Goal: Book appointment/travel/reservation

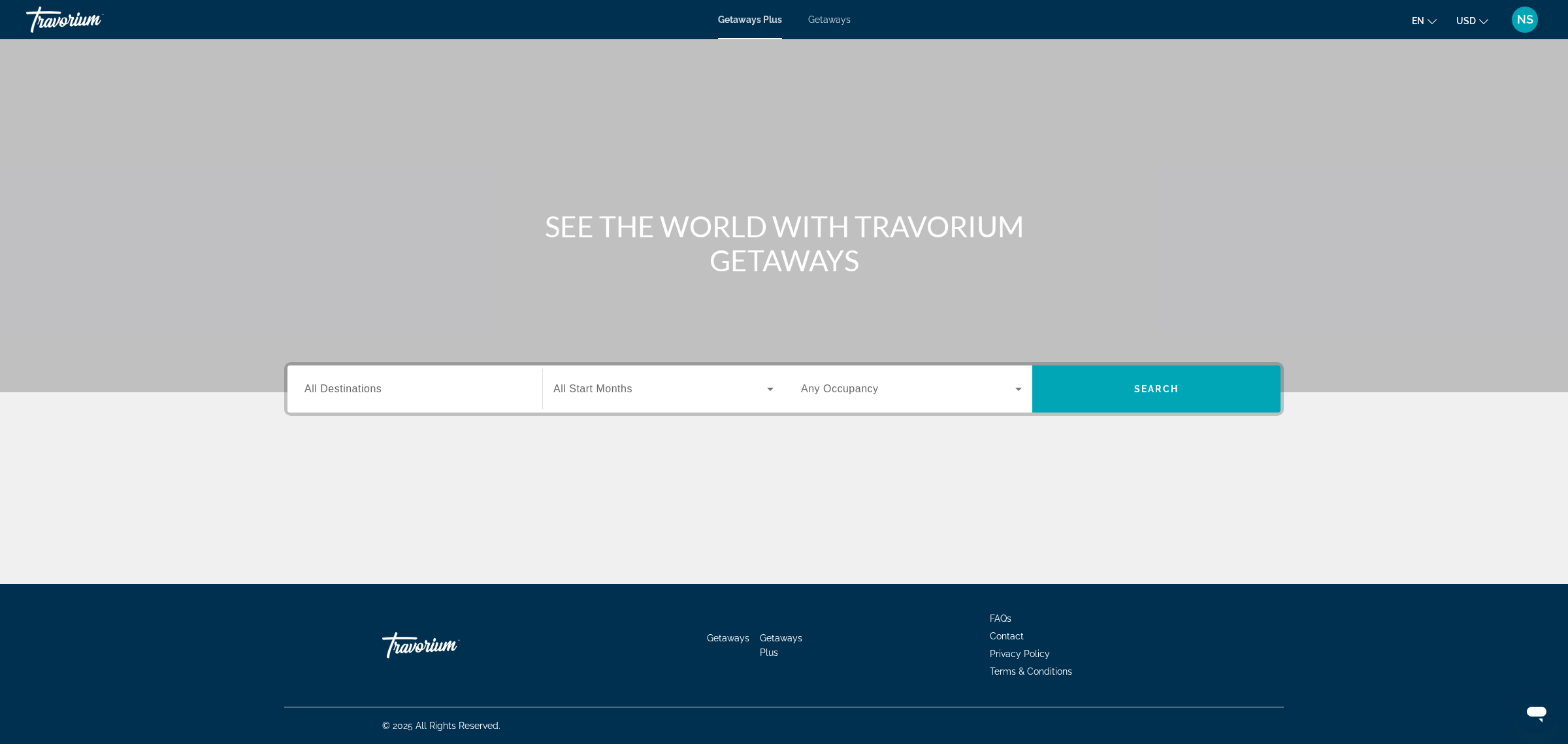
click at [349, 391] on span "All Destinations" at bounding box center [343, 389] width 77 height 11
click at [349, 391] on input "Destination All Destinations" at bounding box center [415, 390] width 221 height 16
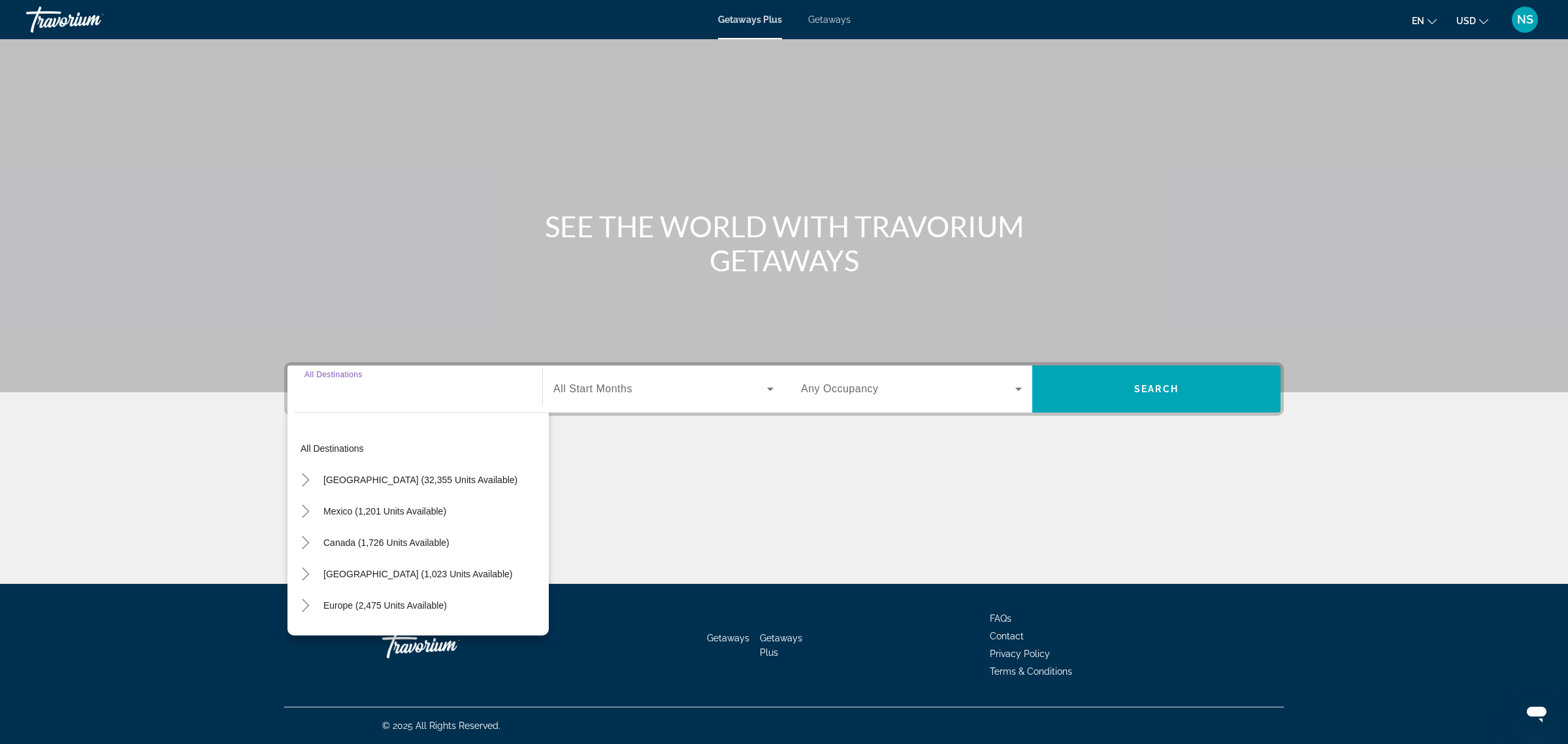
click at [341, 401] on div "Search widget" at bounding box center [415, 389] width 221 height 37
click at [353, 387] on input "Destination All Destinations" at bounding box center [415, 390] width 221 height 16
click at [422, 399] on div "Search widget" at bounding box center [415, 389] width 221 height 37
click at [342, 542] on span "Canada (1,726 units available)" at bounding box center [386, 542] width 126 height 10
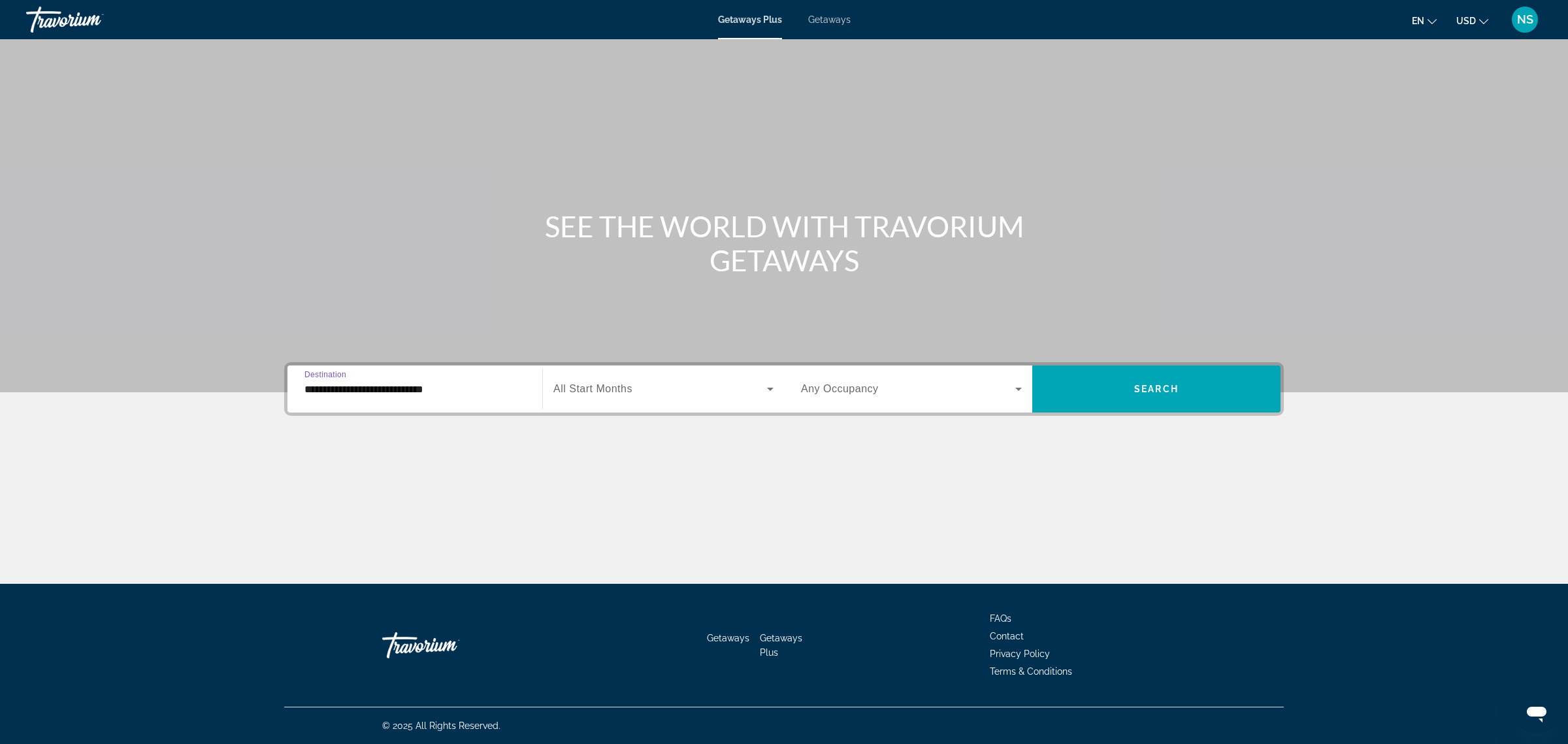
click at [353, 394] on input "**********" at bounding box center [415, 390] width 221 height 16
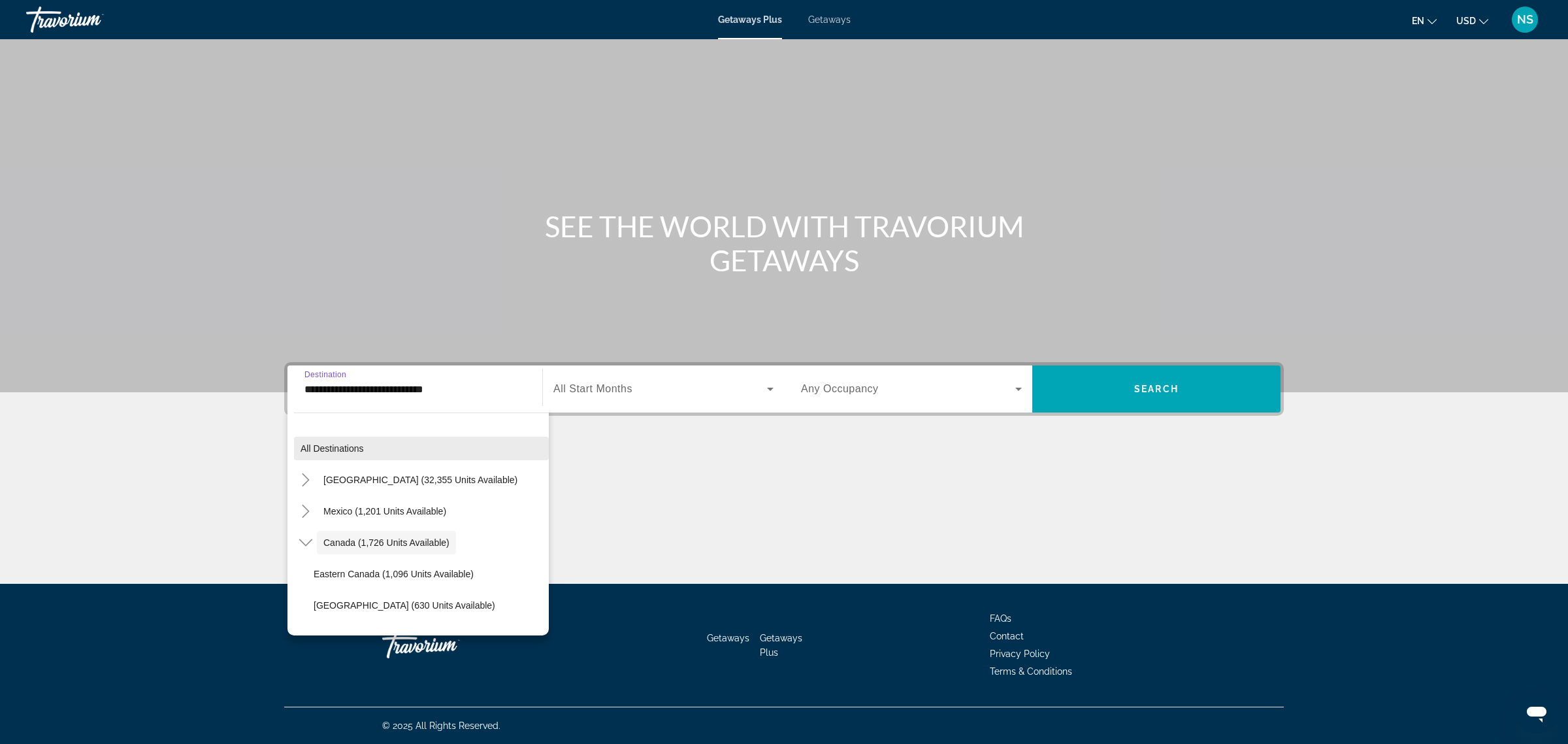
scroll to position [14, 0]
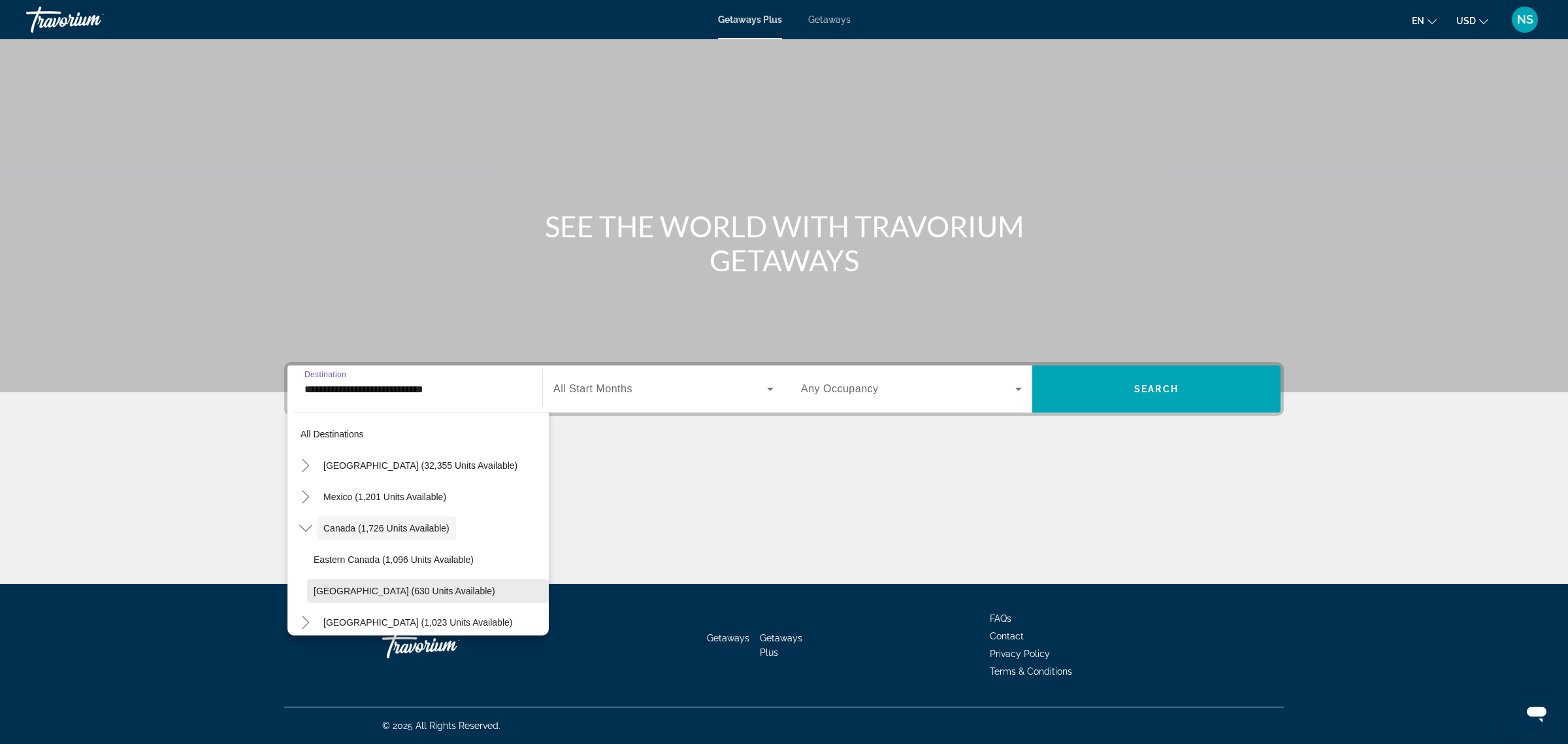
click at [338, 587] on span "[GEOGRAPHIC_DATA] (630 units available)" at bounding box center [404, 590] width 181 height 10
type input "**********"
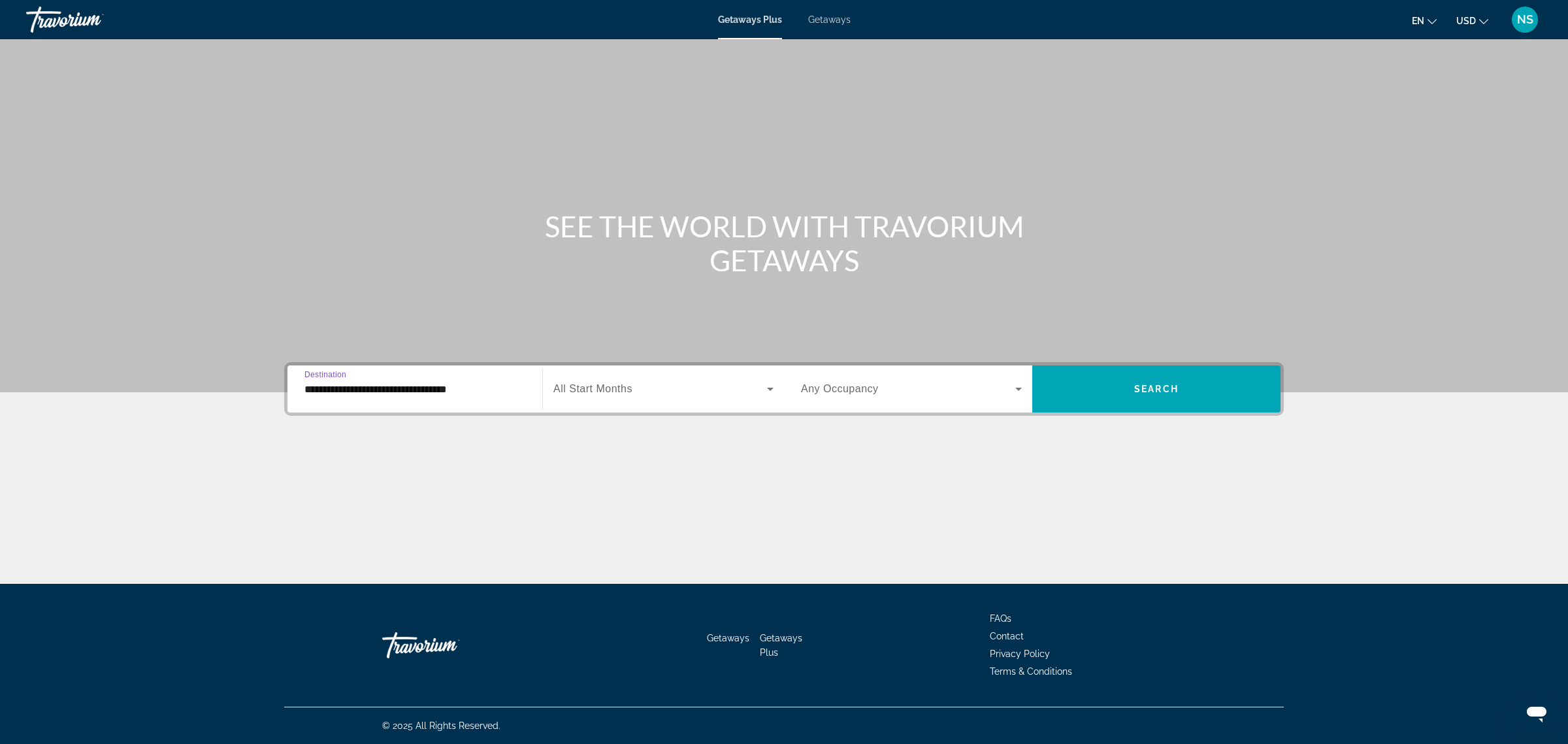
click at [606, 396] on span "Search widget" at bounding box center [660, 389] width 214 height 16
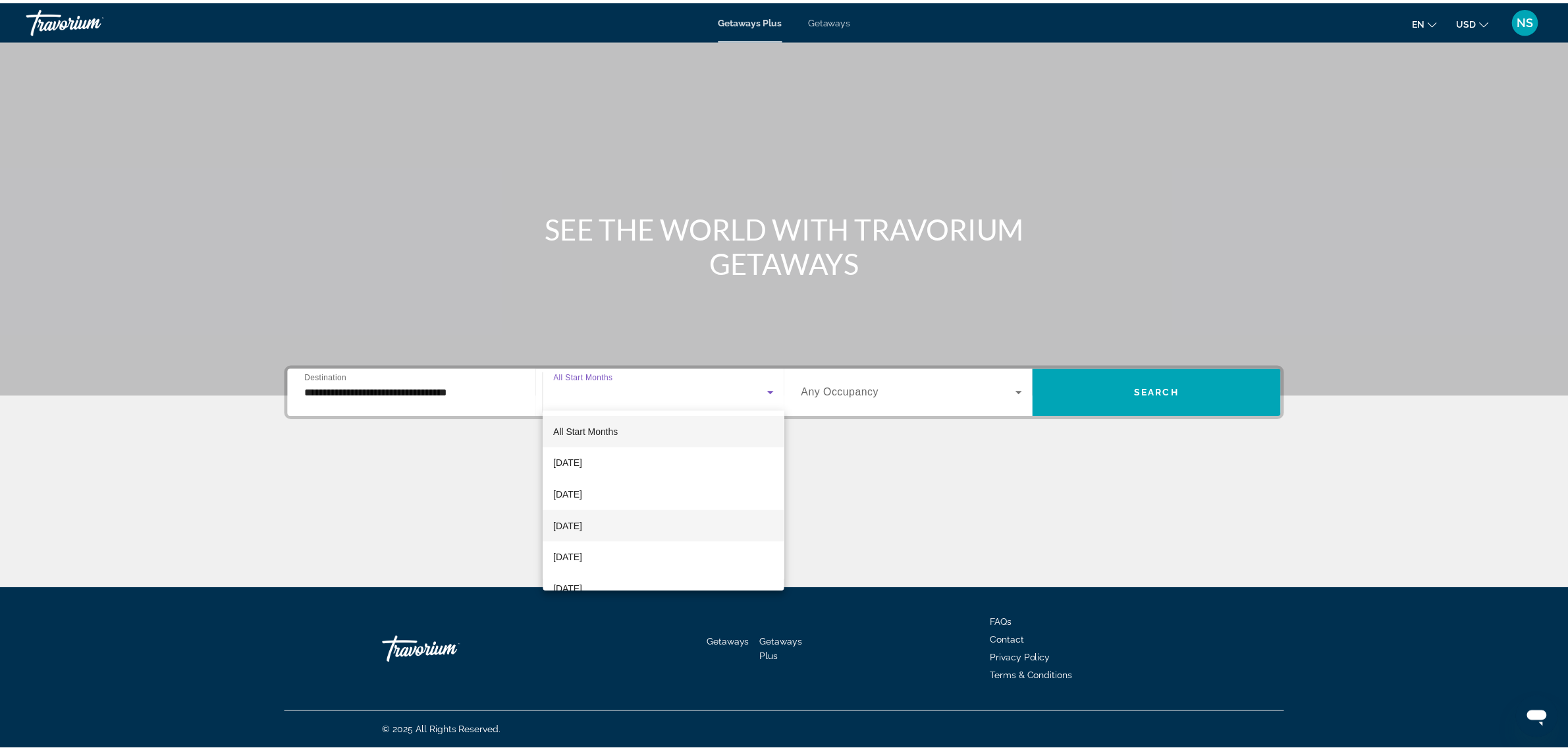
scroll to position [82, 0]
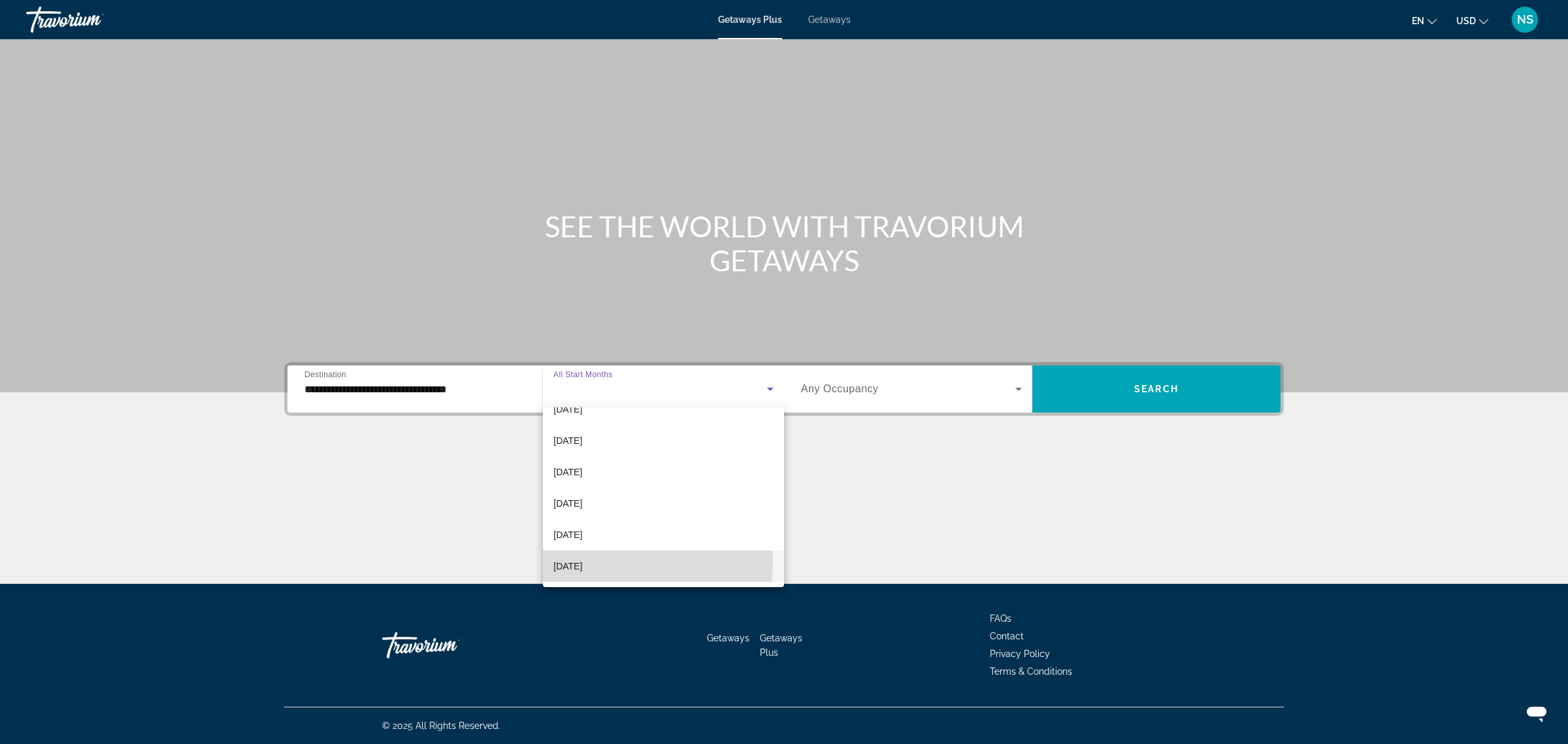
click at [562, 561] on span "[DATE]" at bounding box center [568, 565] width 28 height 16
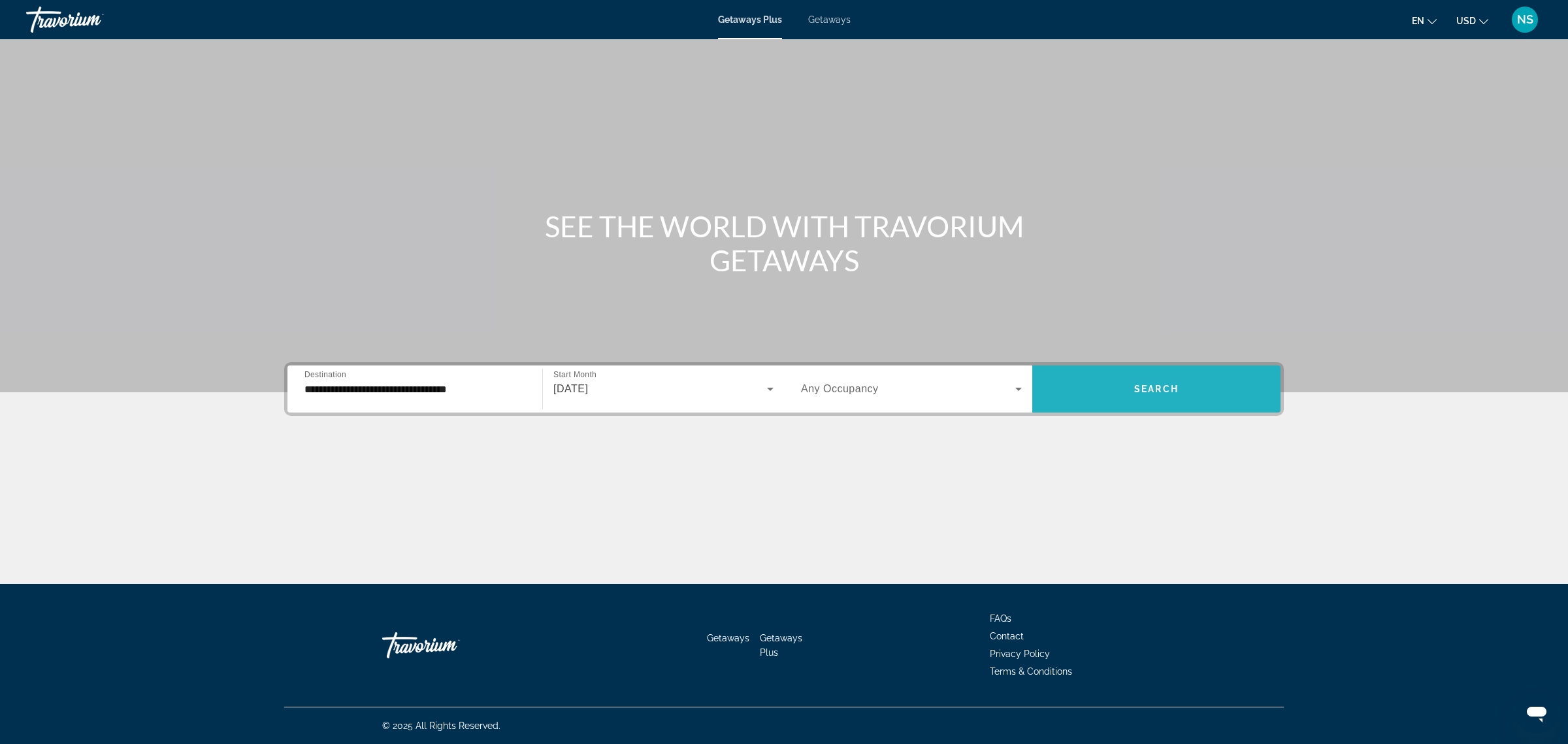
click at [1168, 387] on span "Search" at bounding box center [1156, 389] width 45 height 10
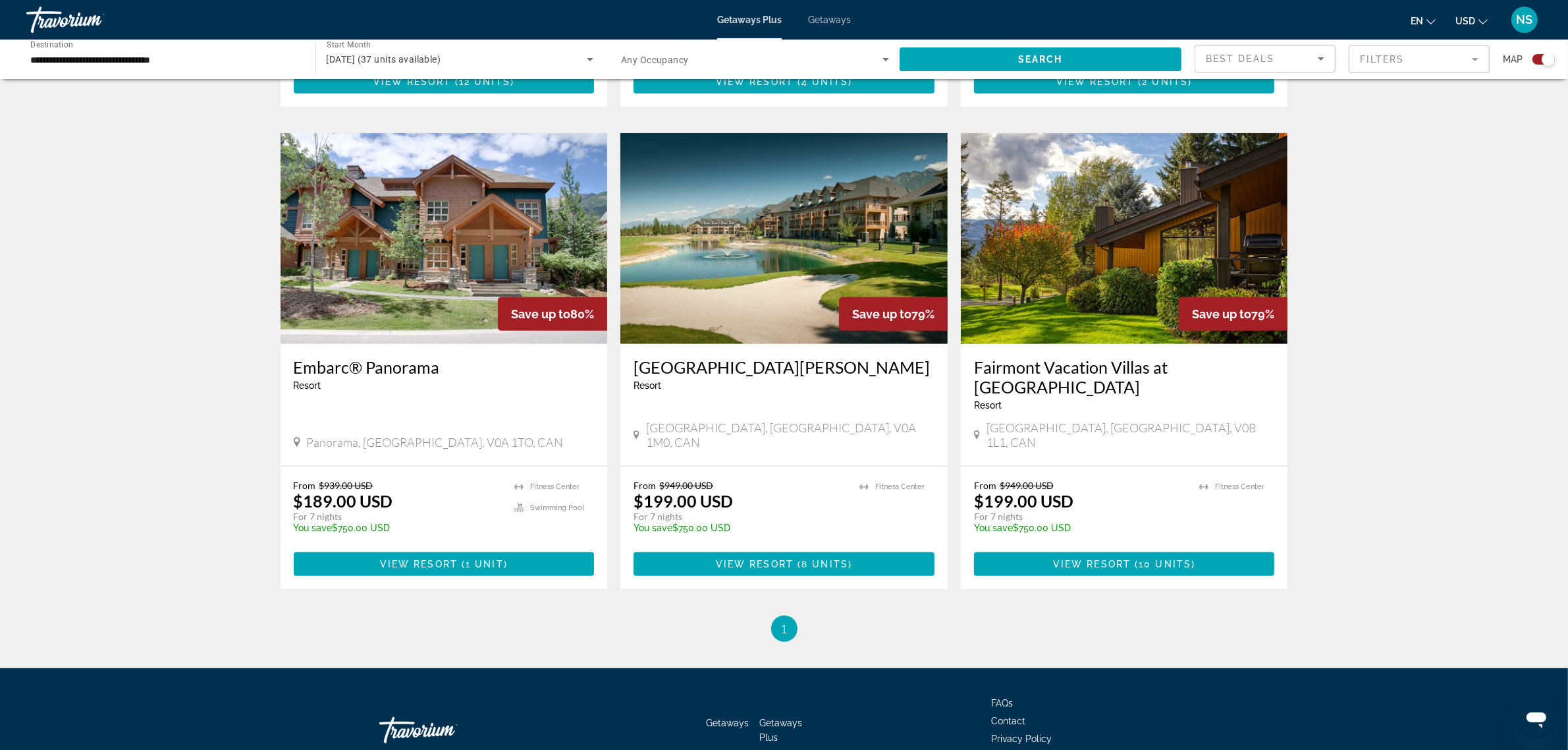
scroll to position [894, 0]
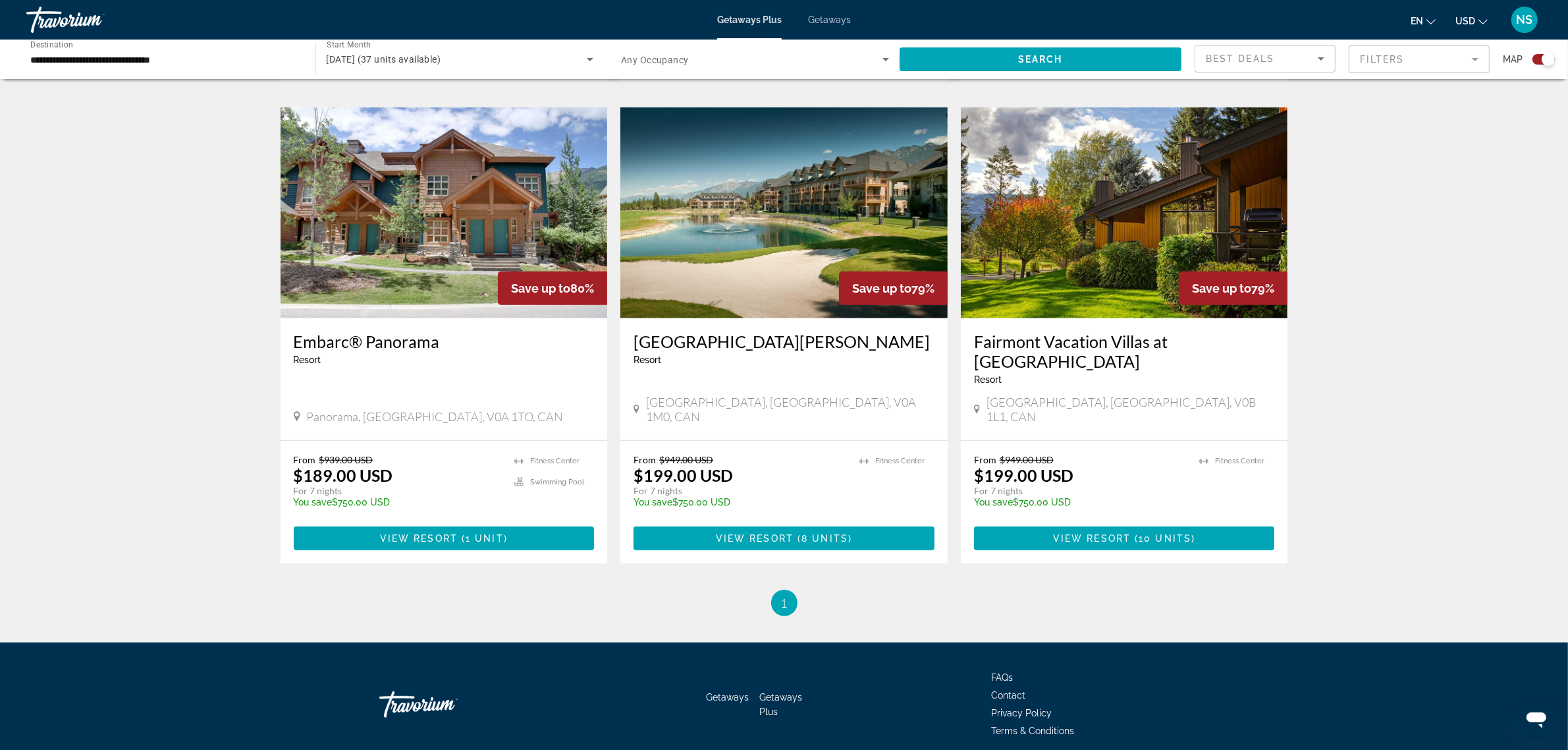
click at [425, 217] on img "Main content" at bounding box center [444, 213] width 327 height 211
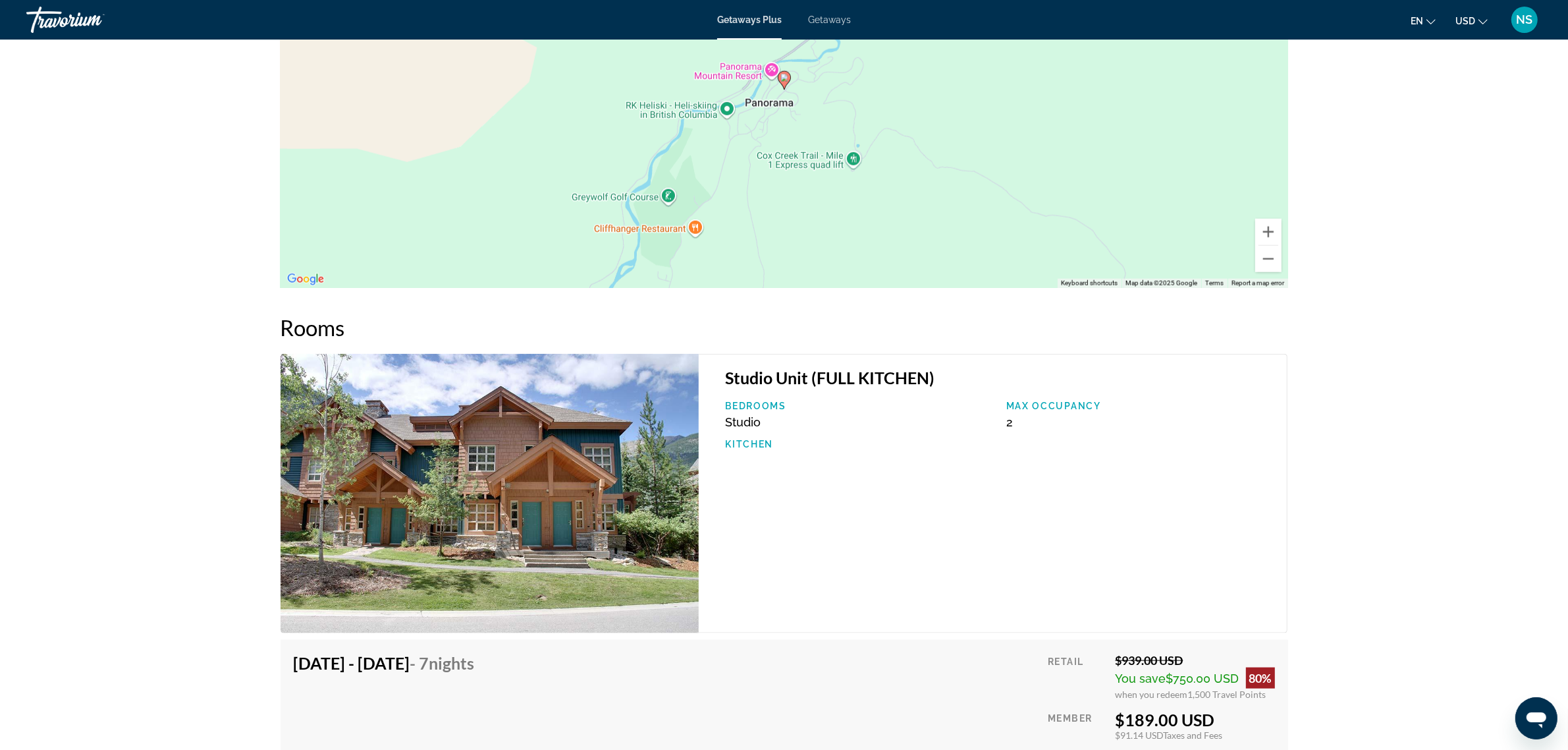
scroll to position [1226, 0]
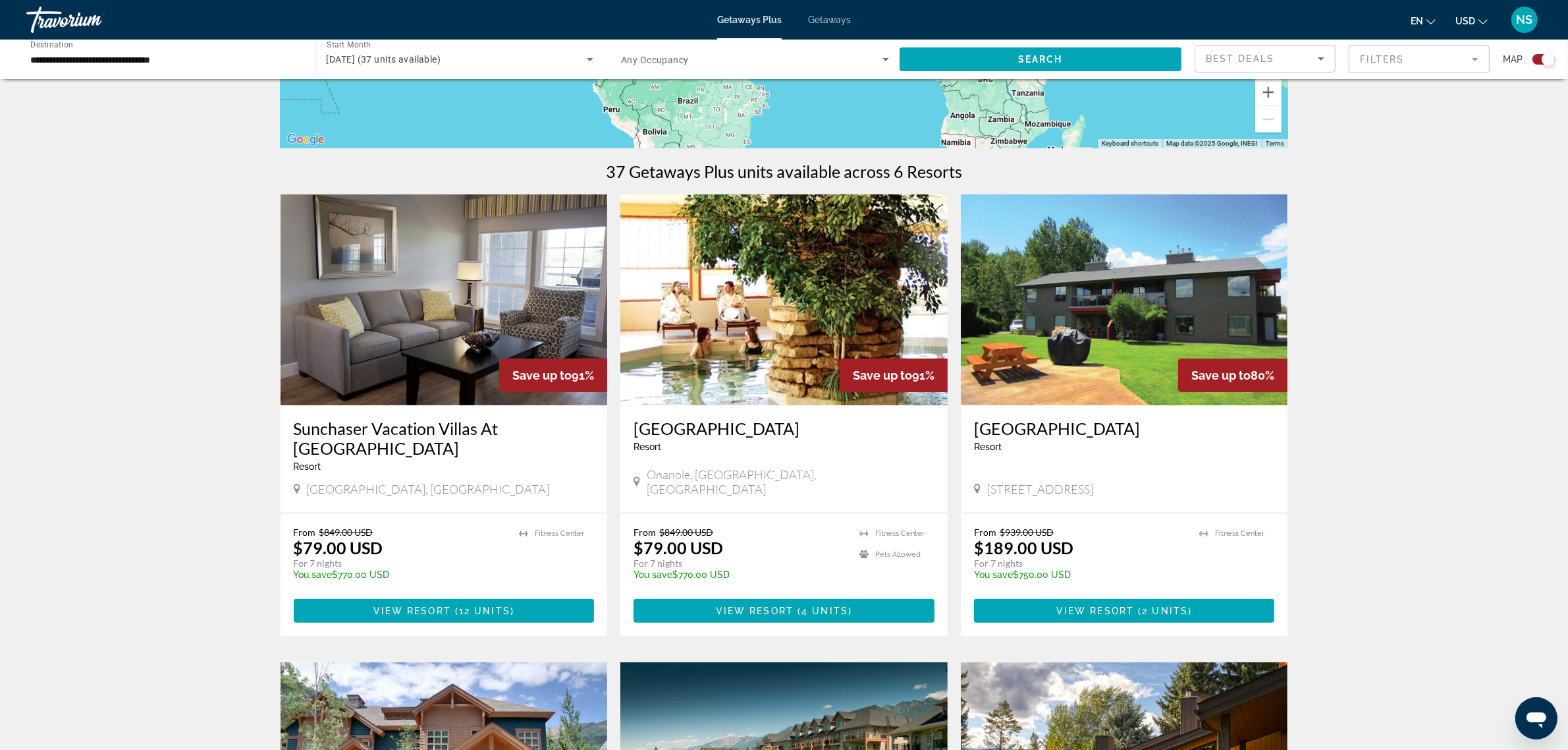
scroll to position [330, 0]
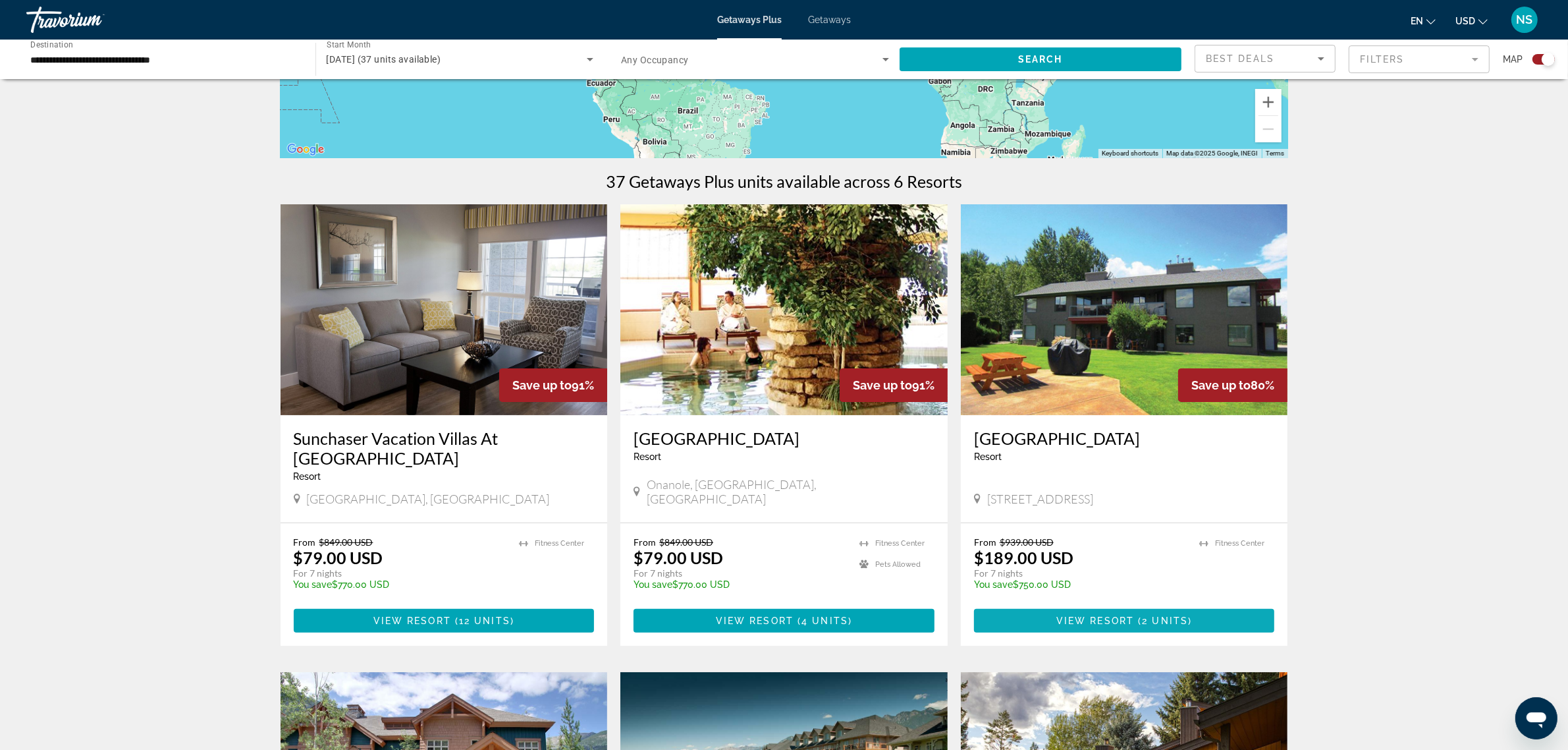
click at [1125, 615] on span "View Resort" at bounding box center [1094, 620] width 78 height 11
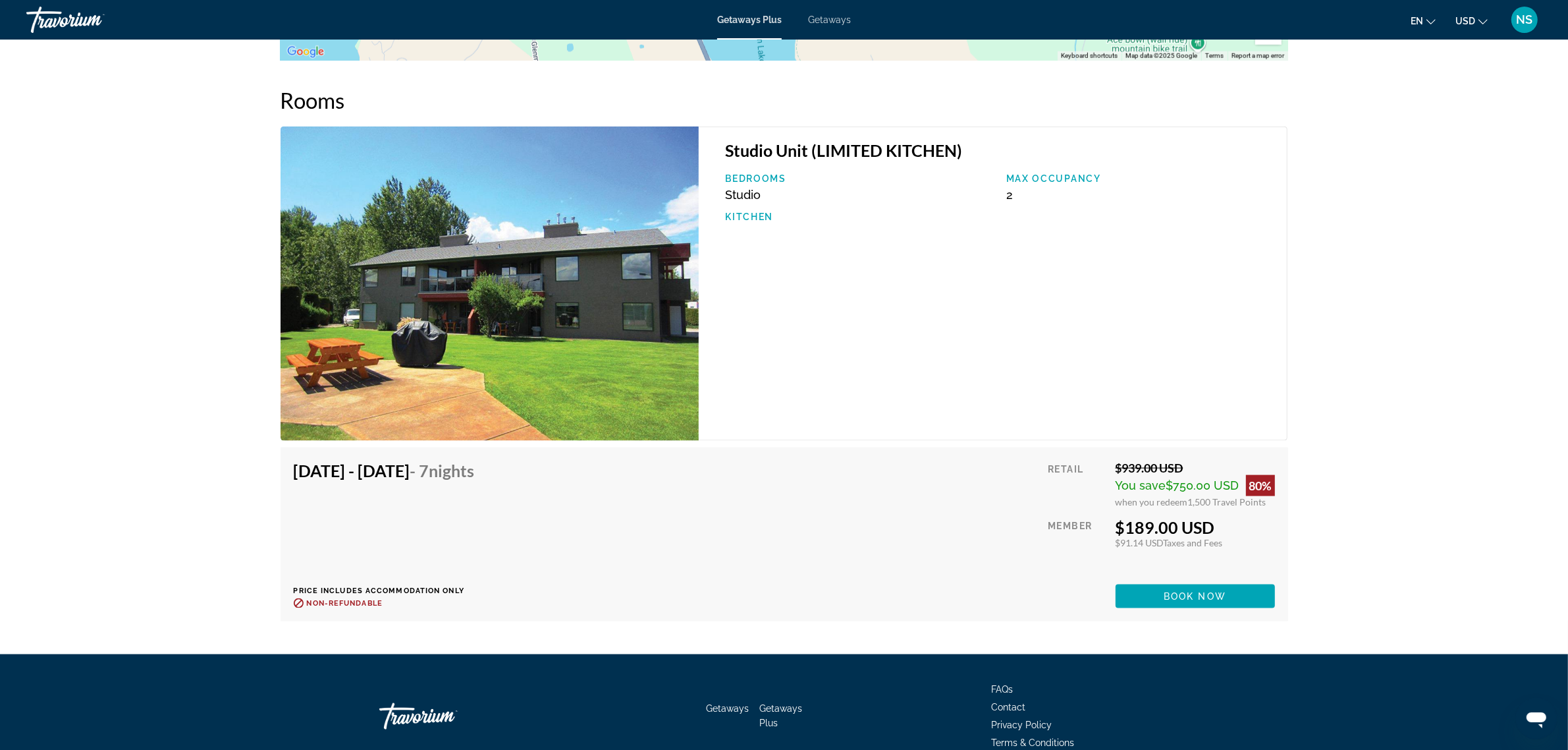
scroll to position [2059, 0]
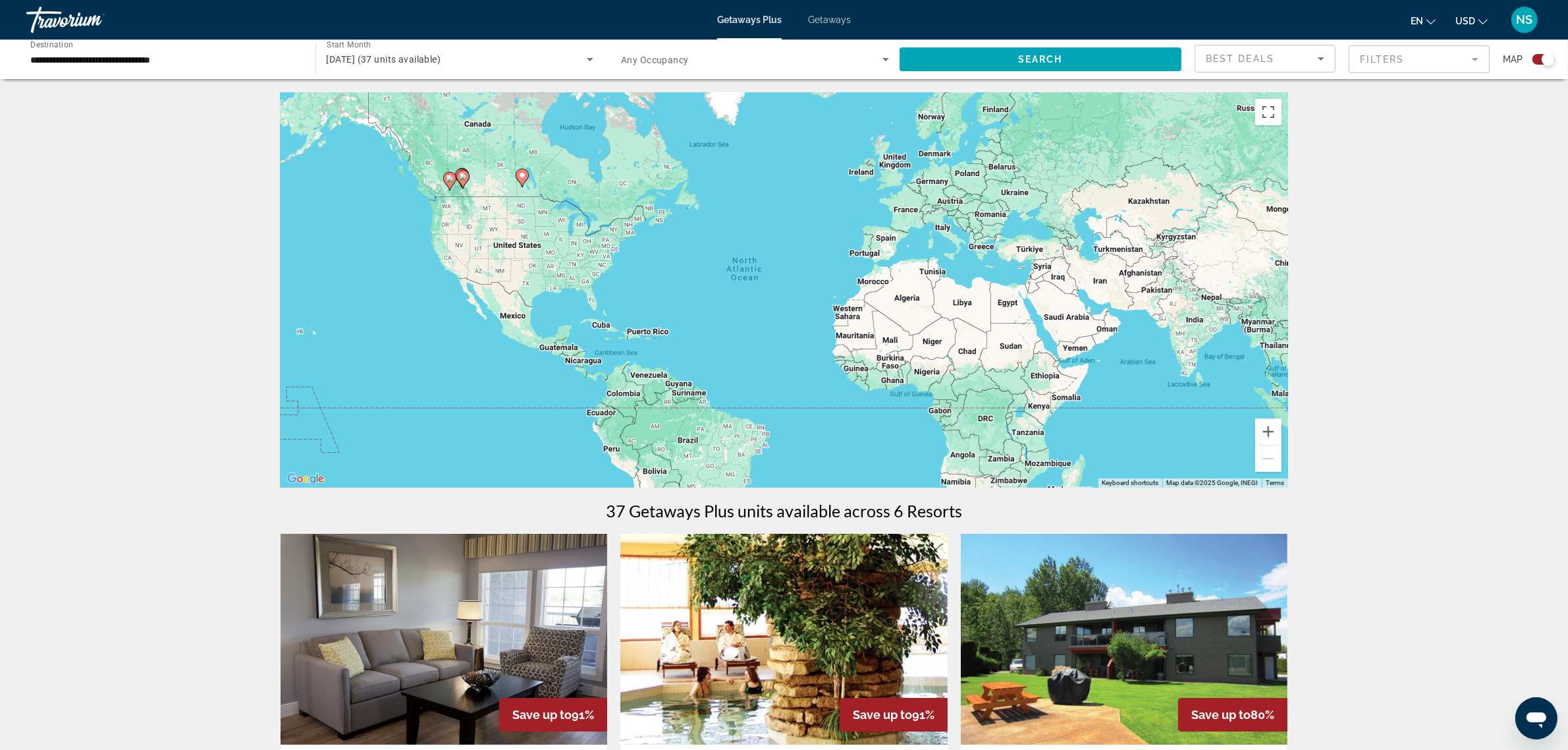
click at [830, 17] on span "Getaways" at bounding box center [829, 19] width 43 height 11
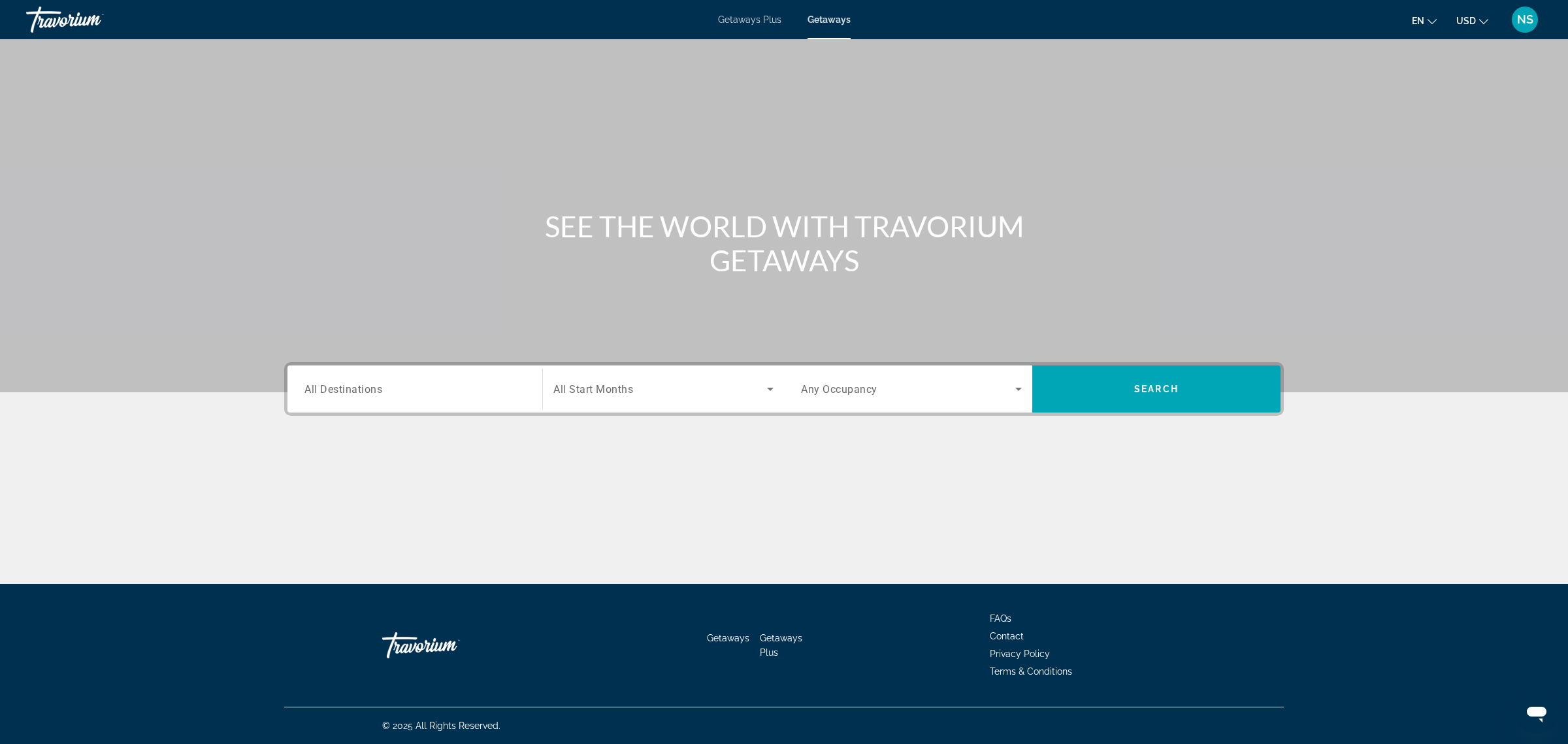
click at [386, 395] on input "Destination All Destinations" at bounding box center [415, 390] width 221 height 16
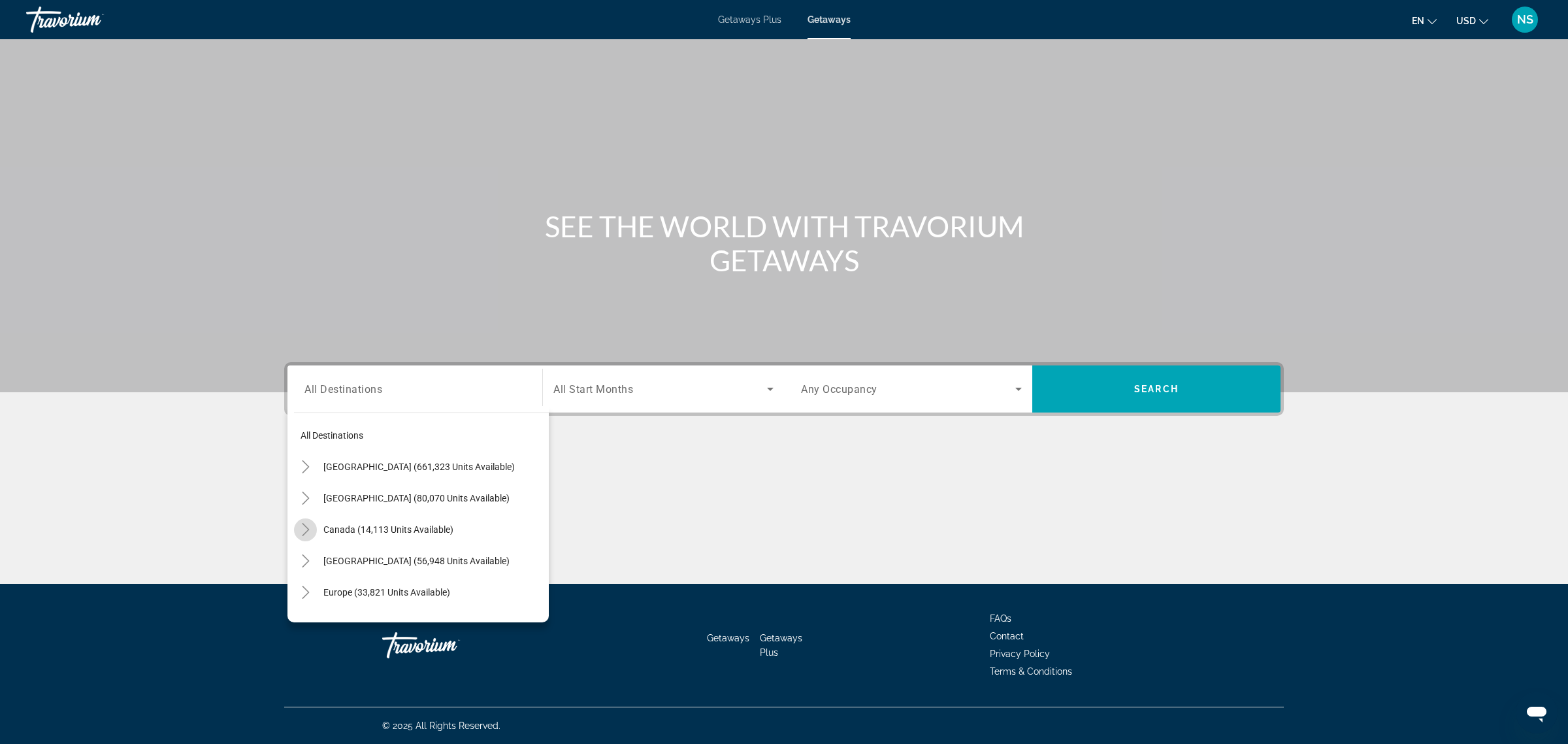
click at [302, 527] on icon "Toggle Canada (14,113 units available)" at bounding box center [306, 529] width 13 height 13
click at [319, 588] on span "[GEOGRAPHIC_DATA] (7,157 units available)" at bounding box center [404, 592] width 181 height 10
type input "**********"
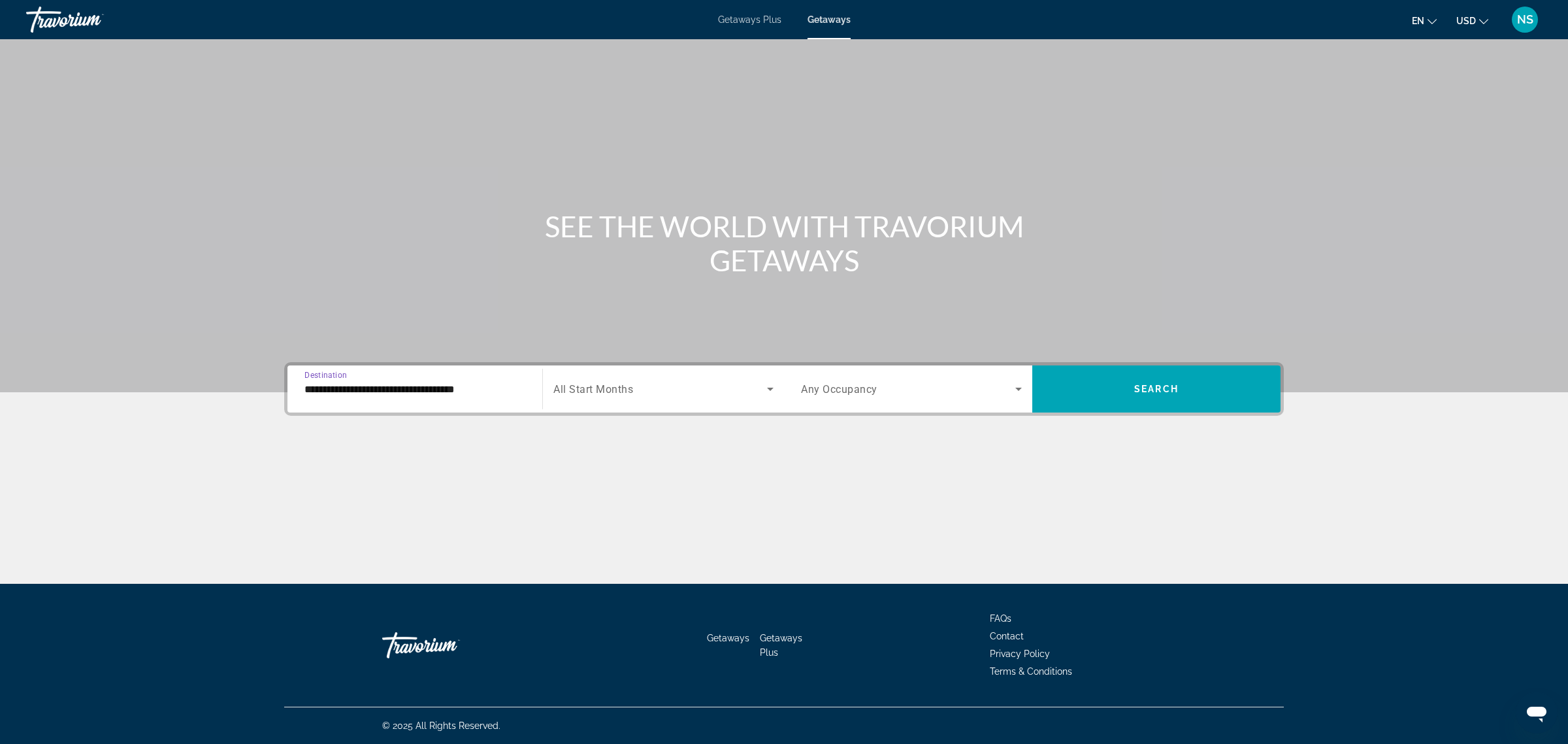
click at [641, 386] on span "Search widget" at bounding box center [660, 389] width 214 height 16
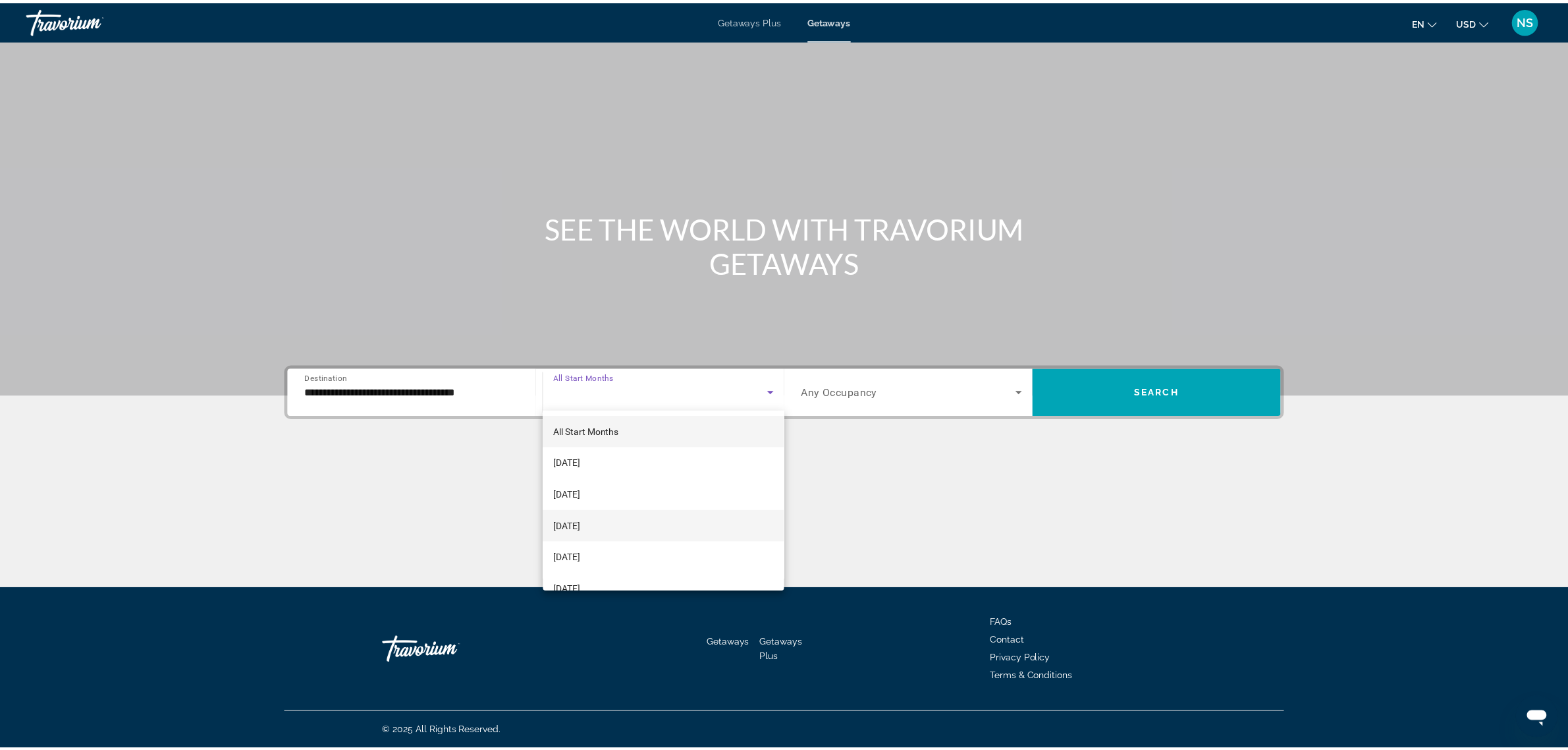
scroll to position [82, 0]
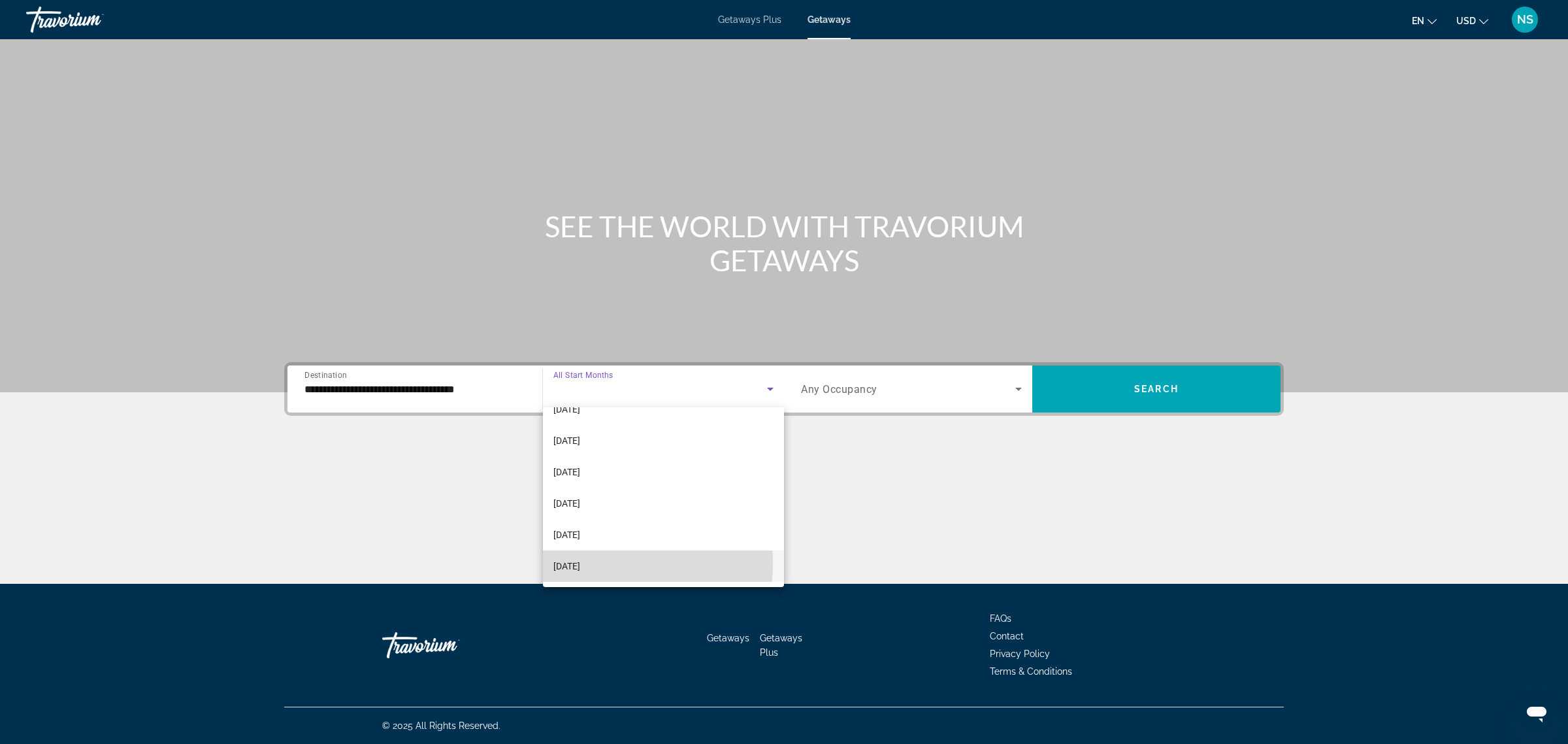
click at [578, 563] on span "[DATE]" at bounding box center [567, 565] width 27 height 16
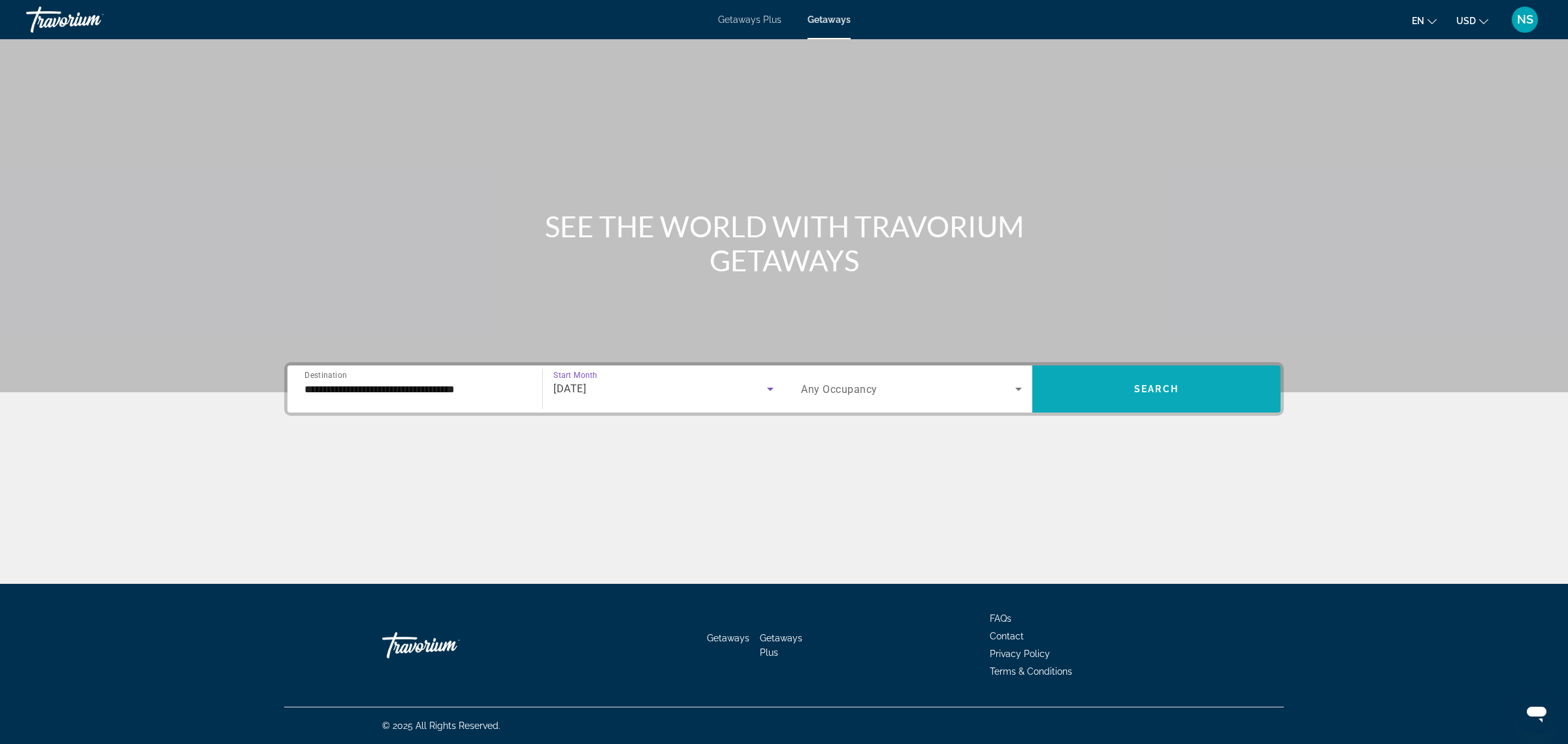
click at [1135, 380] on span "Search widget" at bounding box center [1156, 389] width 248 height 31
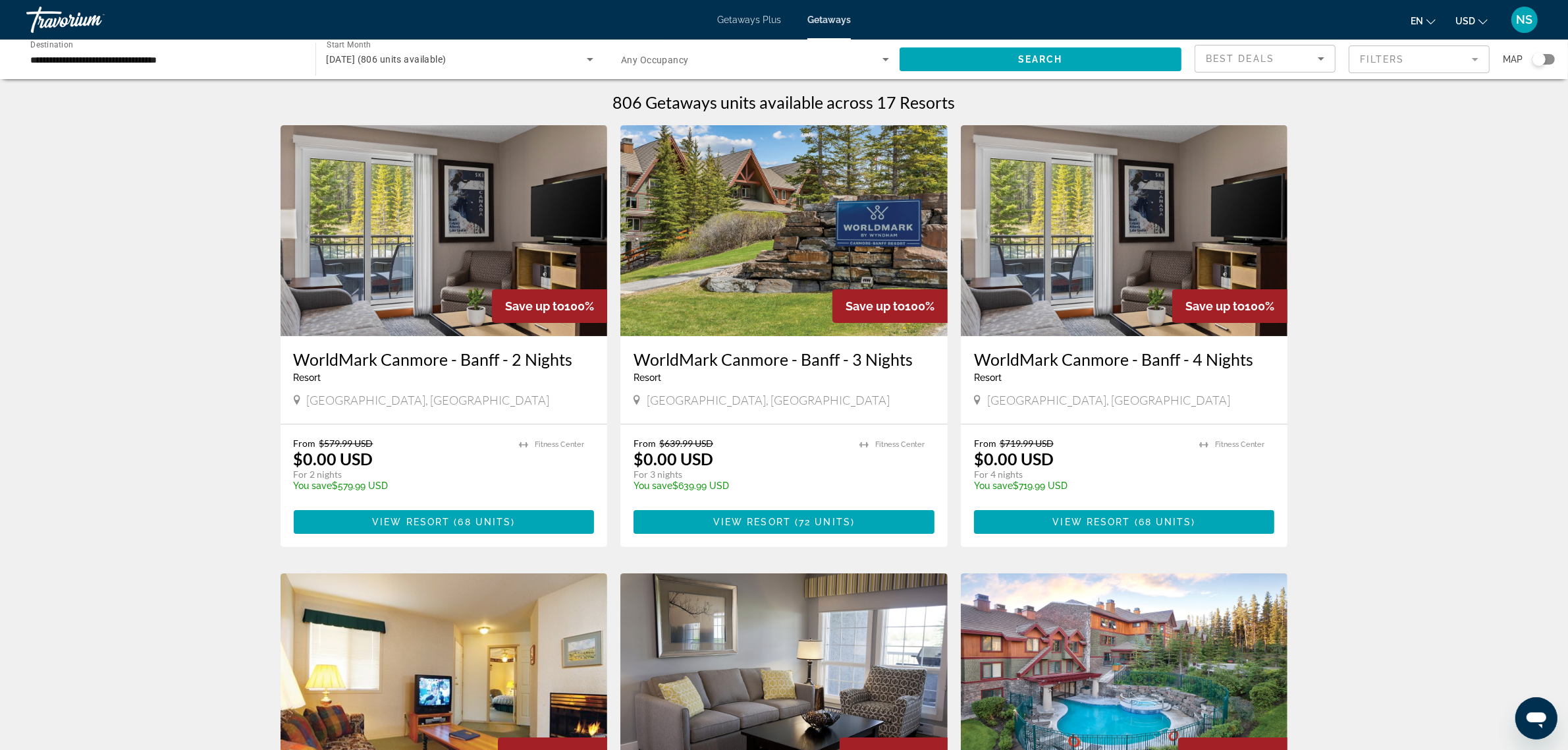
click at [1075, 275] on img "Main content" at bounding box center [1125, 231] width 327 height 211
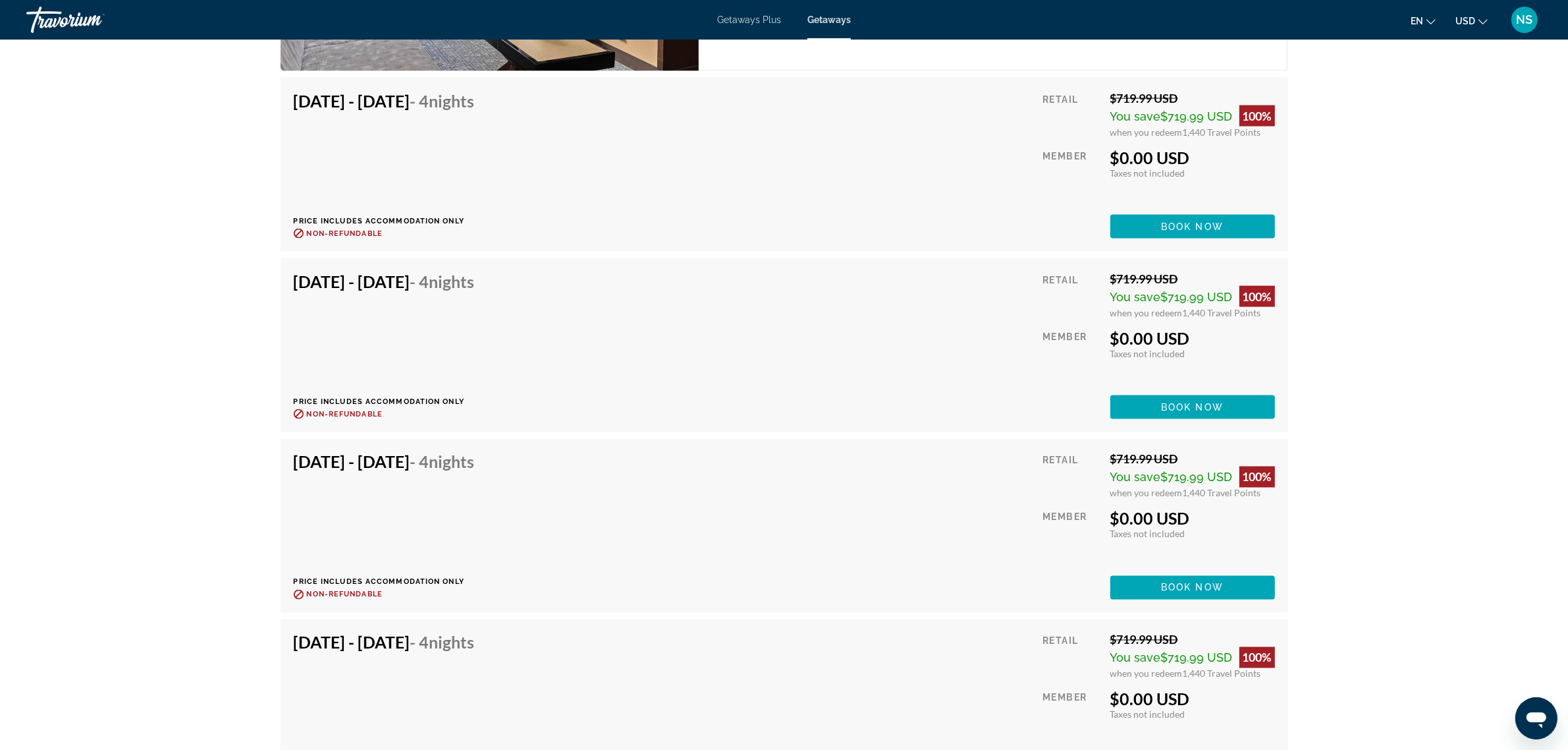
scroll to position [2693, 0]
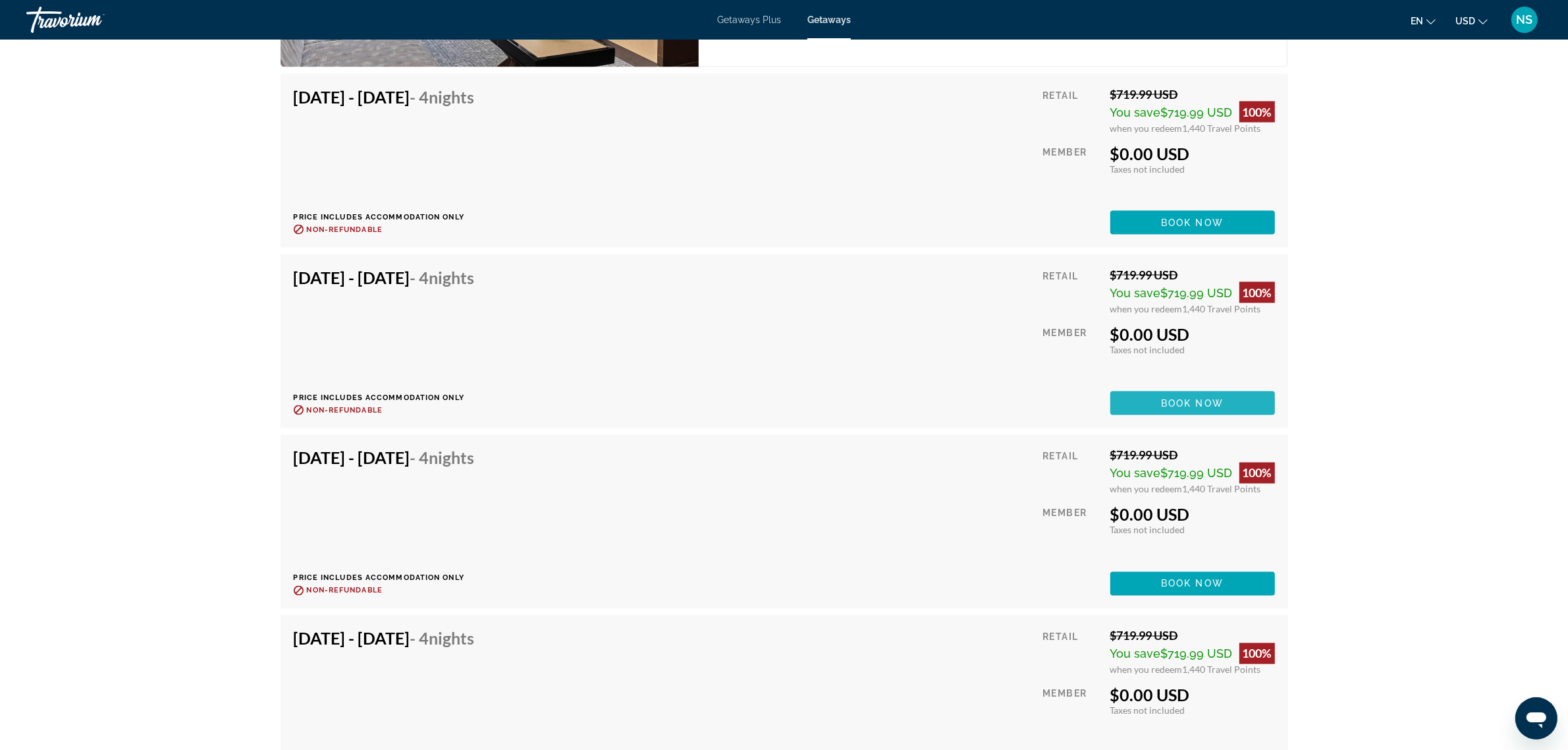
click at [1182, 398] on span "Book now" at bounding box center [1192, 402] width 62 height 11
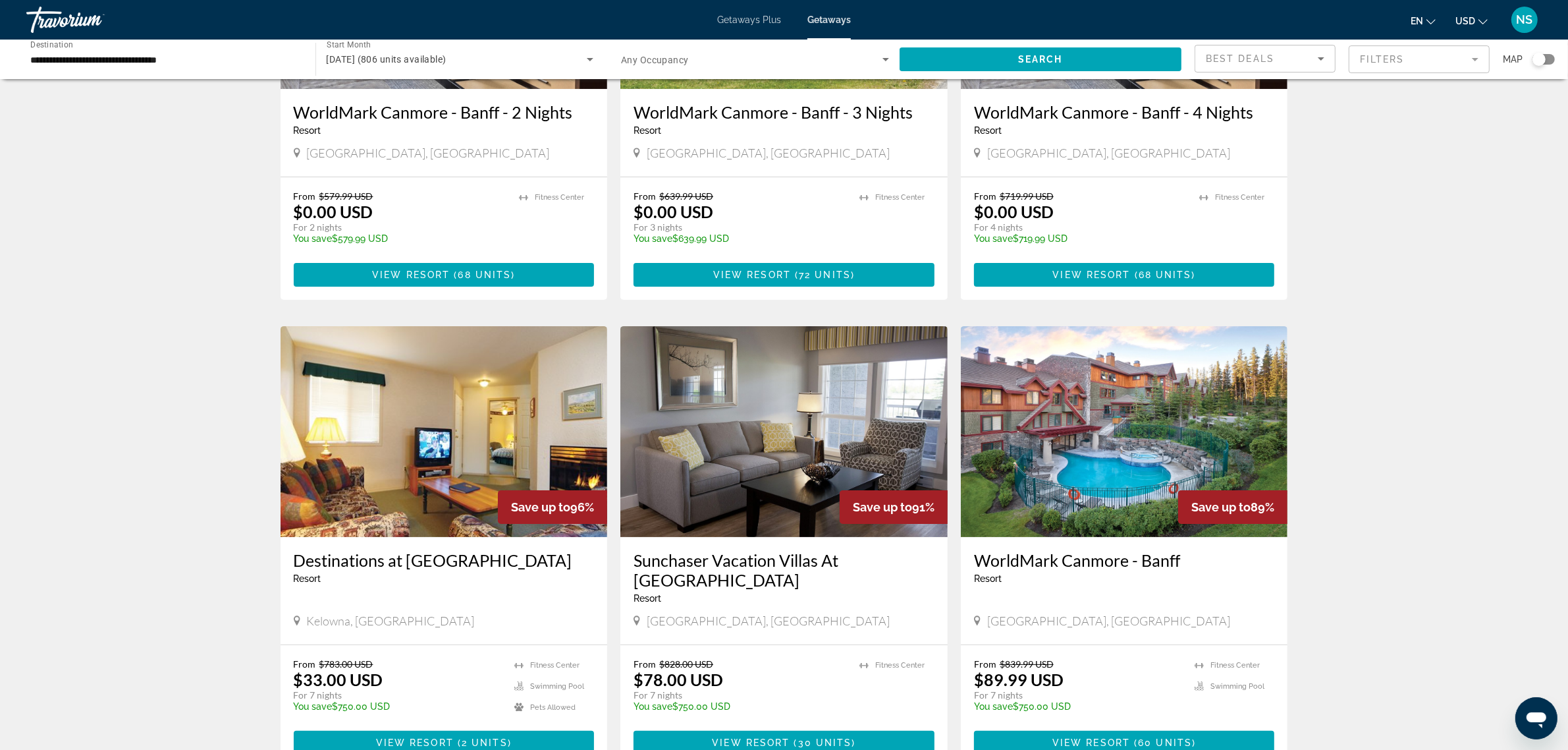
scroll to position [165, 0]
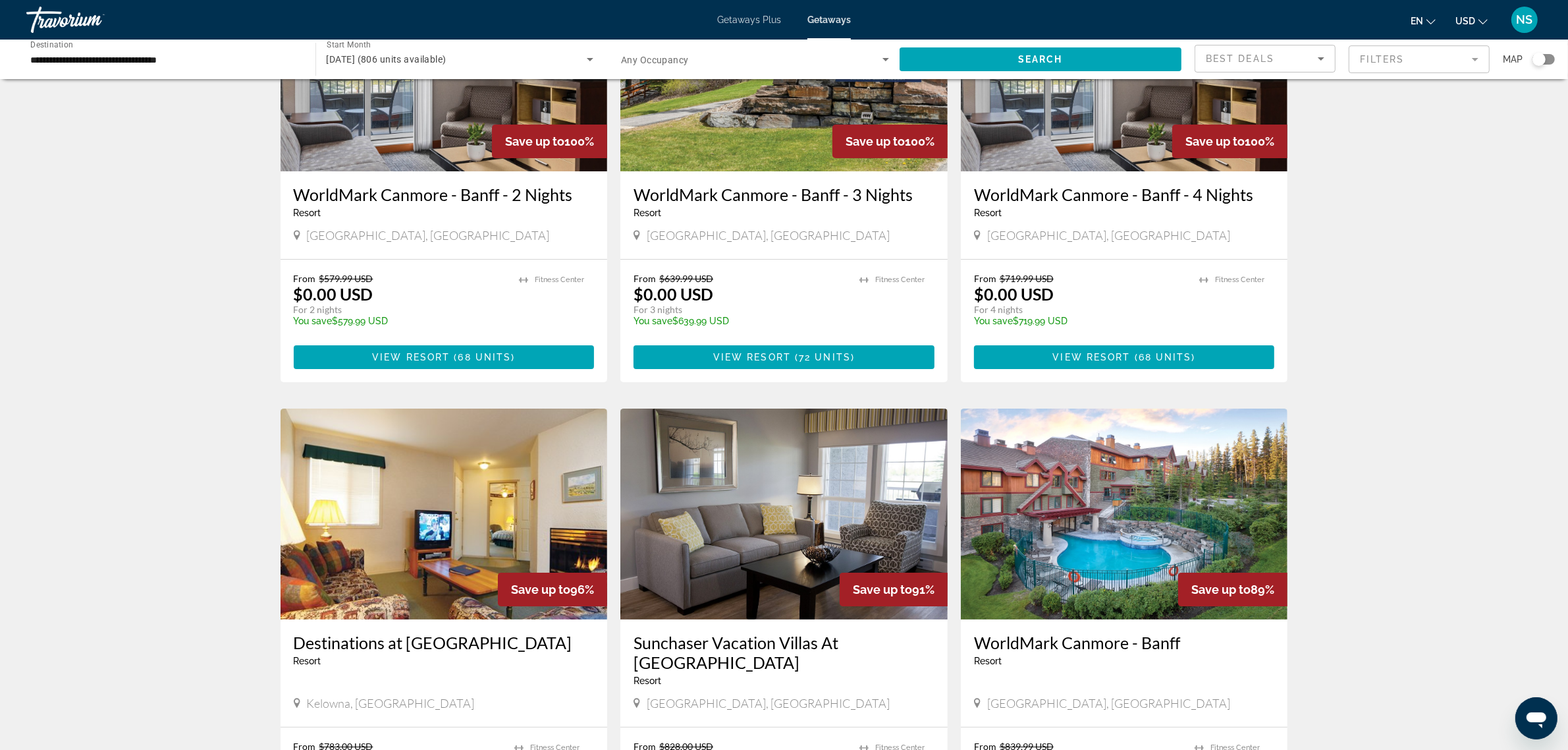
click at [1131, 501] on img "Main content" at bounding box center [1125, 513] width 327 height 211
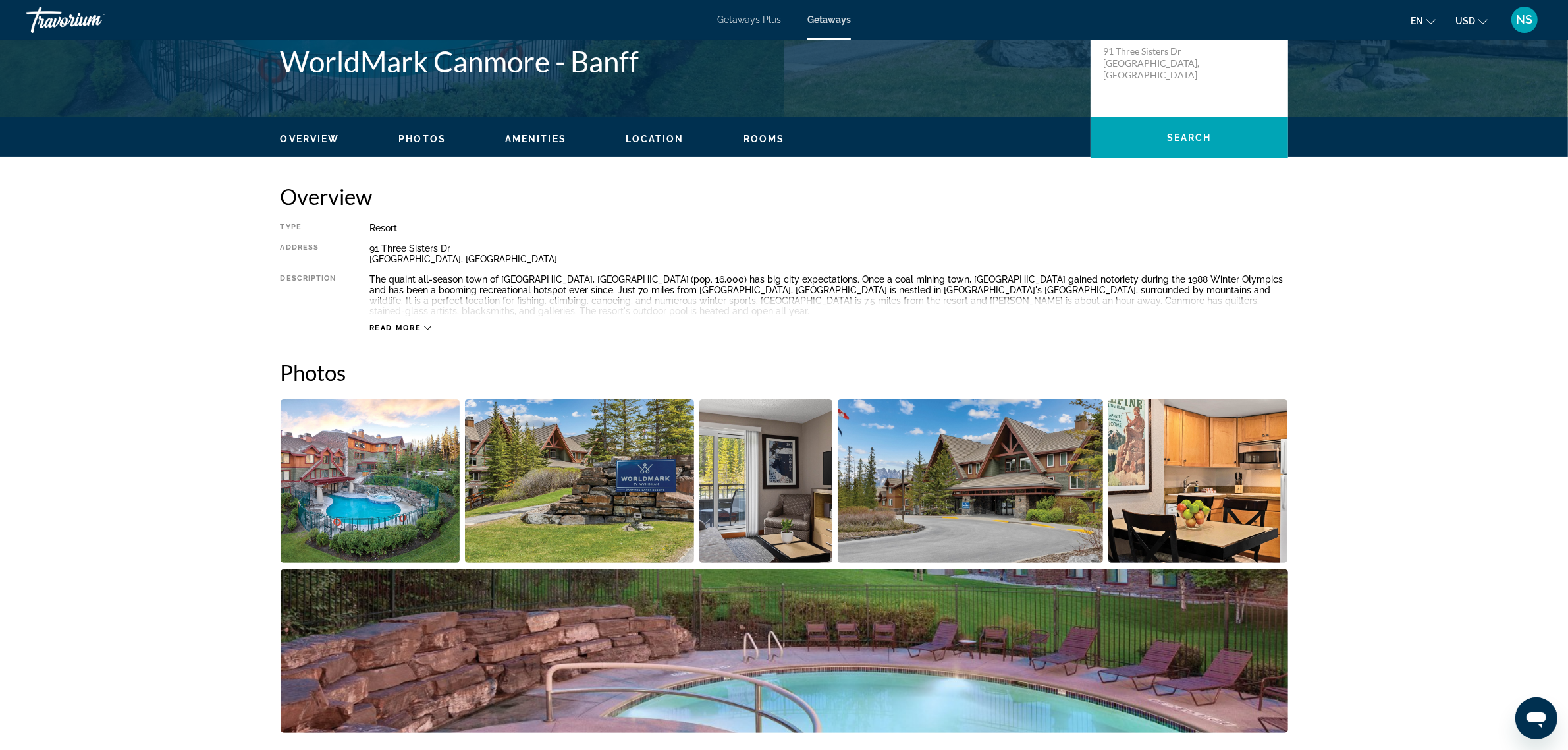
scroll to position [82, 0]
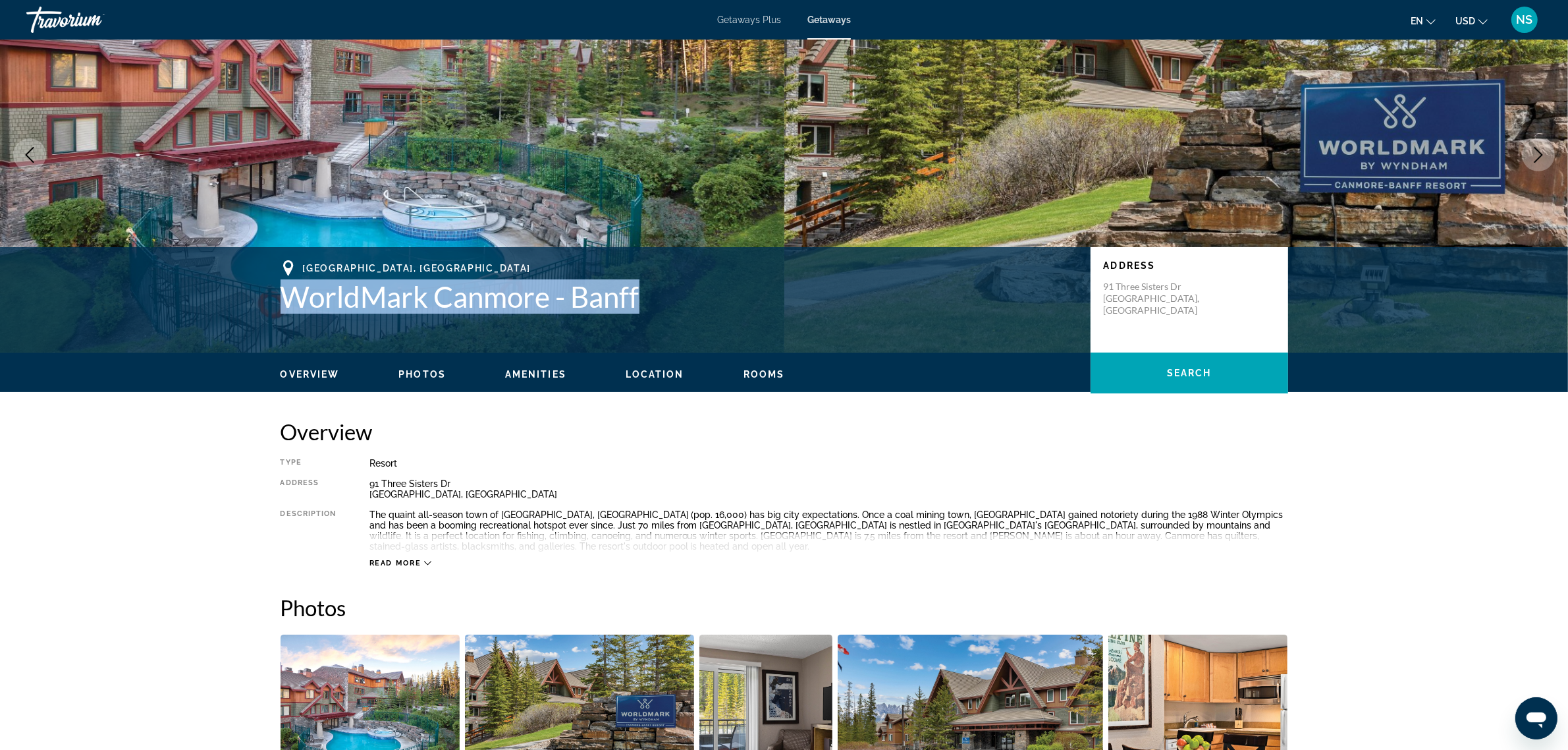
drag, startPoint x: 283, startPoint y: 298, endPoint x: 638, endPoint y: 300, distance: 355.0
click at [638, 300] on h1 "WorldMark Canmore - Banff" at bounding box center [679, 297] width 796 height 34
copy h1 "WorldMark Canmore - Banff"
click at [404, 558] on span "Read more" at bounding box center [395, 562] width 52 height 9
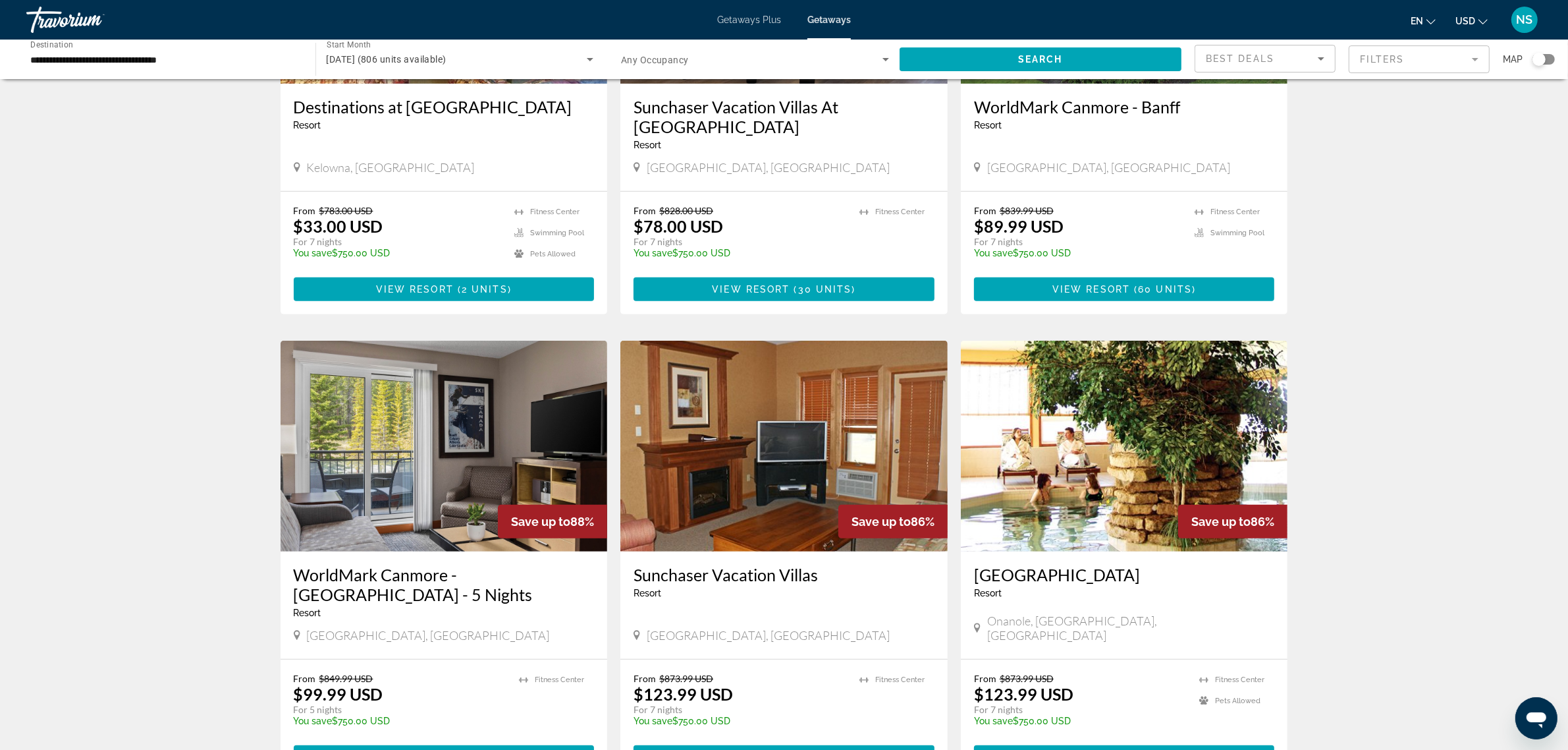
scroll to position [824, 0]
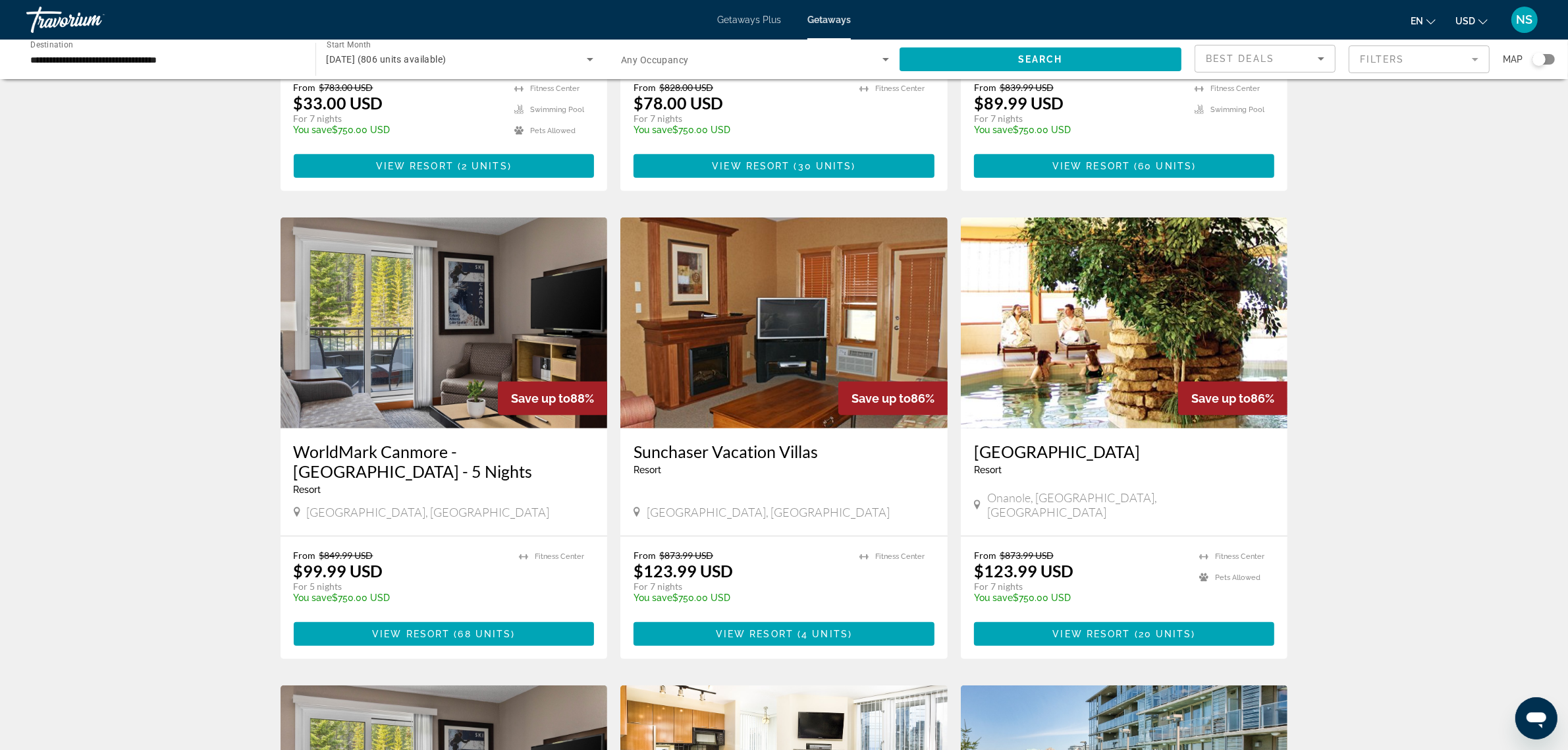
click at [429, 368] on img "Main content" at bounding box center [444, 323] width 327 height 211
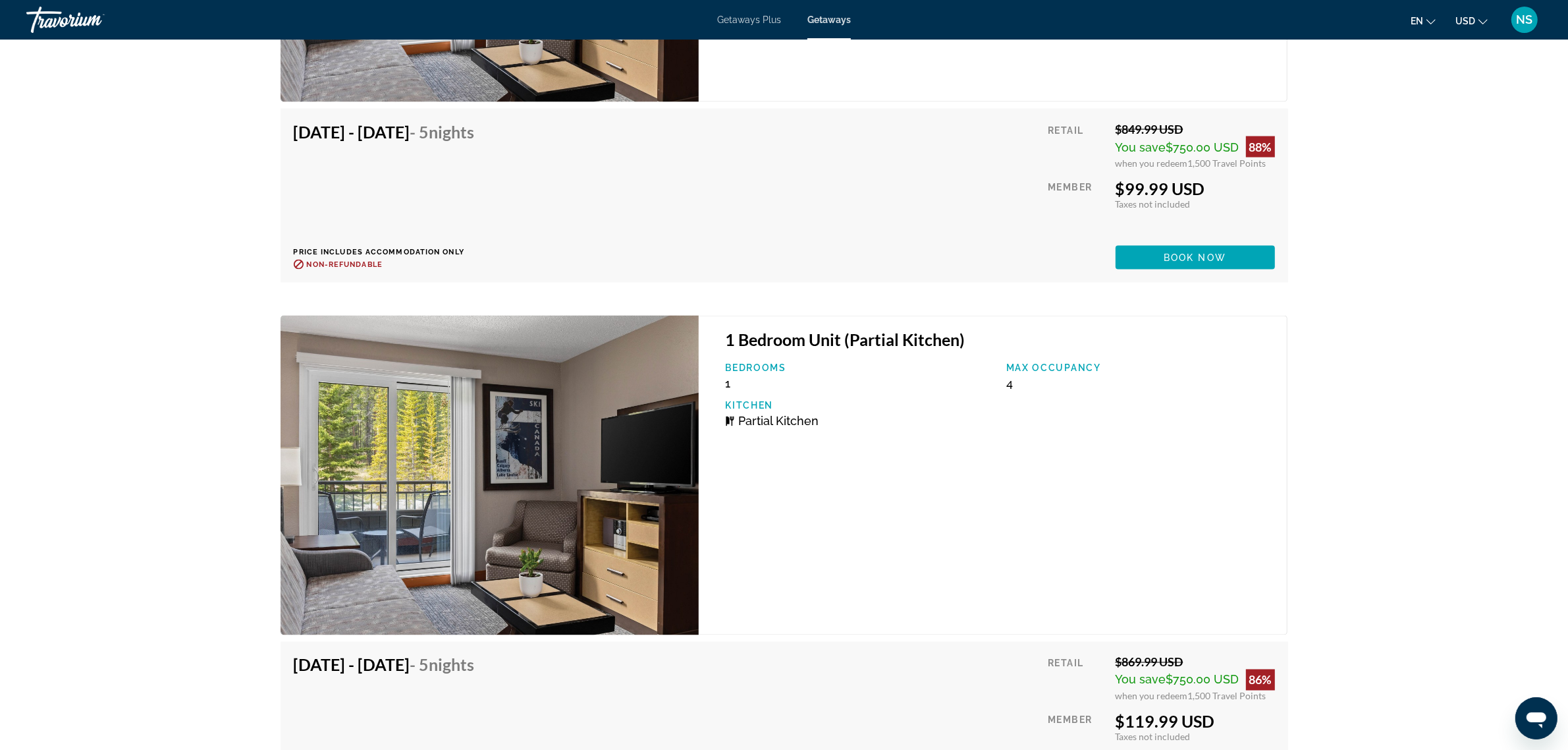
scroll to position [2800, 0]
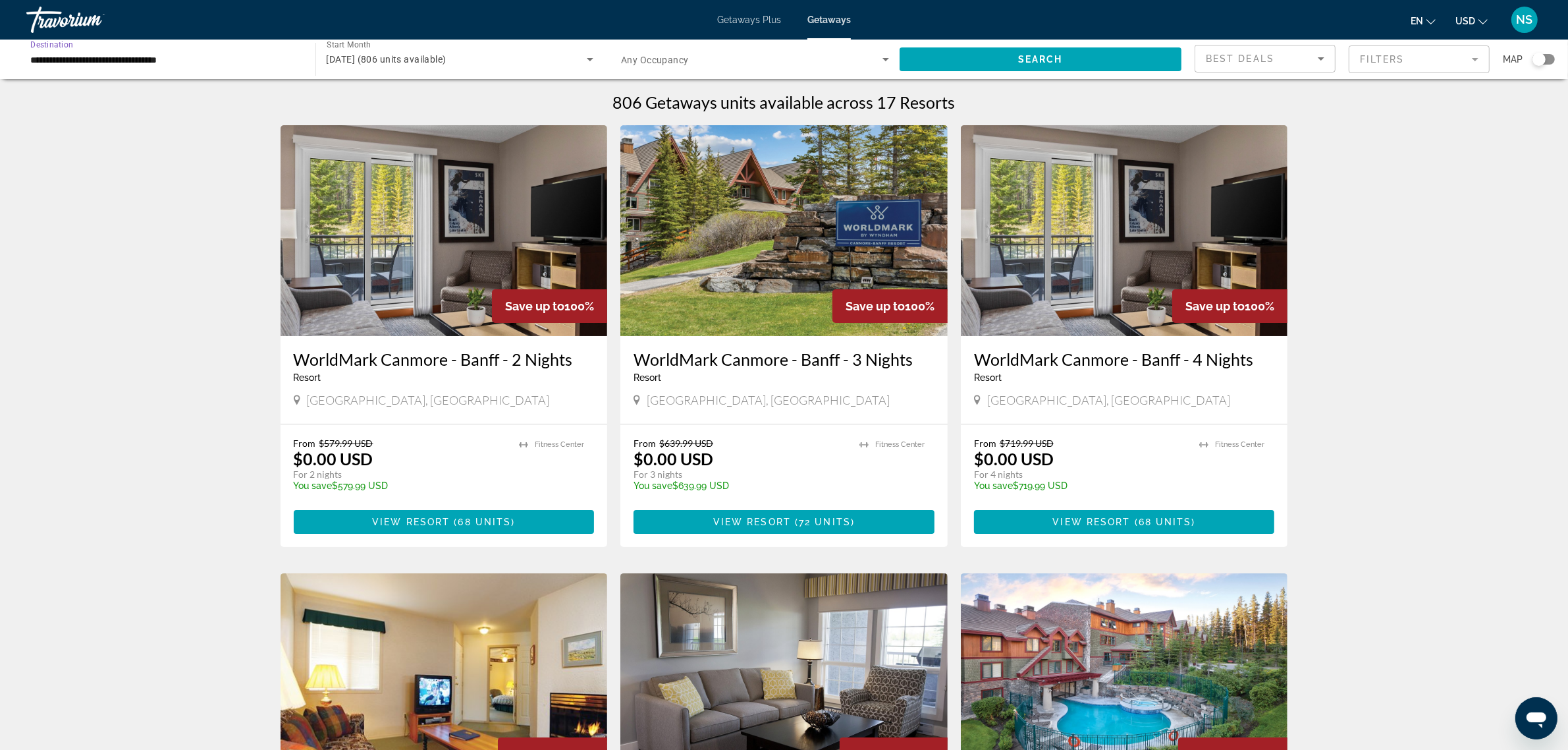
click at [153, 60] on input "**********" at bounding box center [165, 59] width 268 height 16
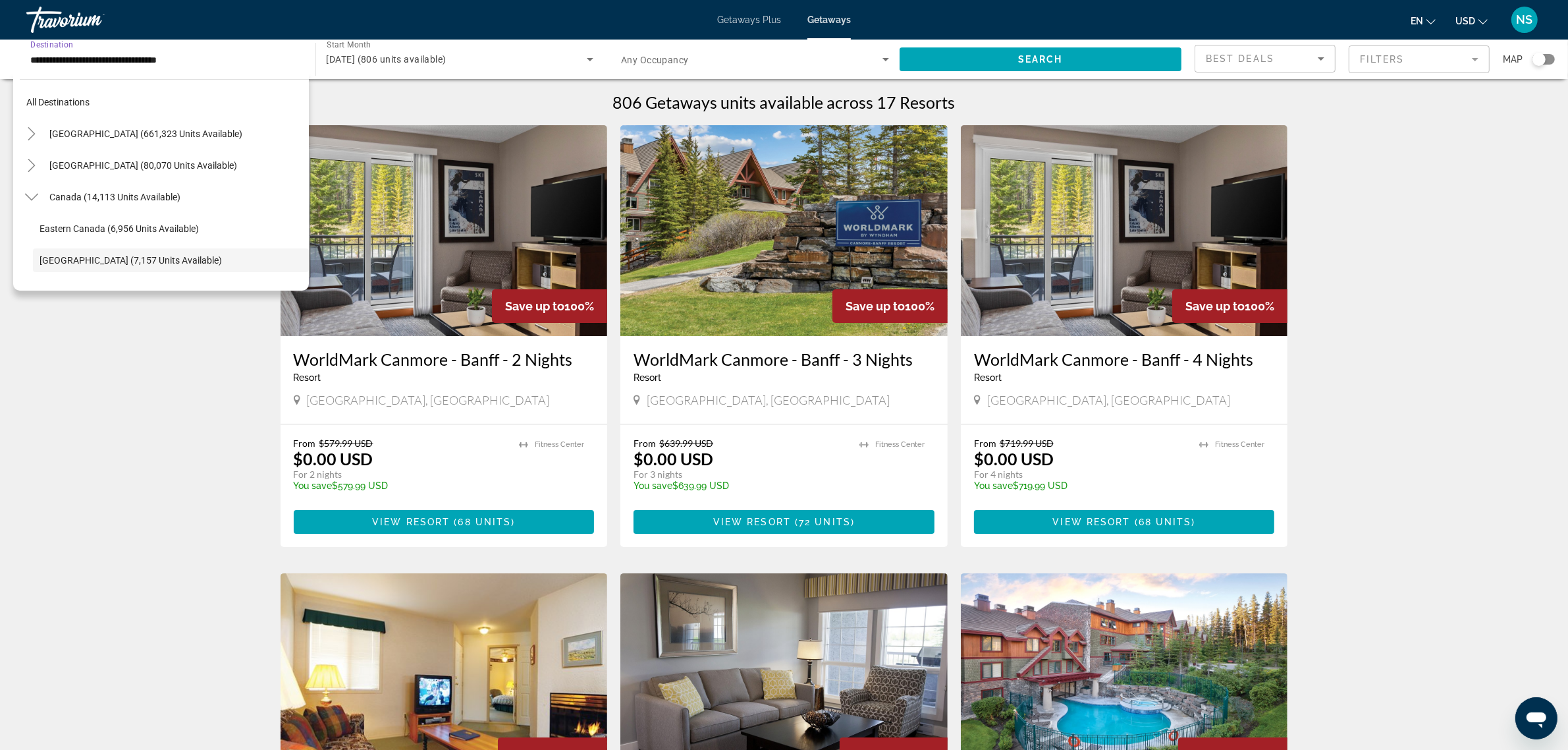
scroll to position [78, 0]
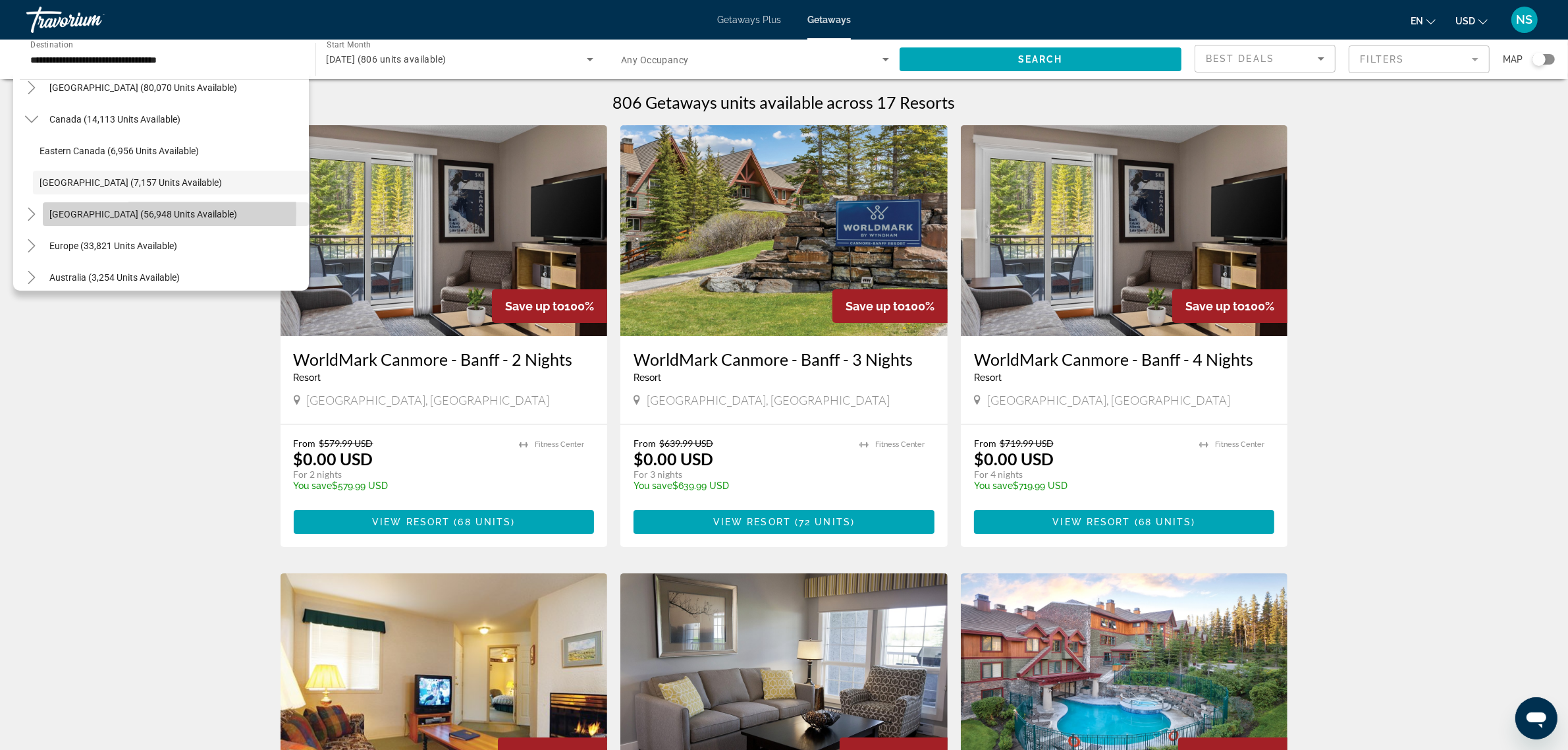
click at [45, 212] on span "Search widget" at bounding box center [176, 214] width 266 height 32
type input "**********"
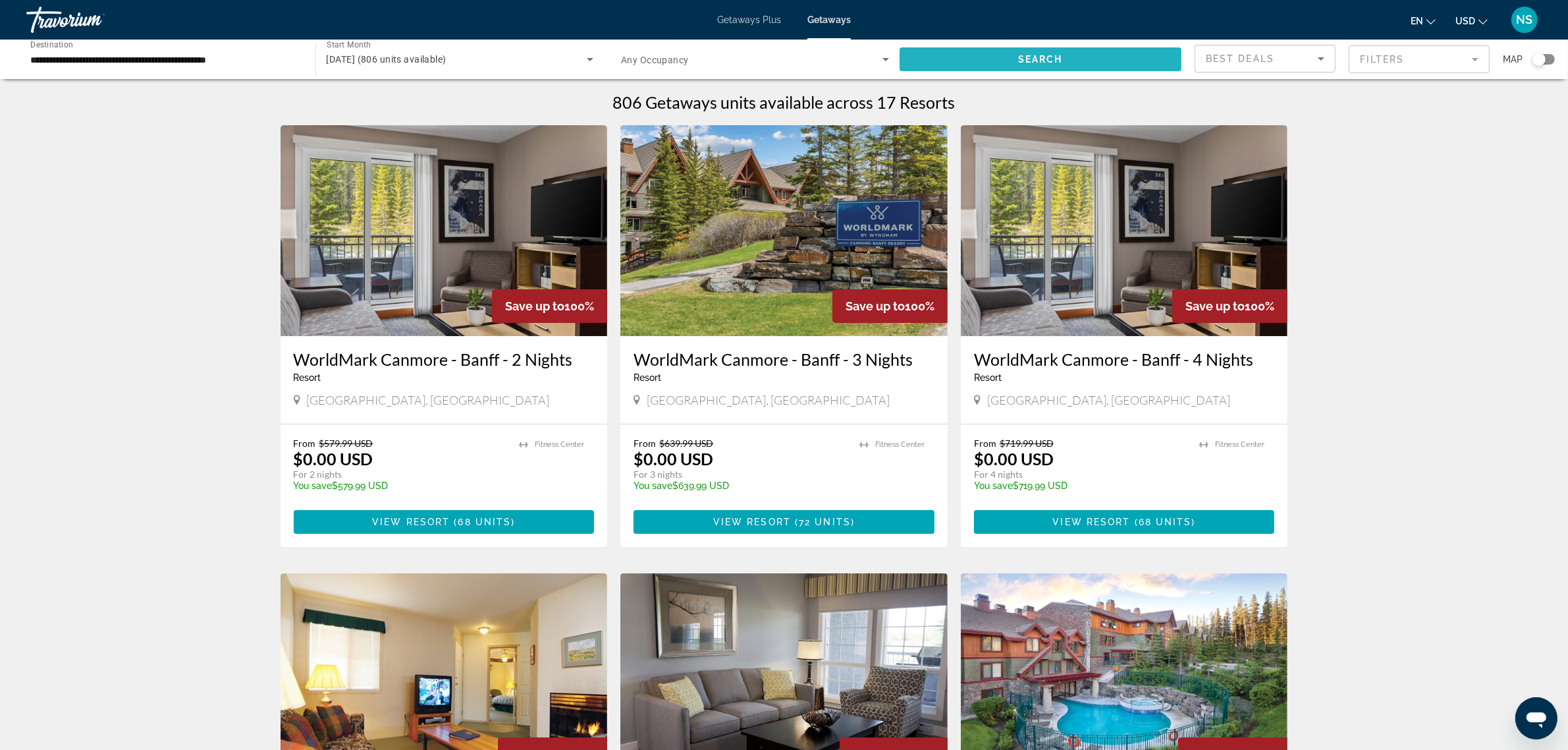
click at [1072, 57] on span "Search widget" at bounding box center [1041, 58] width 282 height 32
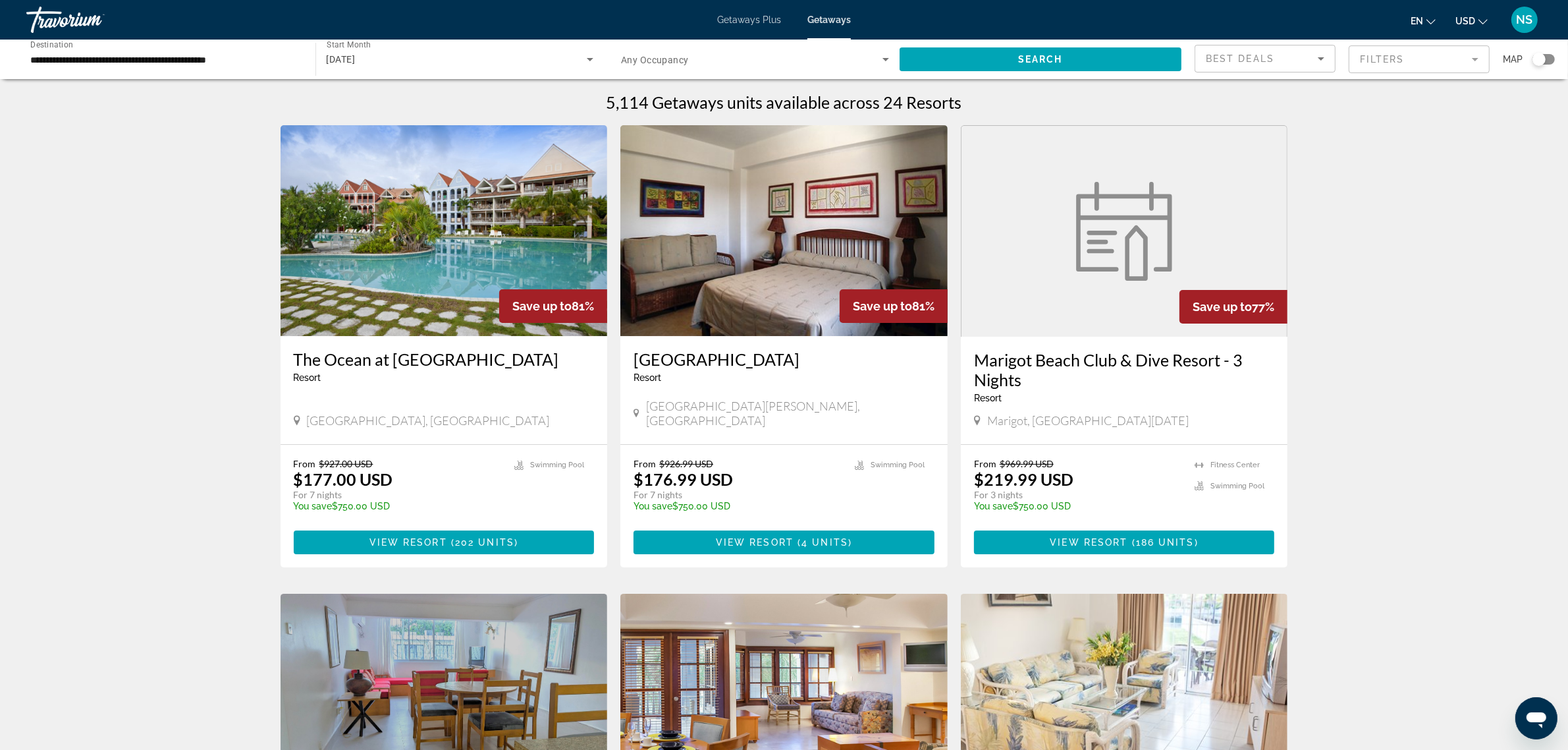
click at [1124, 360] on h3 "Marigot Beach Club & Dive Resort - 3 Nights" at bounding box center [1124, 369] width 301 height 39
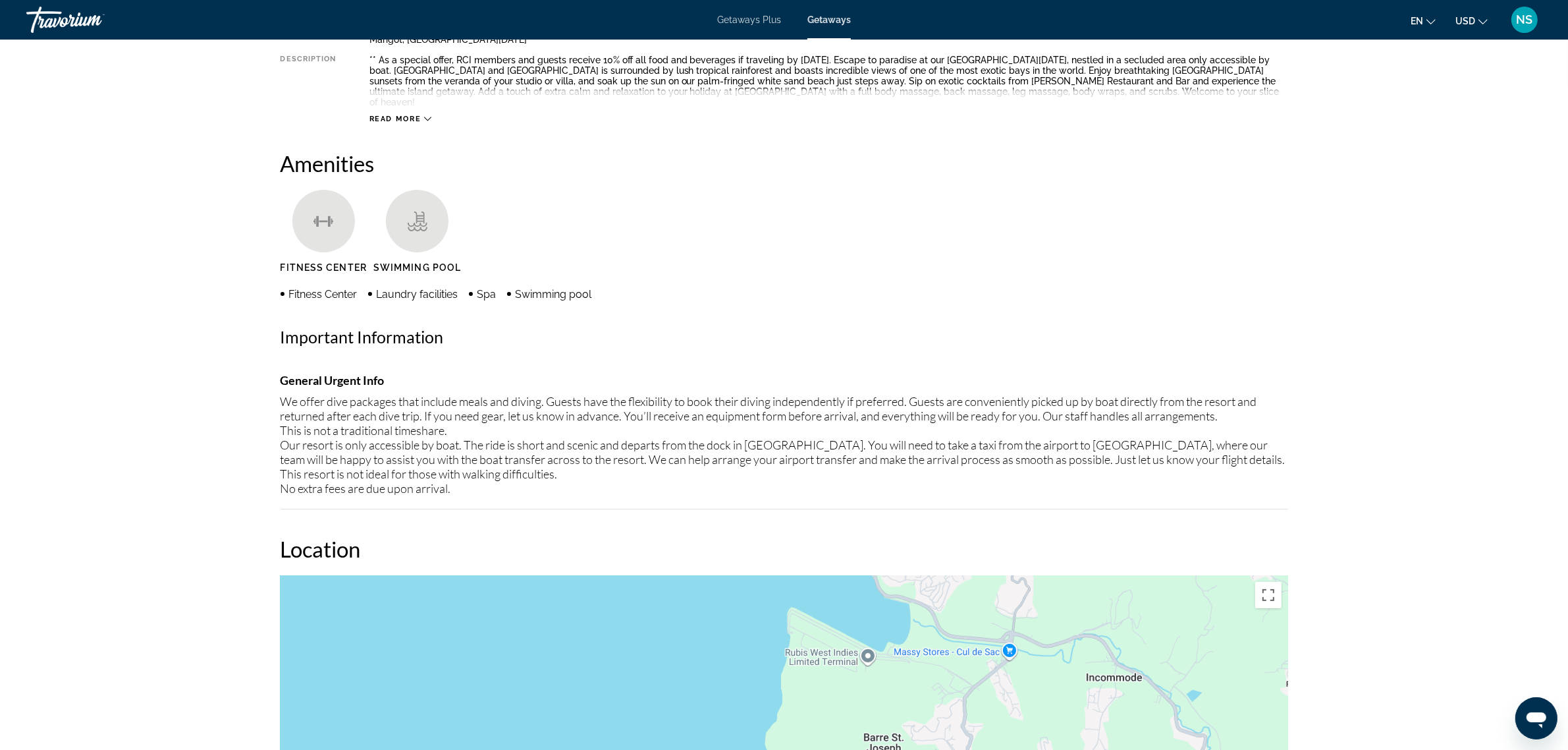
scroll to position [659, 0]
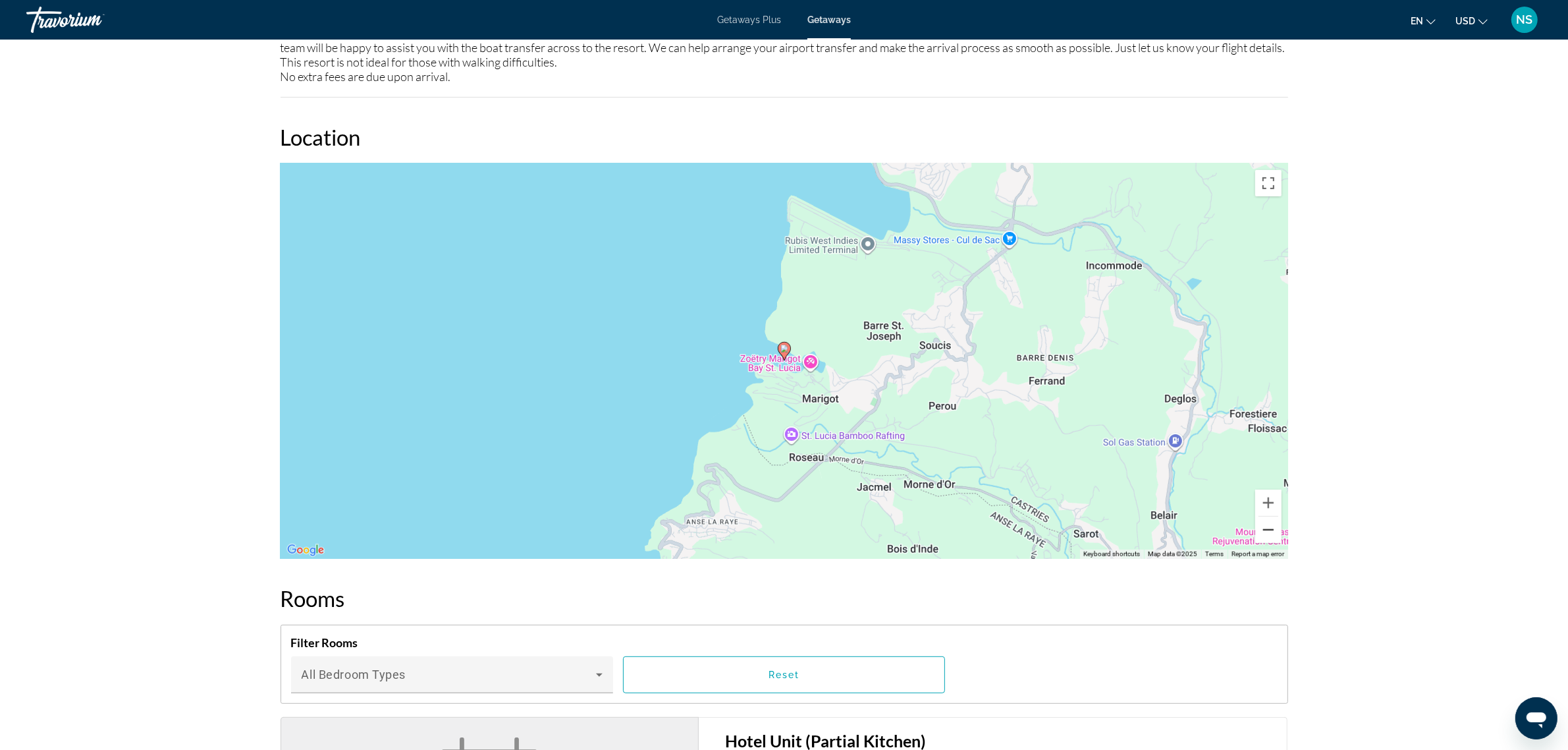
click at [1269, 521] on button "Zoom out" at bounding box center [1268, 530] width 27 height 27
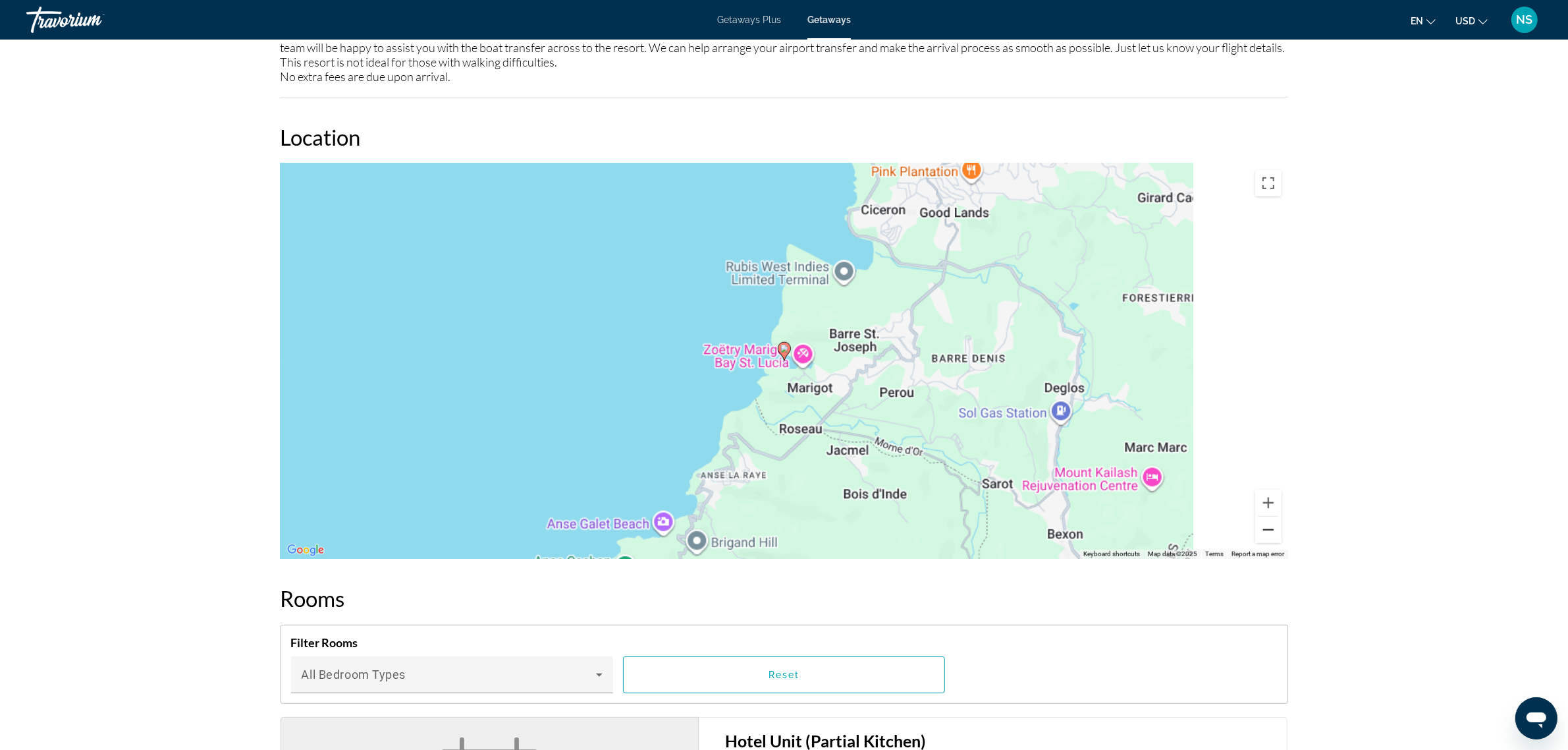
click at [1269, 521] on button "Zoom out" at bounding box center [1268, 530] width 27 height 27
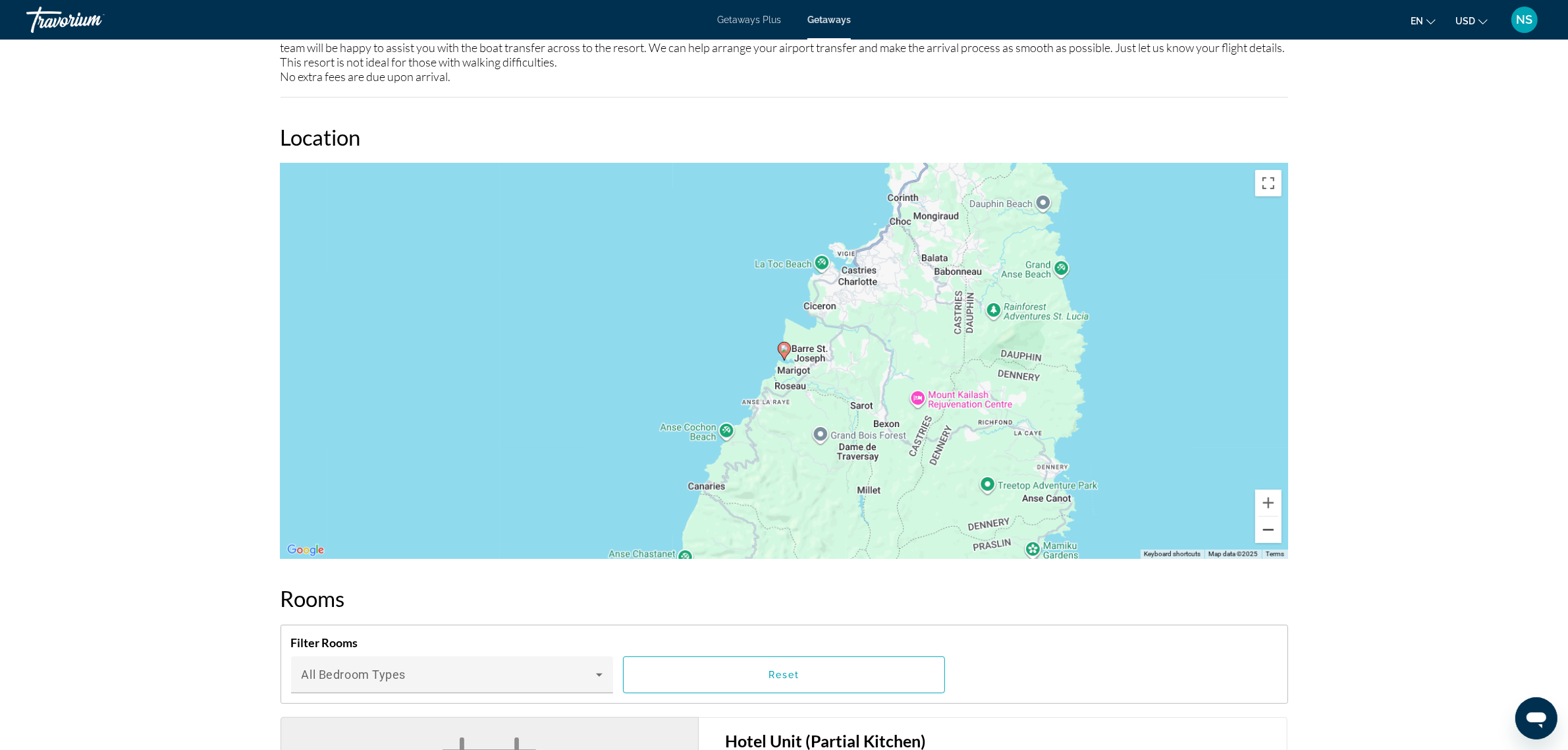
click at [1269, 521] on button "Zoom out" at bounding box center [1268, 530] width 27 height 27
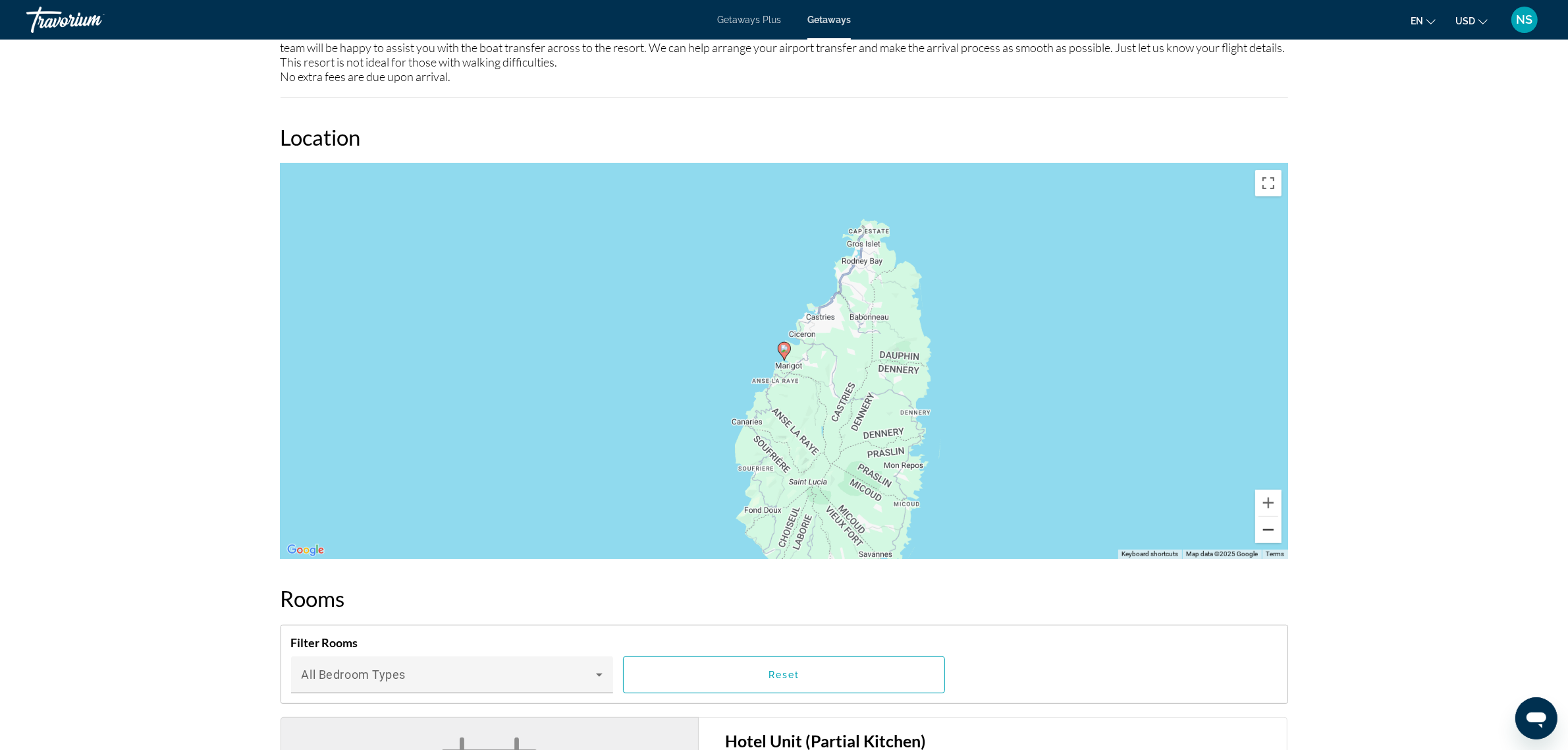
click at [1269, 521] on button "Zoom out" at bounding box center [1268, 530] width 27 height 27
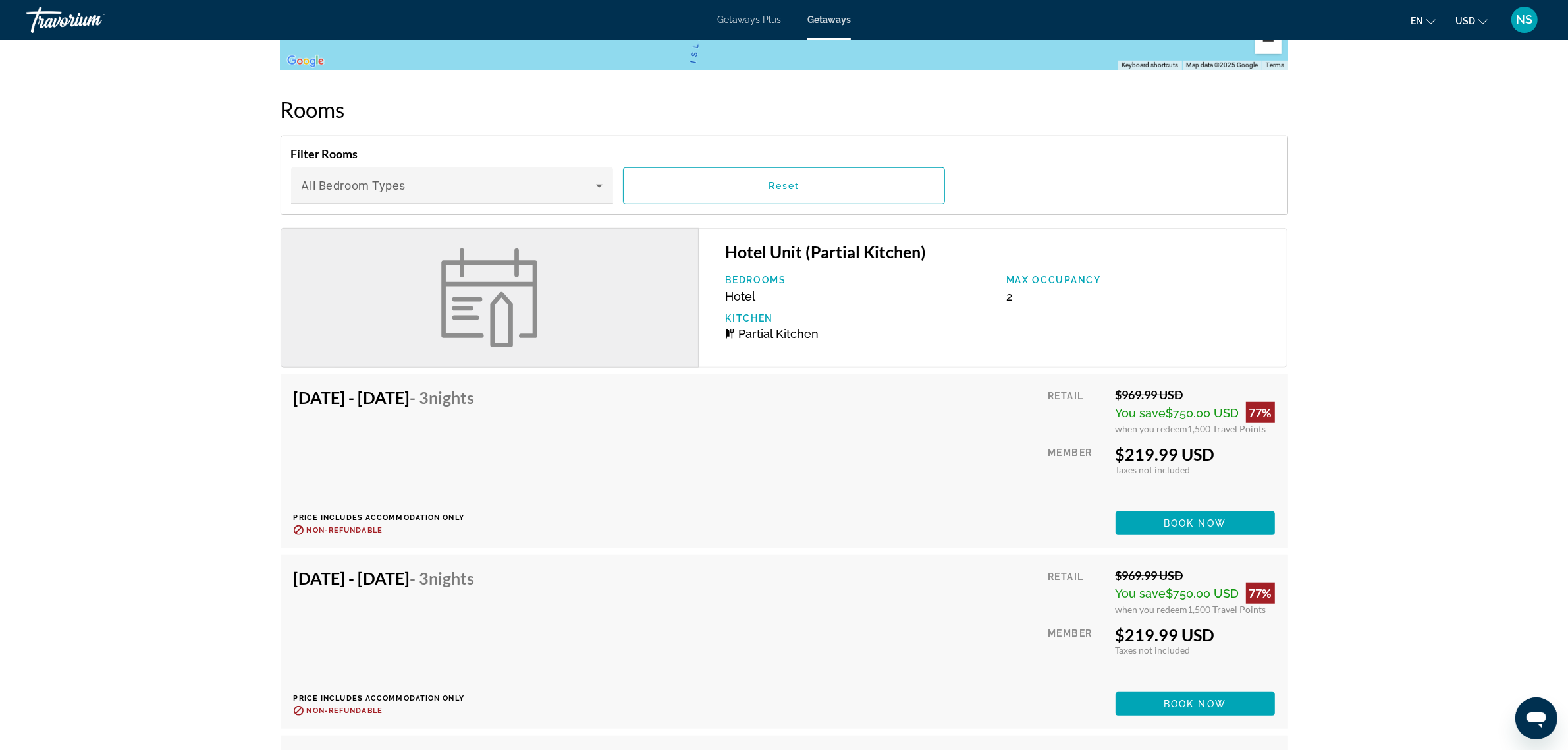
scroll to position [1153, 0]
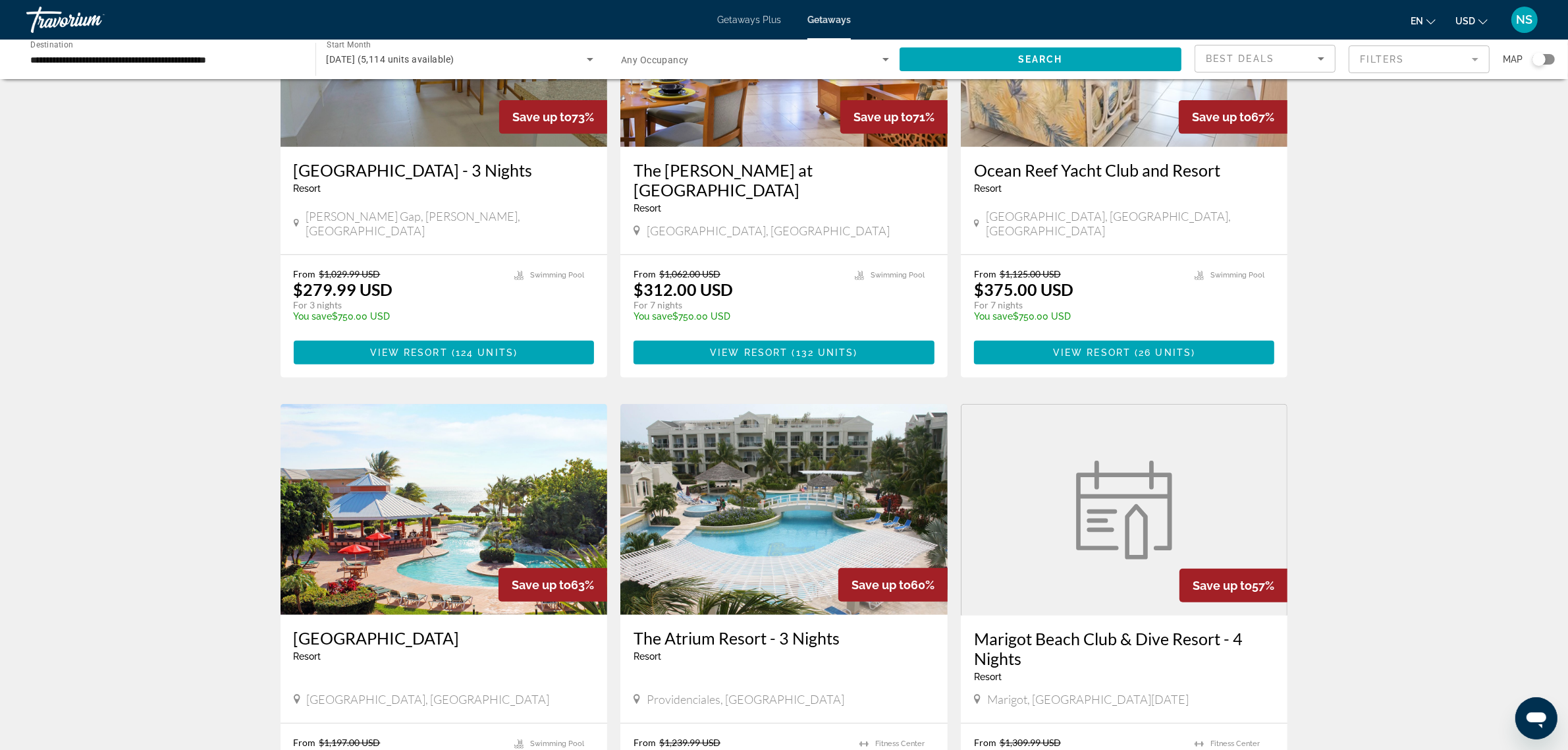
scroll to position [659, 0]
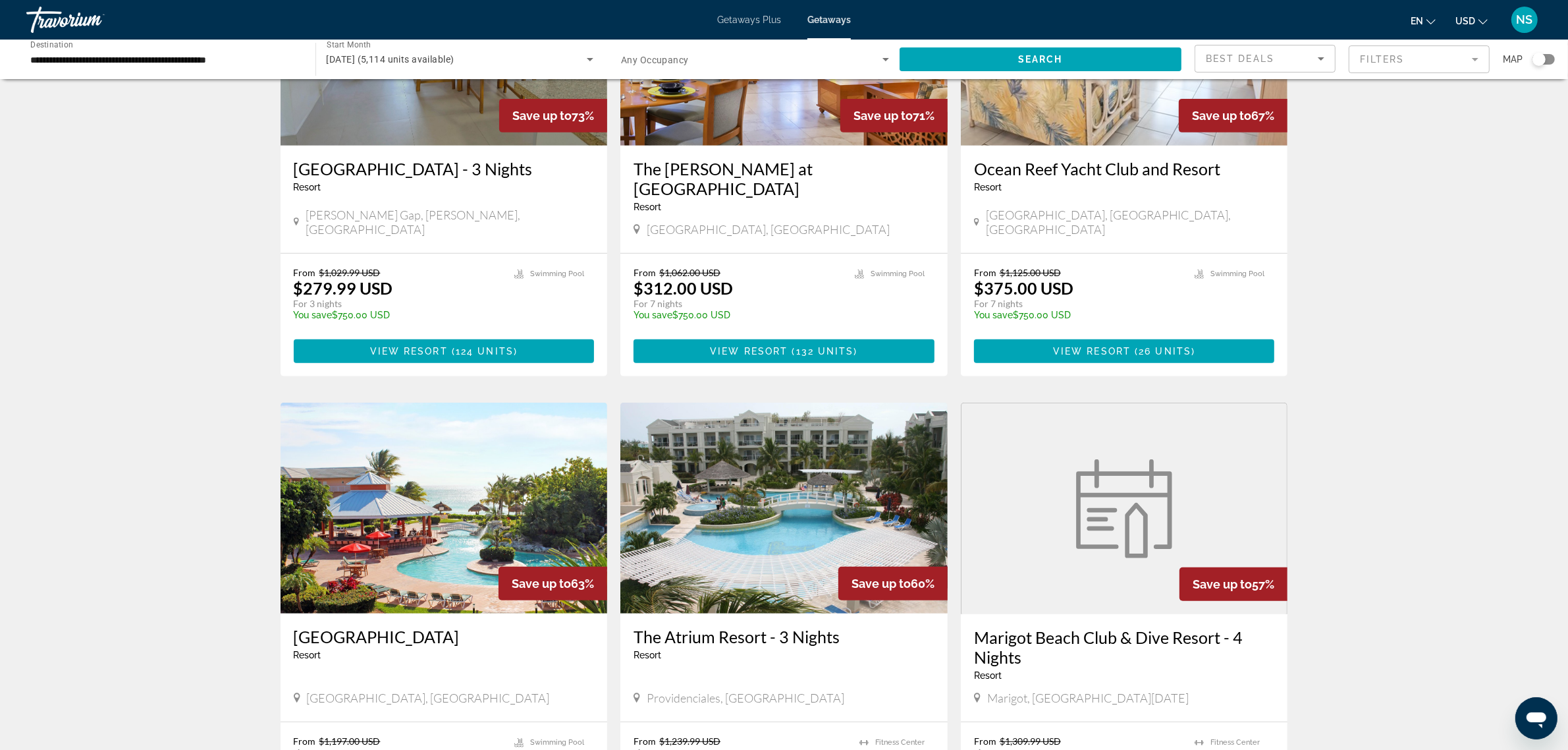
click at [756, 519] on img "Main content" at bounding box center [784, 508] width 327 height 211
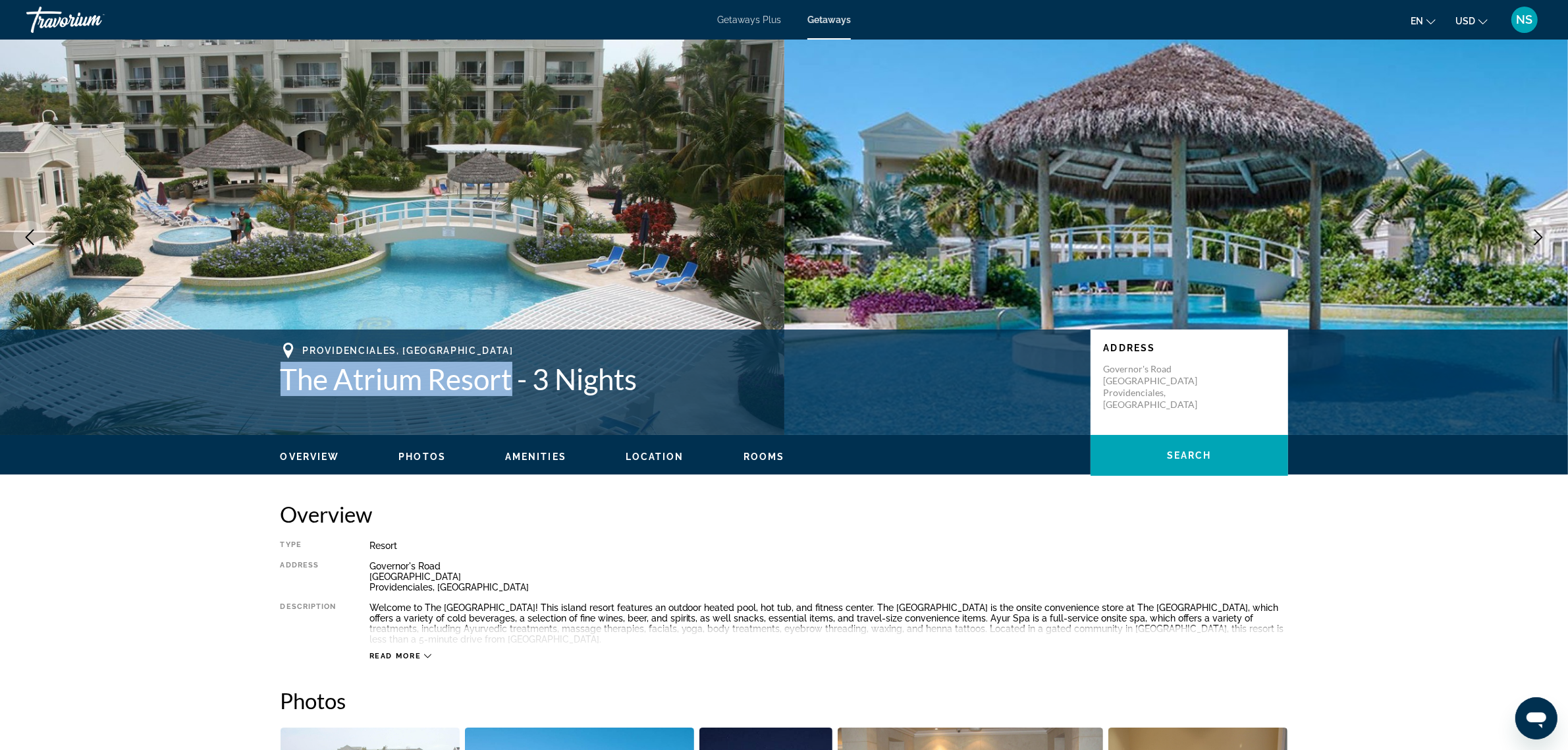
drag, startPoint x: 281, startPoint y: 382, endPoint x: 514, endPoint y: 382, distance: 233.0
click at [514, 382] on h1 "The Atrium Resort - 3 Nights" at bounding box center [679, 379] width 796 height 34
copy h1 "The [GEOGRAPHIC_DATA]"
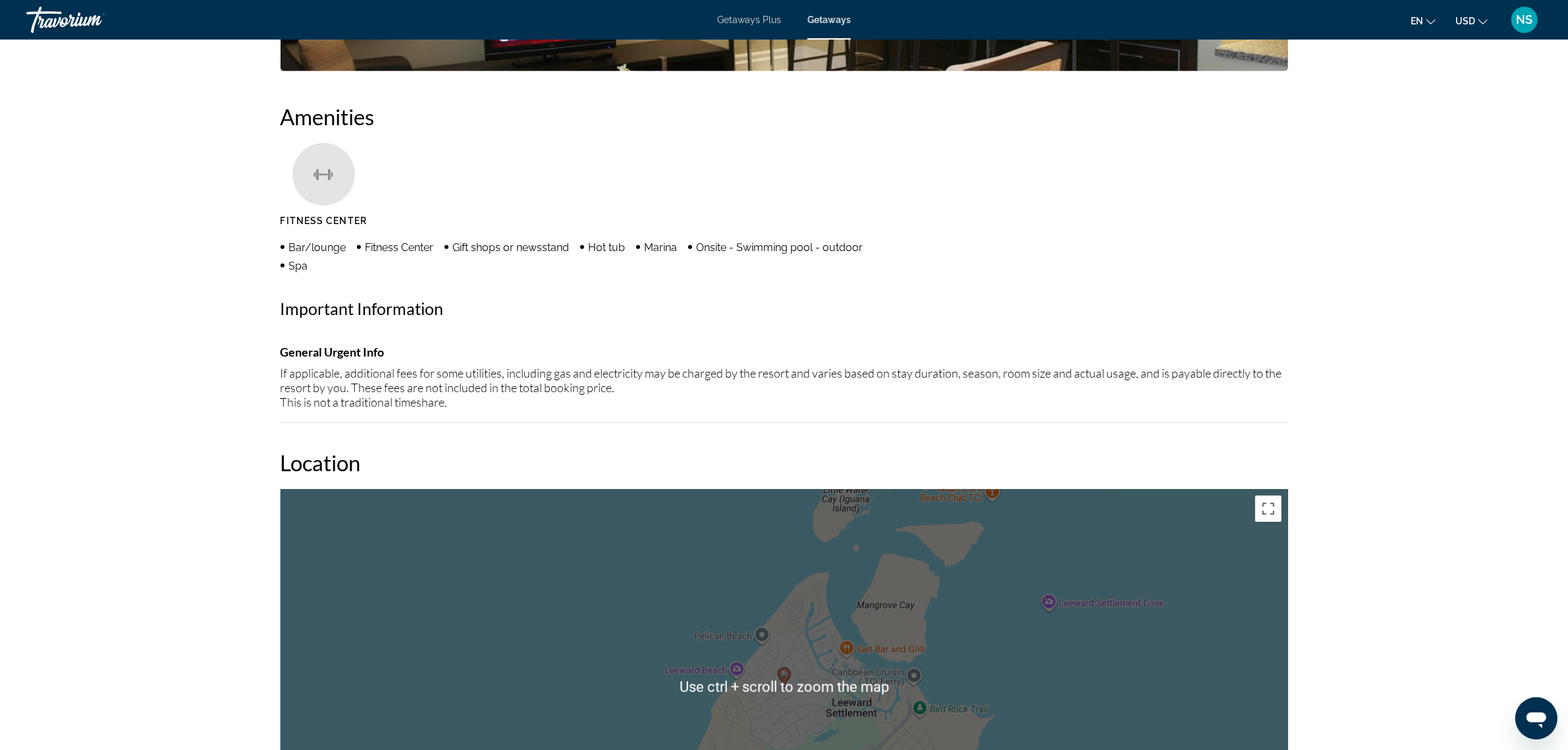
scroll to position [989, 0]
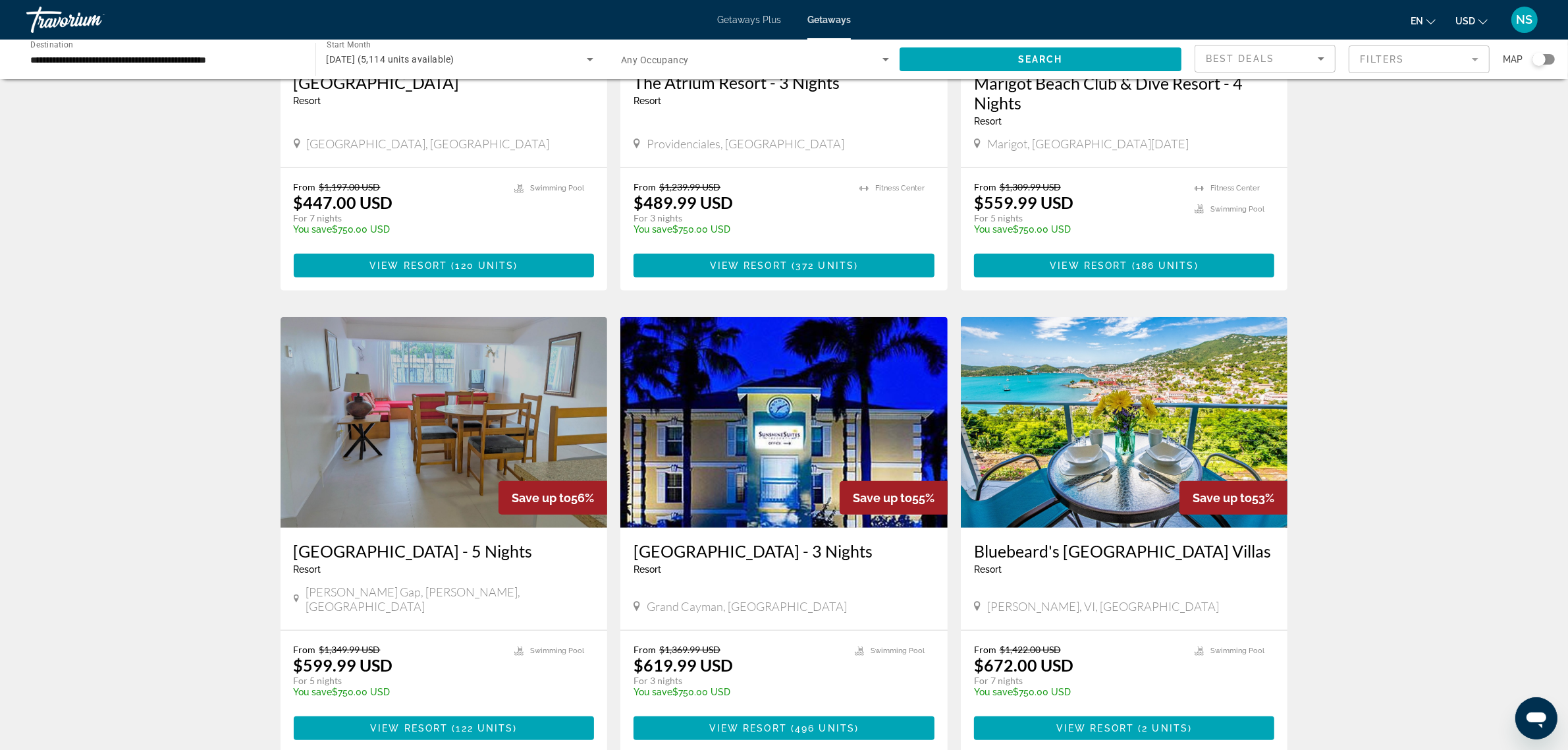
scroll to position [1236, 0]
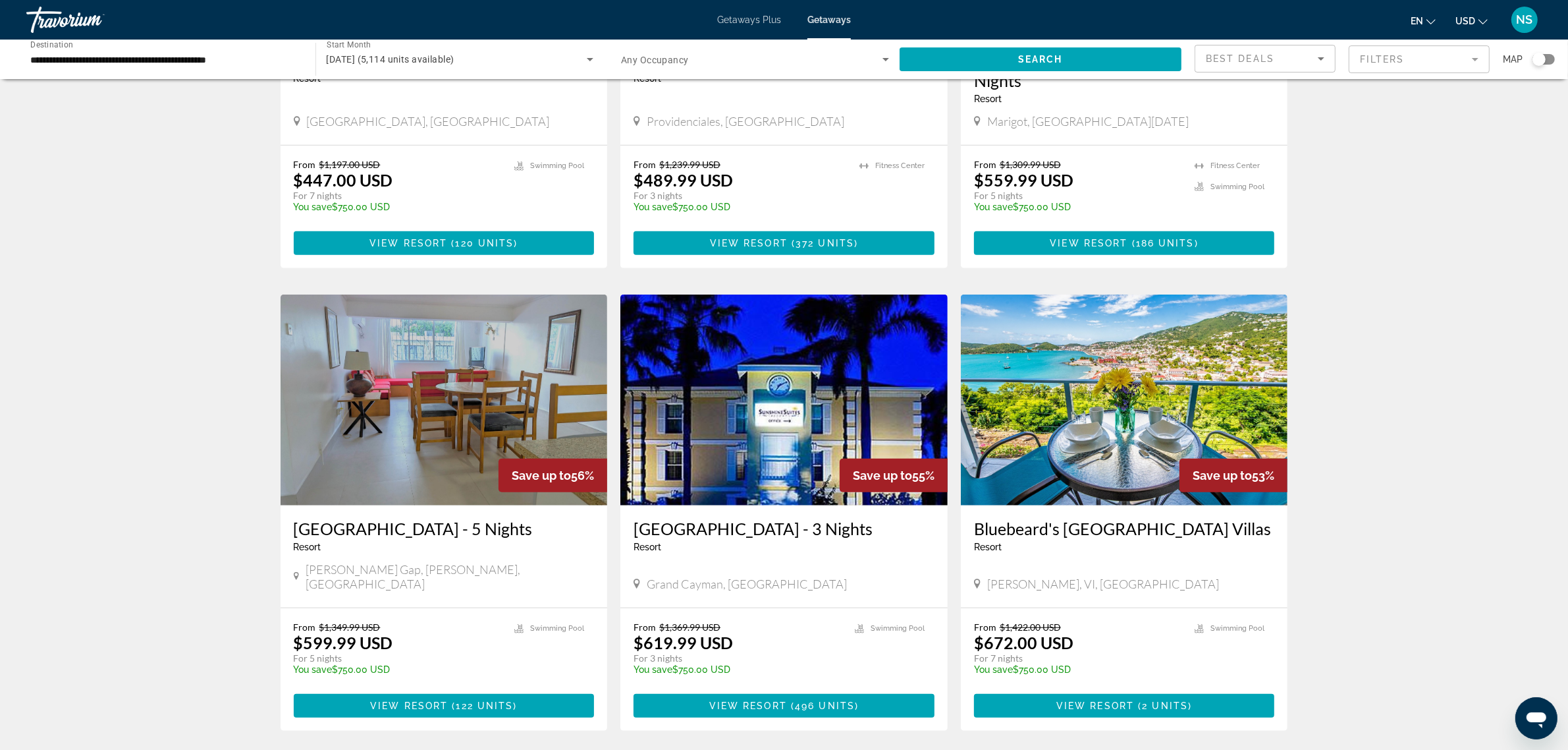
click at [433, 384] on img "Main content" at bounding box center [444, 399] width 327 height 211
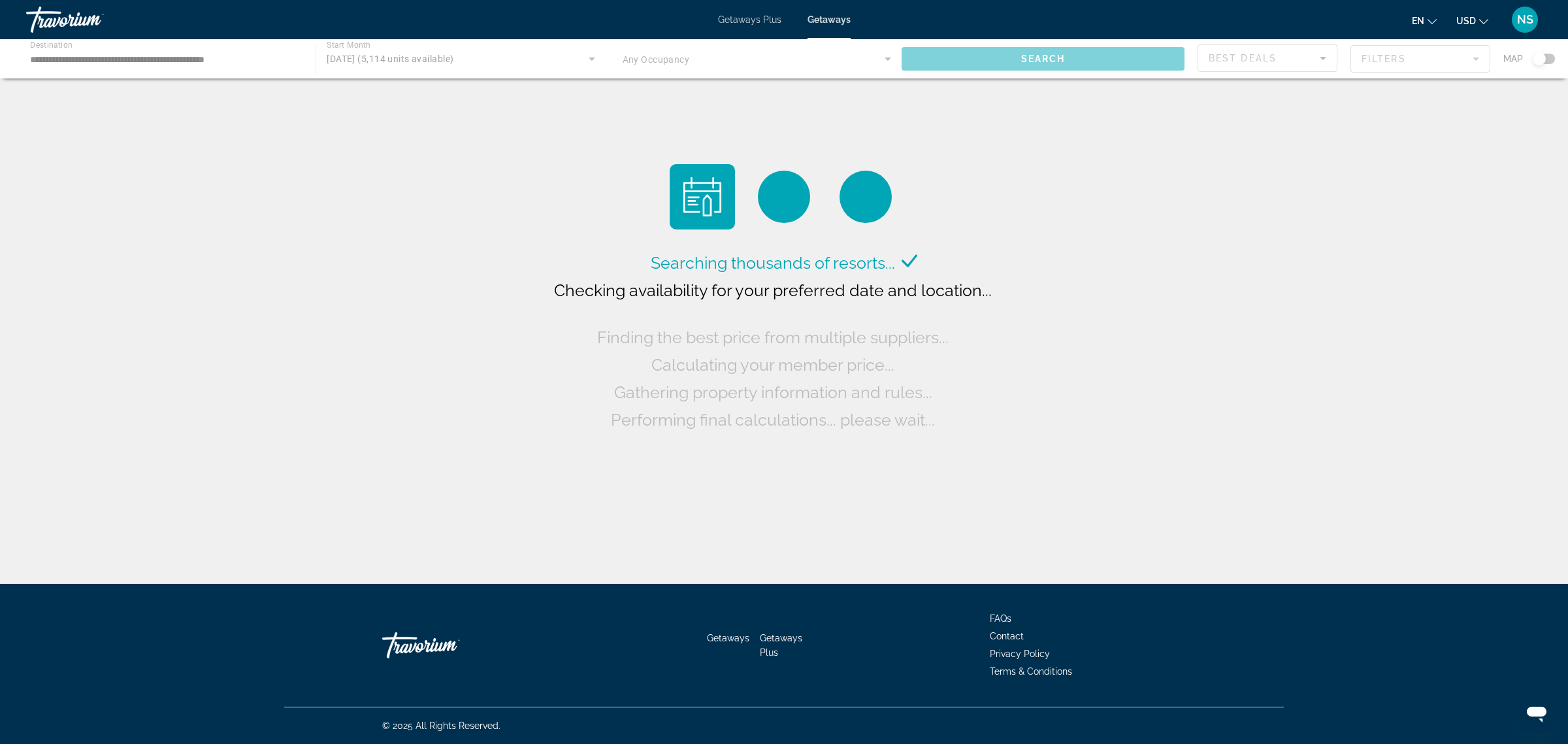
click at [491, 60] on div "Main content" at bounding box center [784, 58] width 1568 height 39
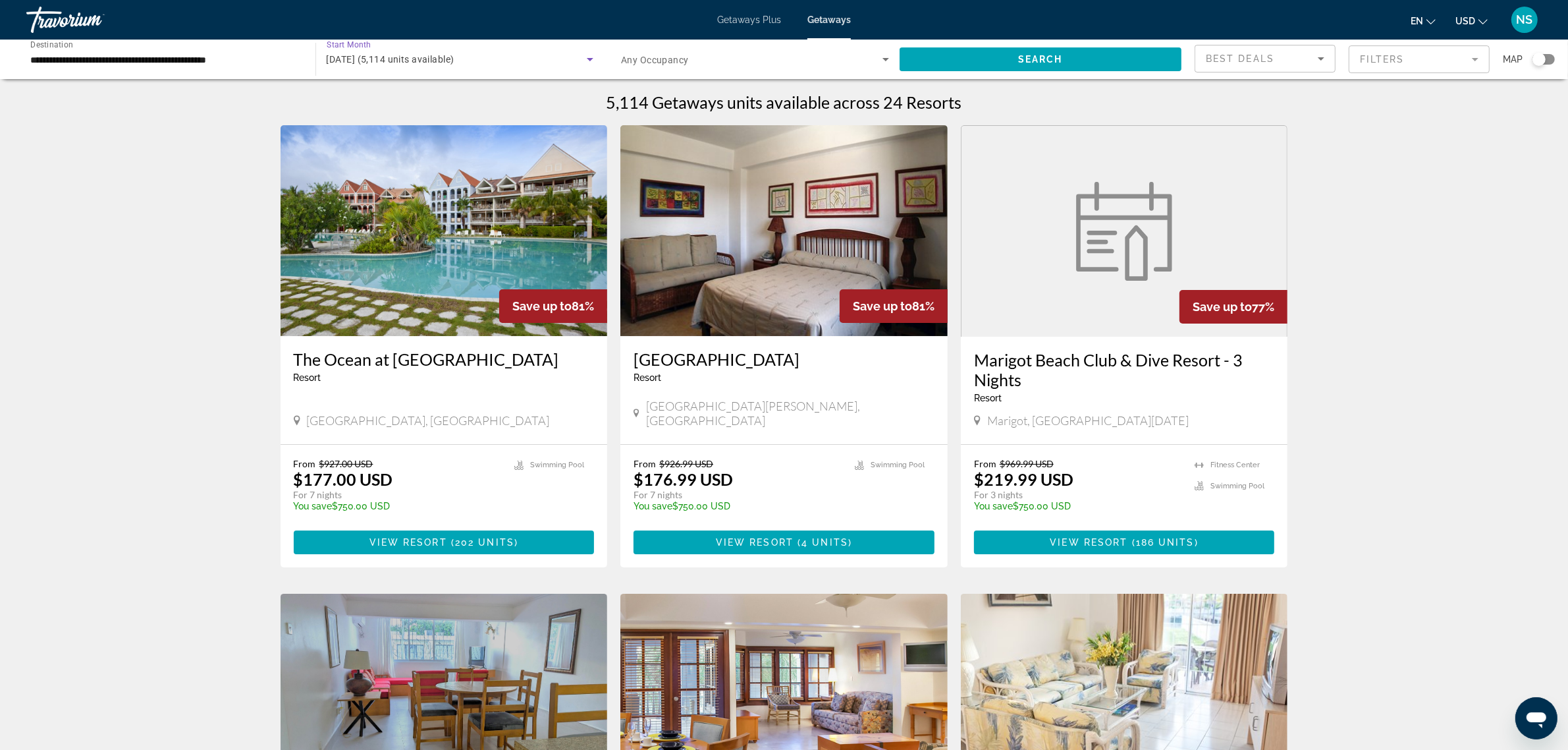
click at [590, 59] on icon "Search widget" at bounding box center [590, 59] width 7 height 3
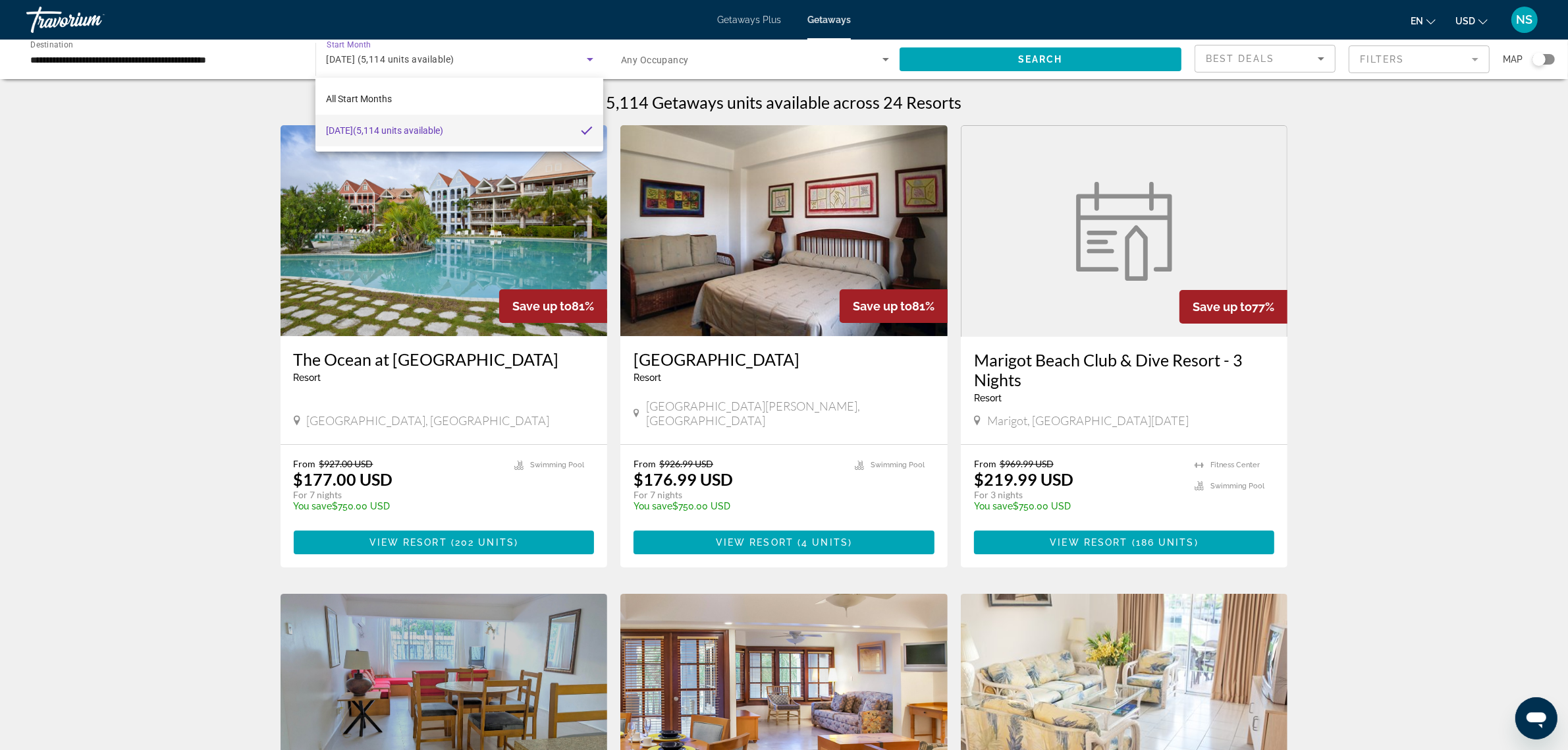
click at [385, 127] on span "[DATE] (5,114 units available)" at bounding box center [384, 130] width 117 height 16
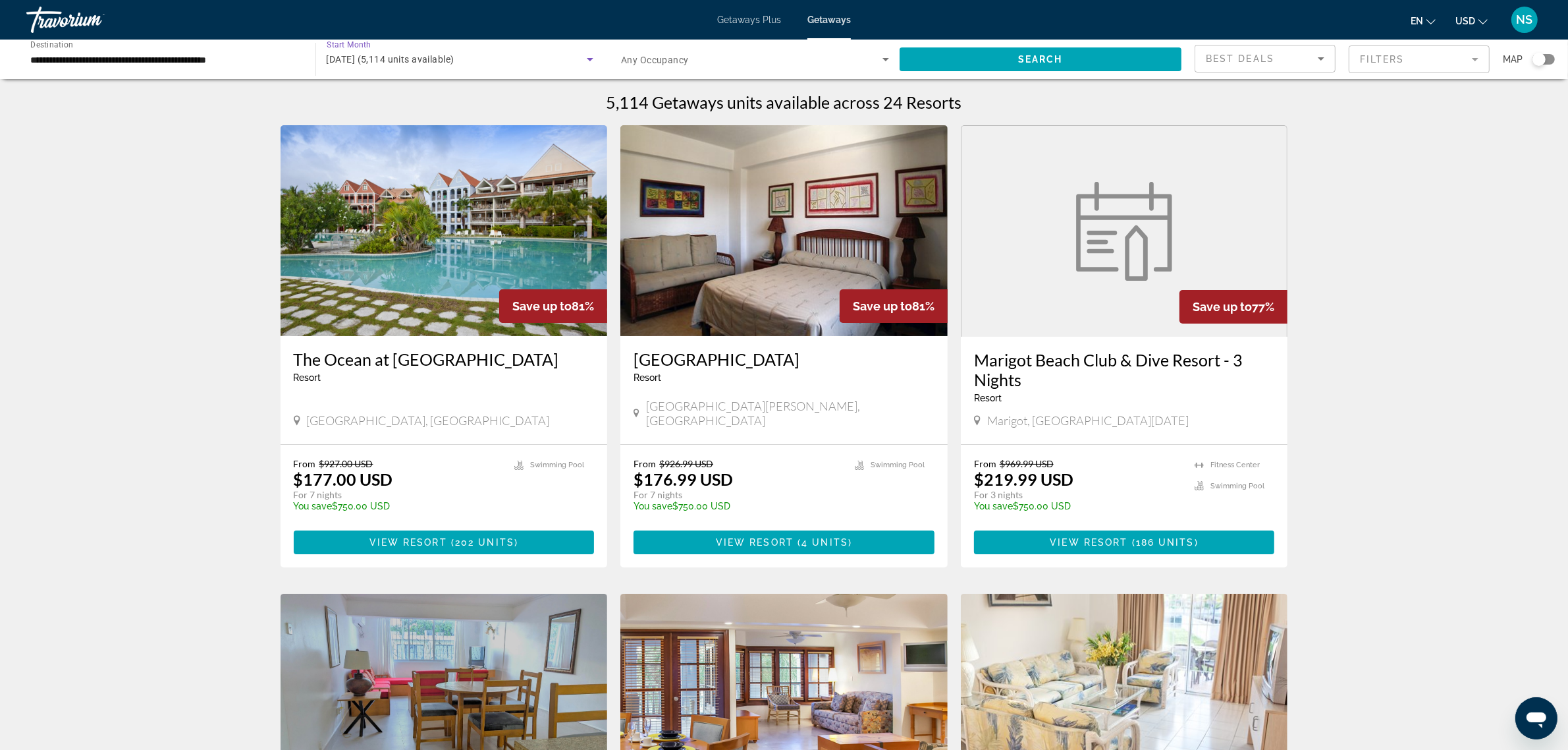
click at [397, 62] on span "[DATE] (5,114 units available)" at bounding box center [390, 58] width 127 height 11
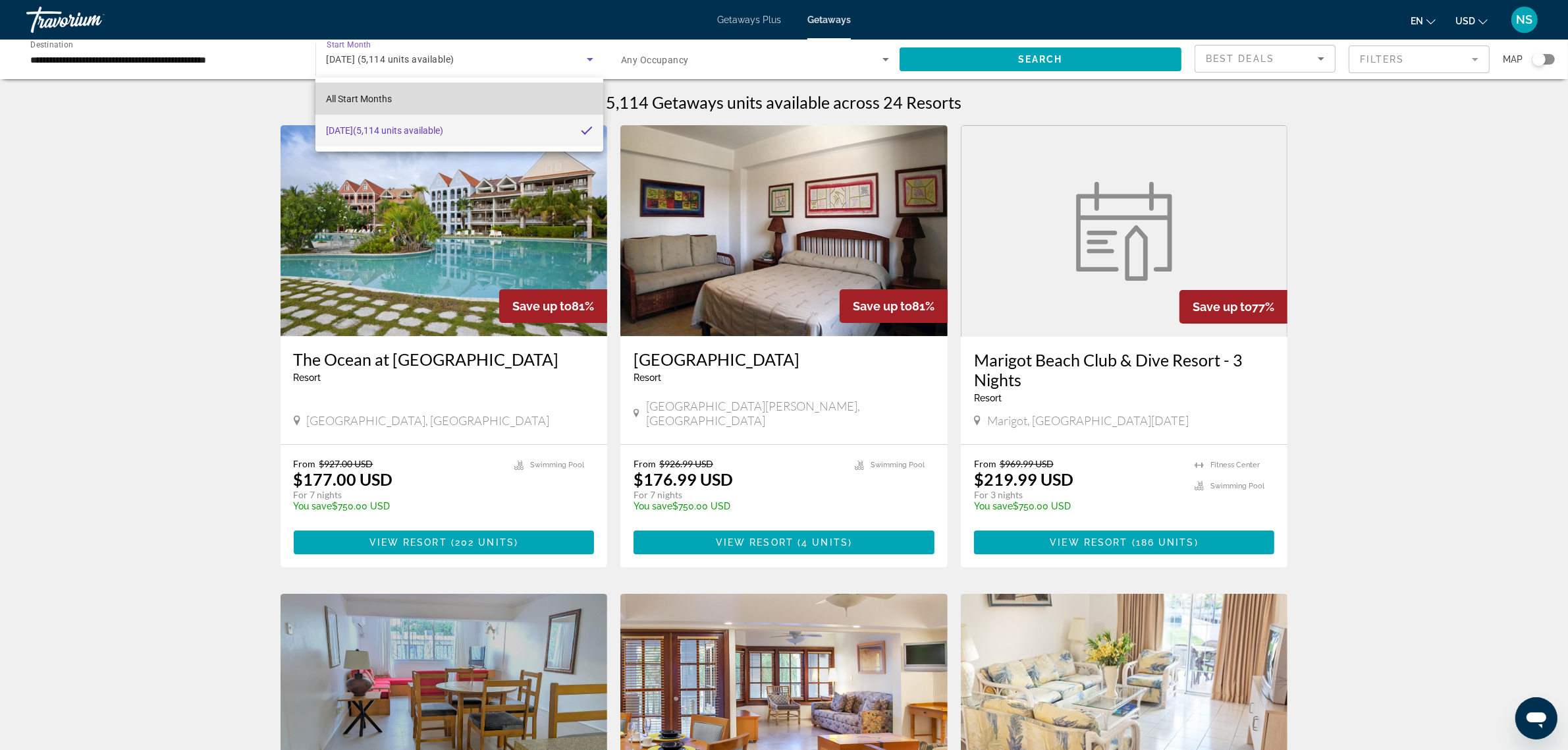
click at [387, 101] on span "All Start Months" at bounding box center [358, 99] width 66 height 11
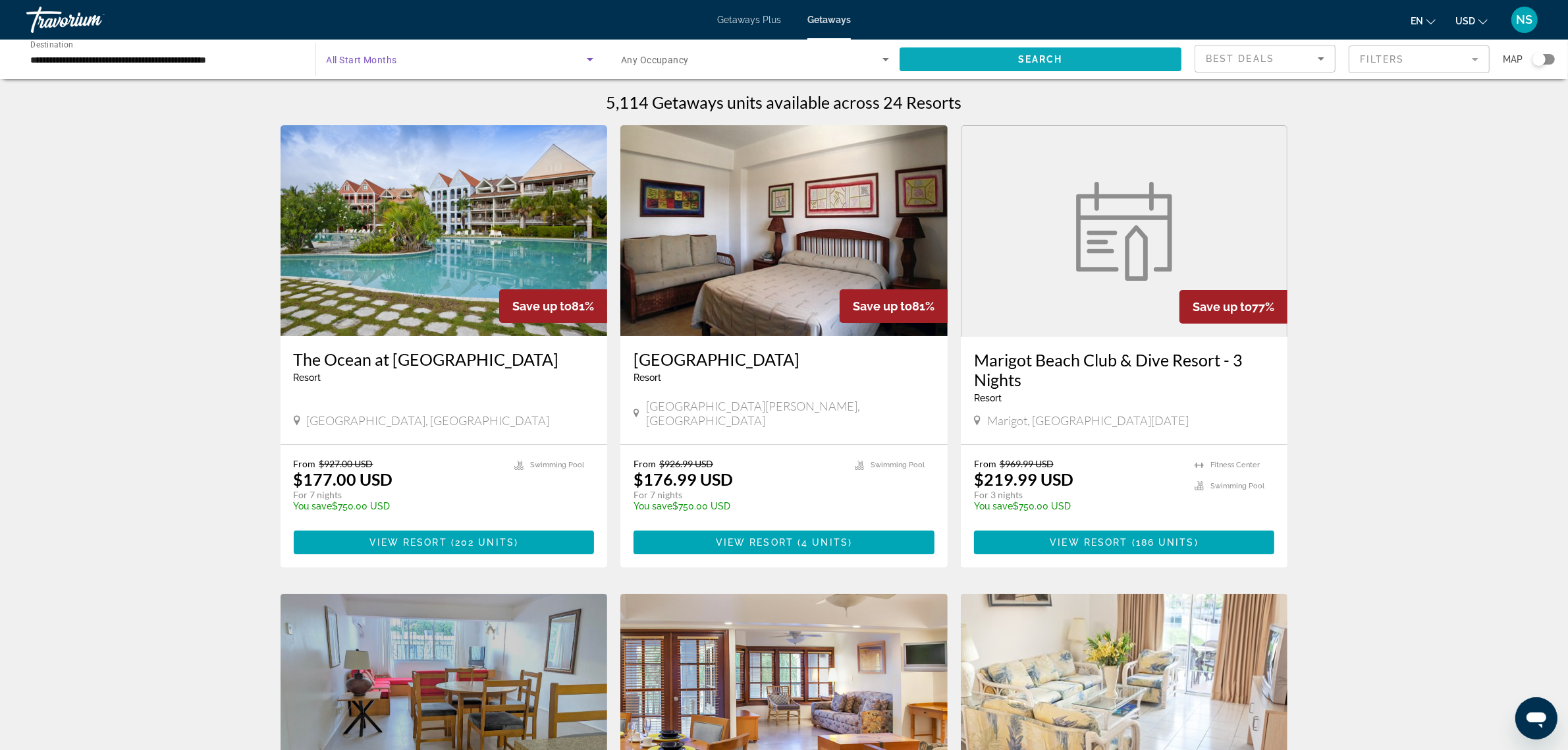
click at [1034, 56] on span "Search" at bounding box center [1040, 58] width 45 height 11
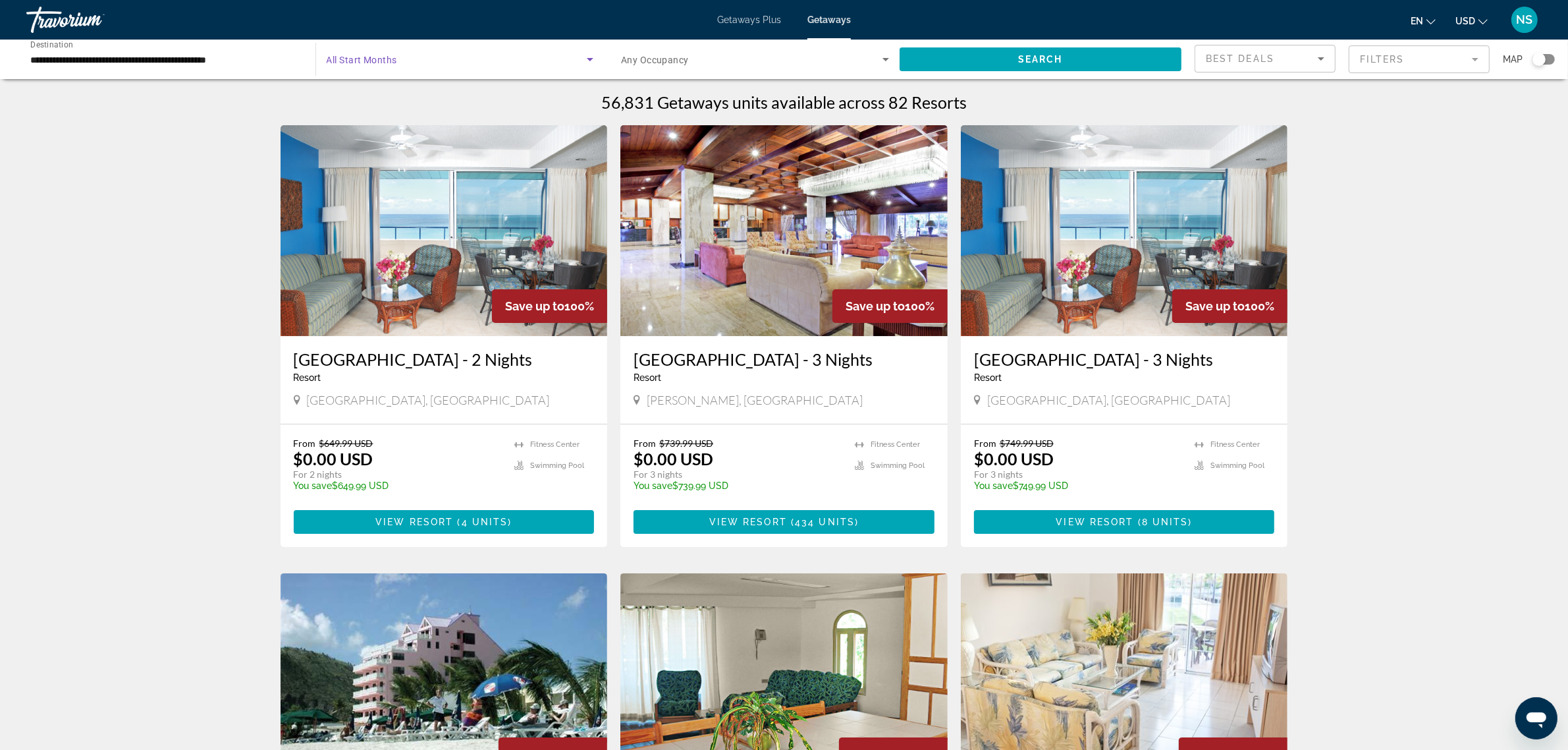
click at [347, 52] on span "Search widget" at bounding box center [457, 59] width 260 height 16
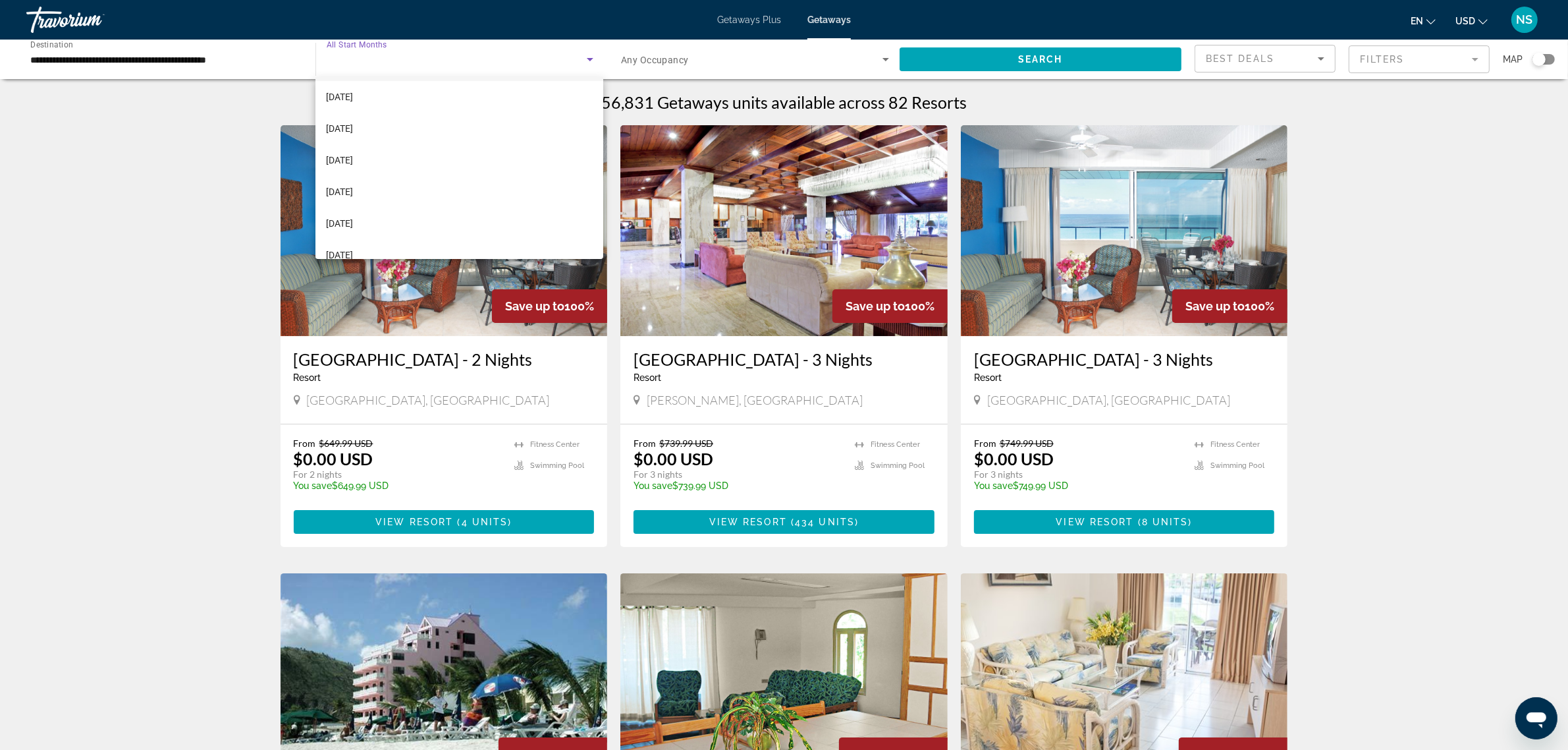
scroll to position [271, 0]
click at [327, 109] on span "[DATE]" at bounding box center [339, 112] width 27 height 16
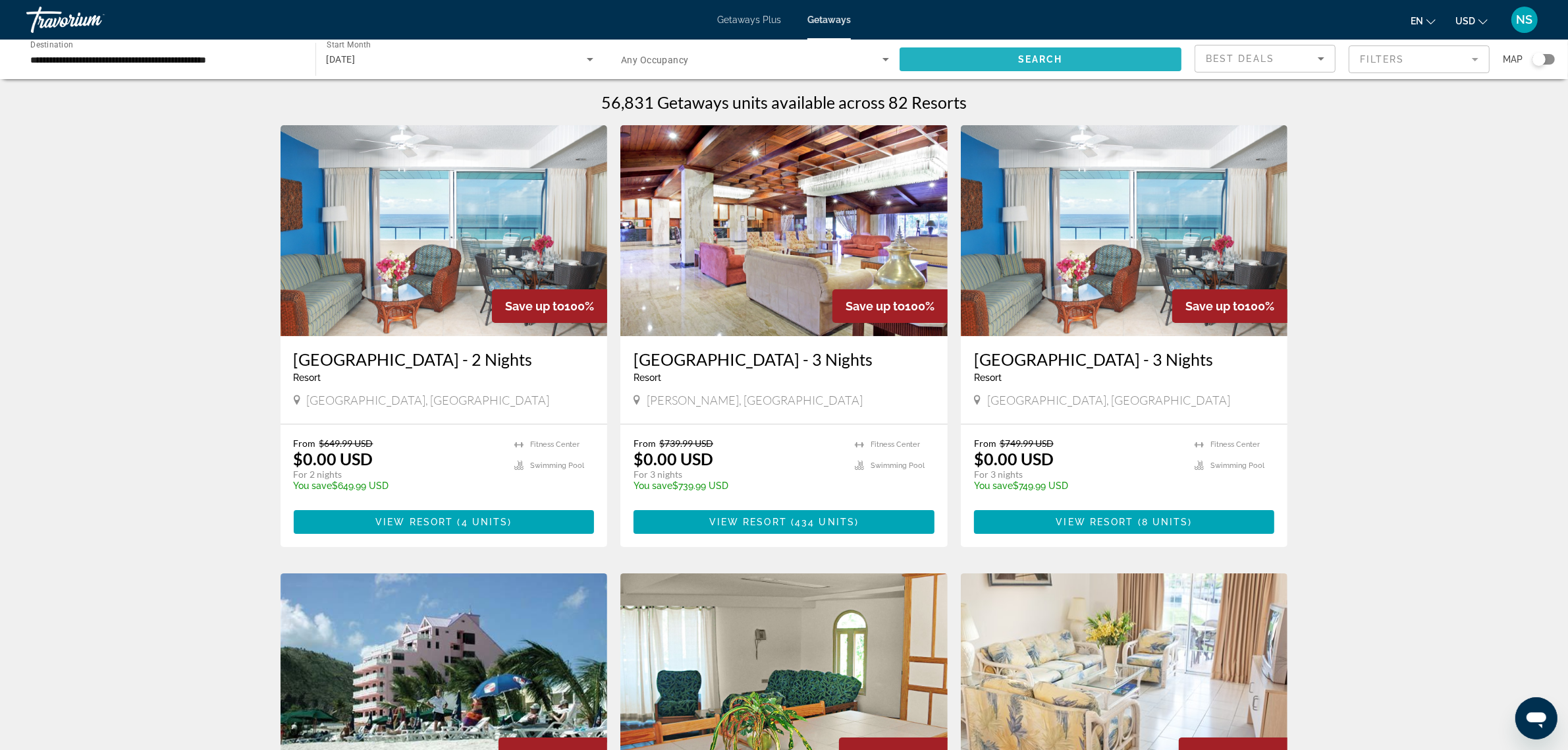
click at [1024, 57] on span "Search" at bounding box center [1040, 58] width 45 height 11
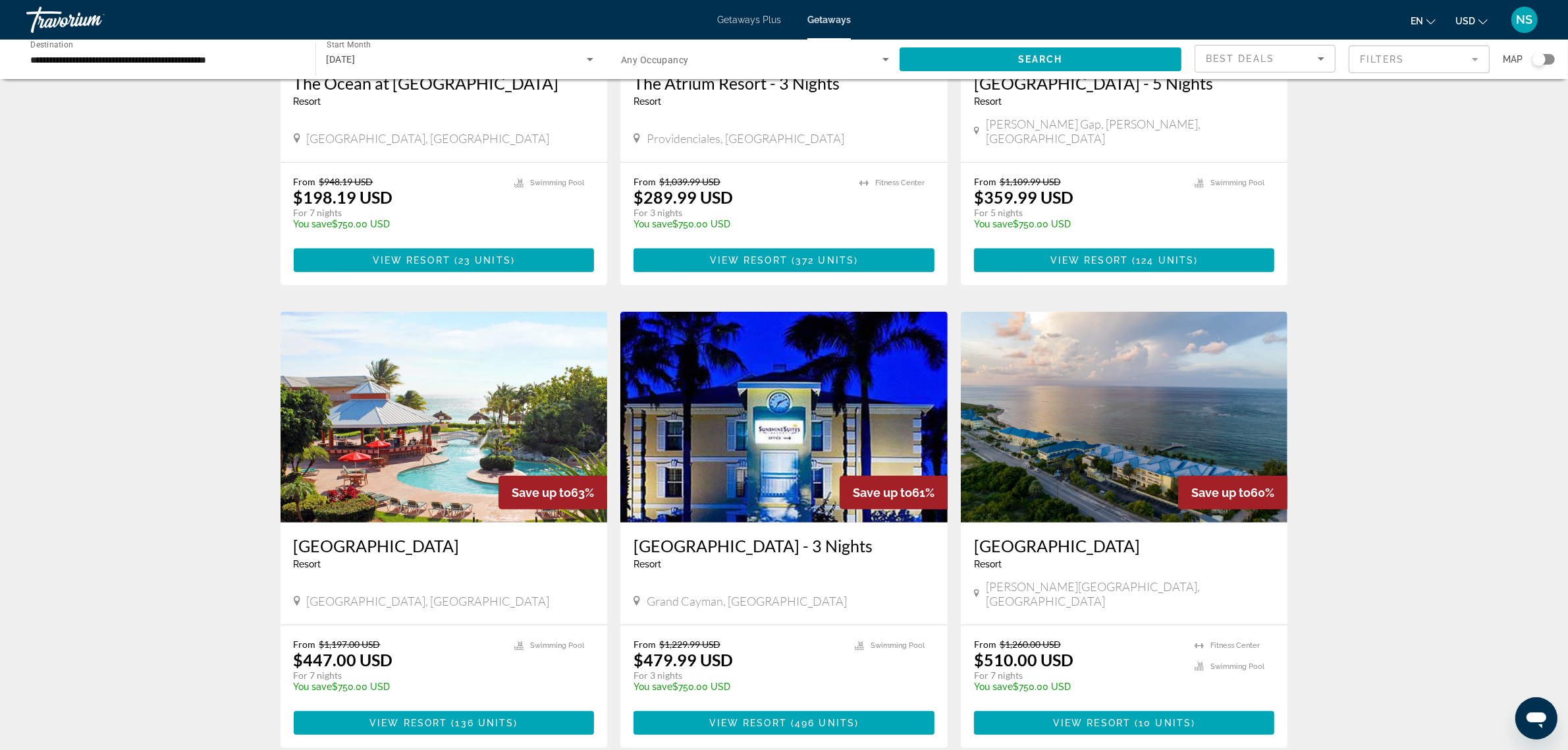
scroll to position [1236, 0]
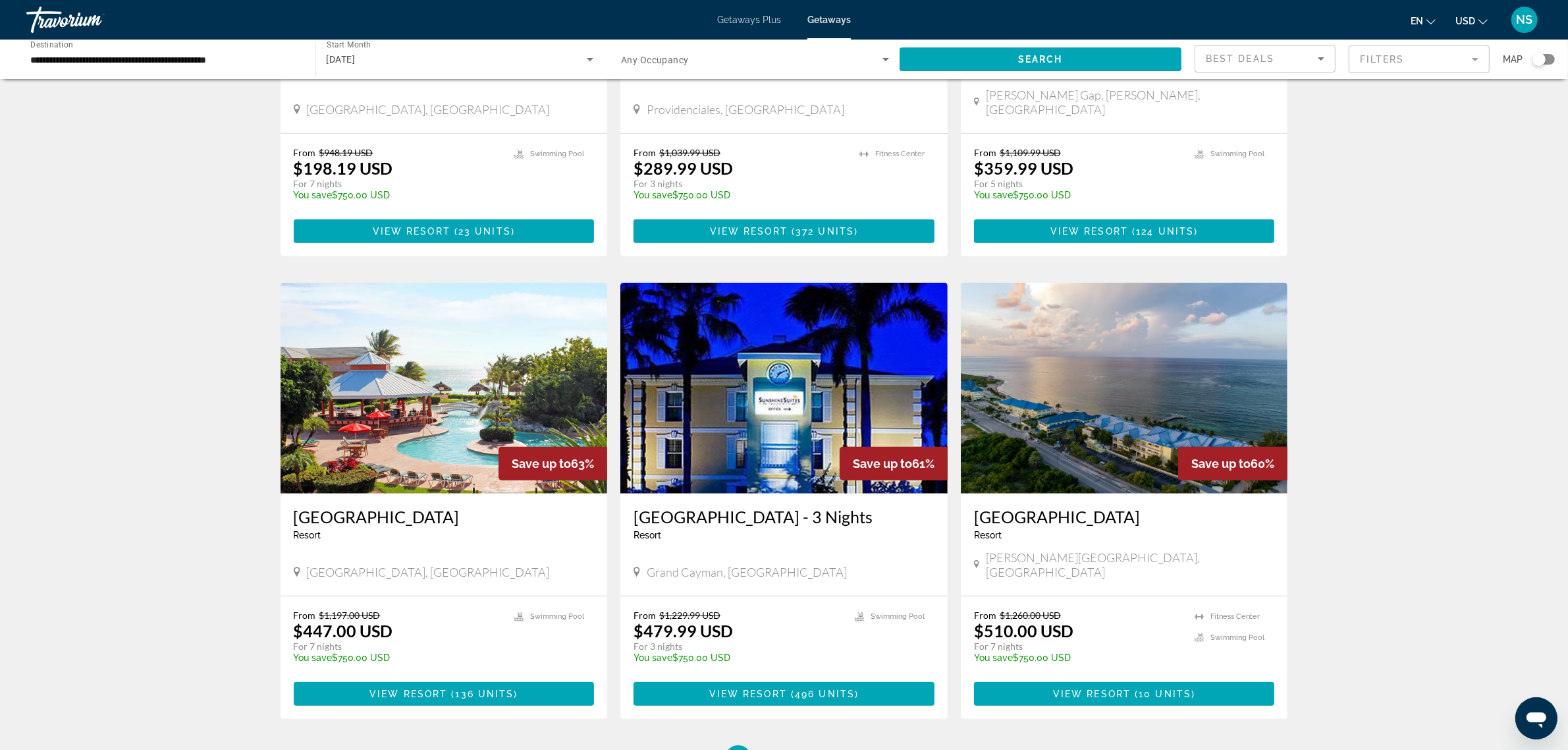
click at [1128, 367] on img "Main content" at bounding box center [1125, 388] width 327 height 211
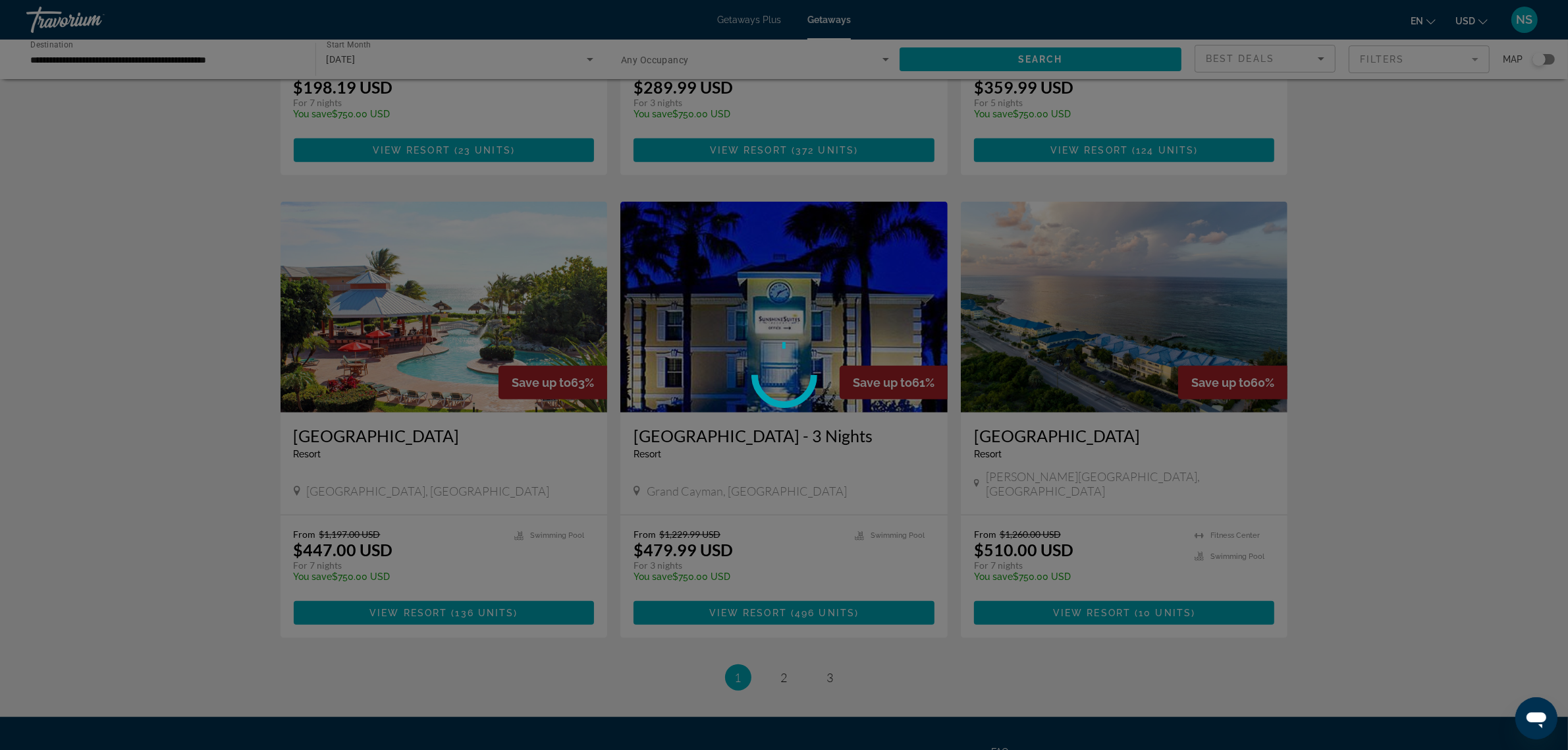
scroll to position [1367, 0]
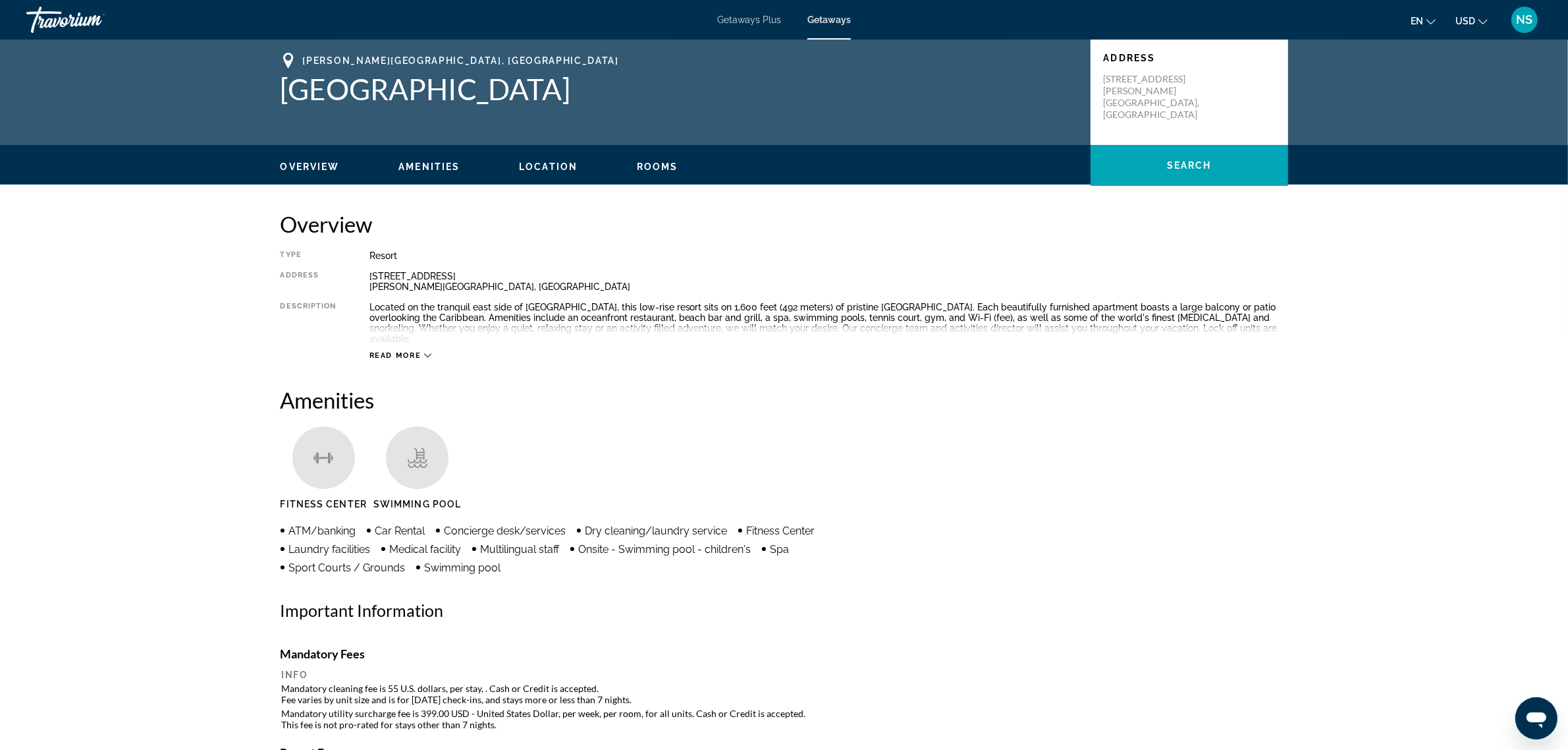
drag, startPoint x: 280, startPoint y: 90, endPoint x: 565, endPoint y: 90, distance: 285.0
click at [565, 90] on h1 "[GEOGRAPHIC_DATA]" at bounding box center [679, 89] width 796 height 34
copy h1 "[GEOGRAPHIC_DATA]"
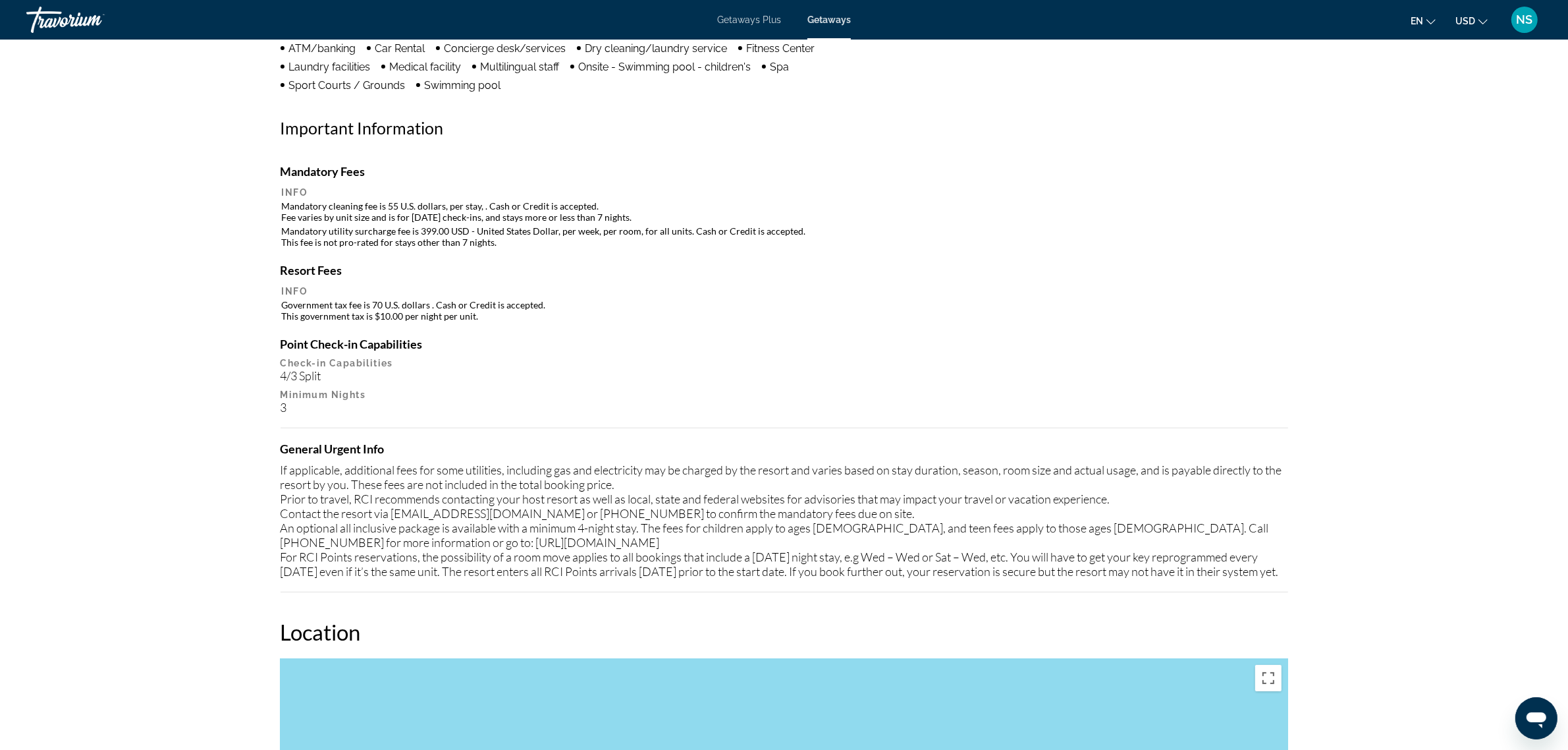
scroll to position [245, 0]
